Goal: Task Accomplishment & Management: Use online tool/utility

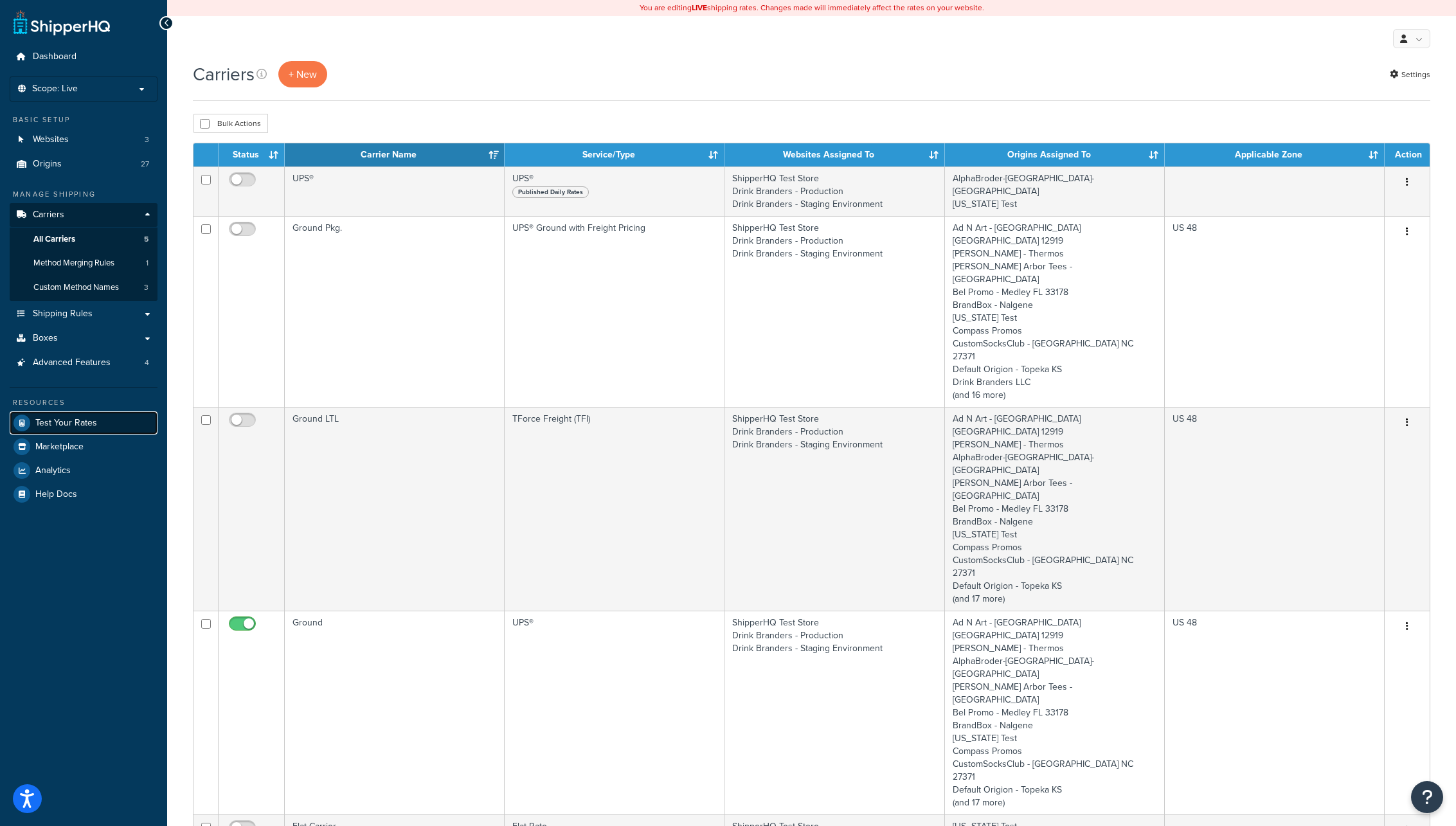
click at [88, 421] on span "Test Your Rates" at bounding box center [66, 423] width 62 height 11
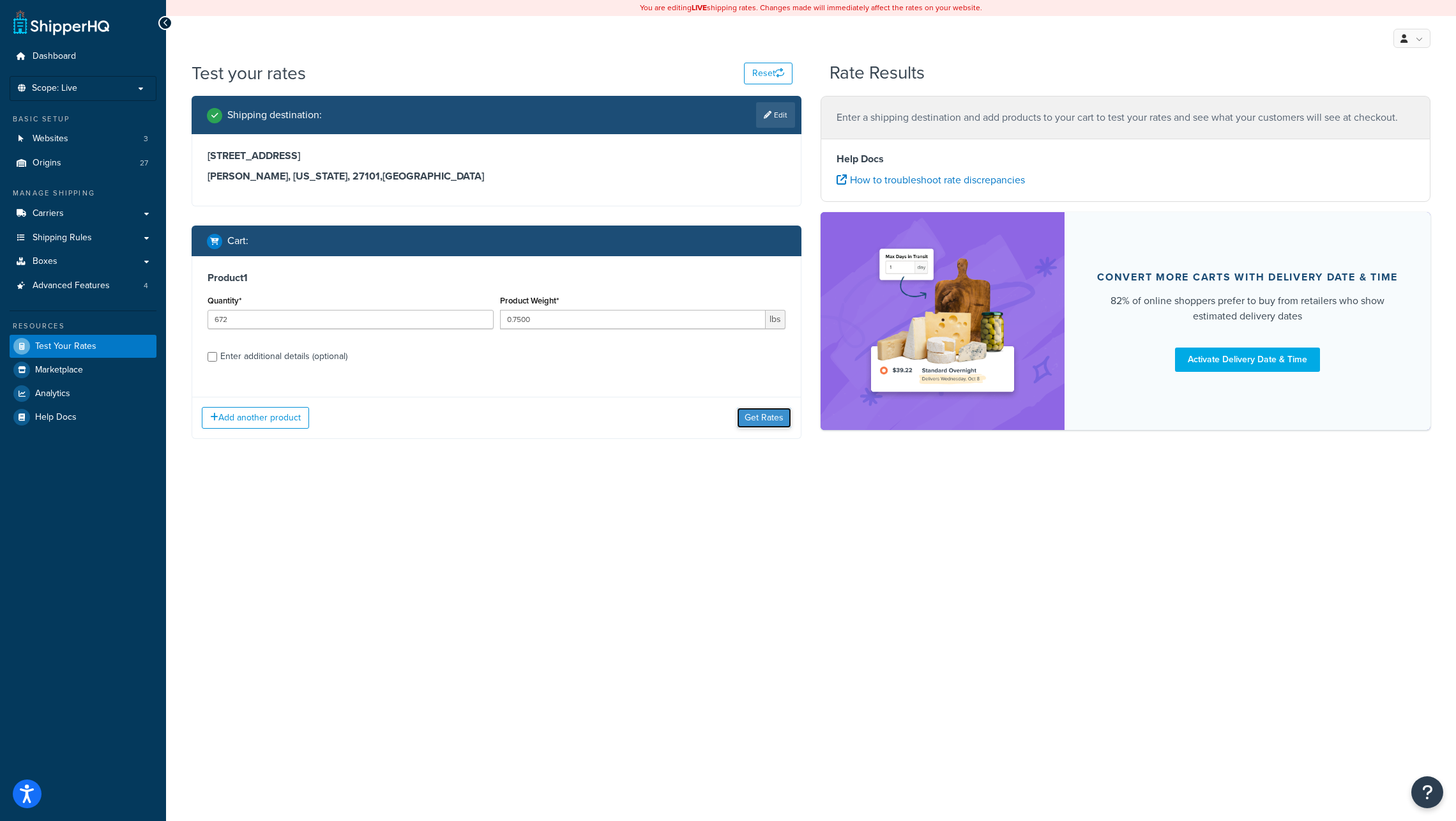
click at [768, 417] on button "Get Rates" at bounding box center [764, 417] width 54 height 20
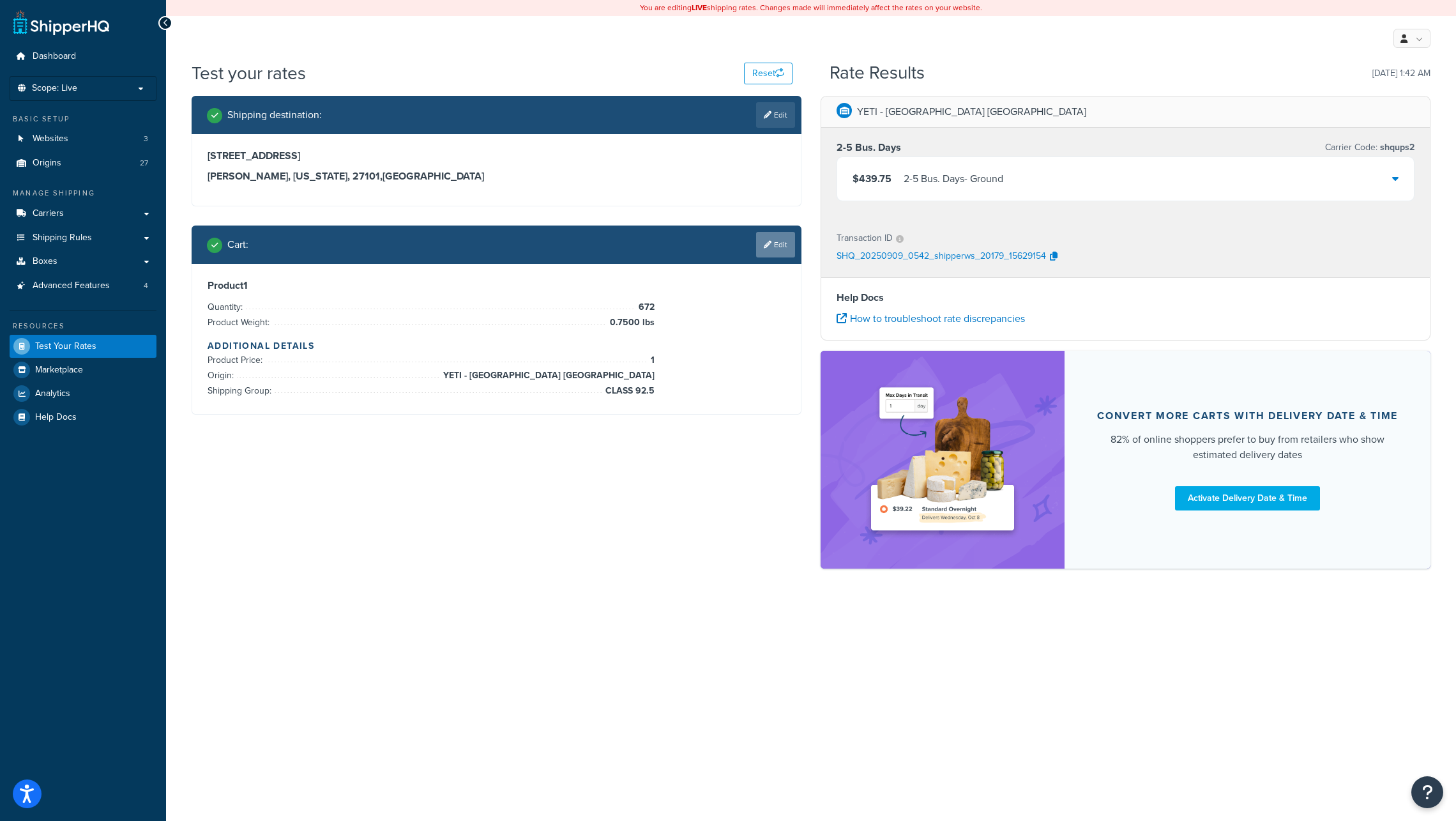
click at [780, 245] on link "Edit" at bounding box center [776, 245] width 39 height 26
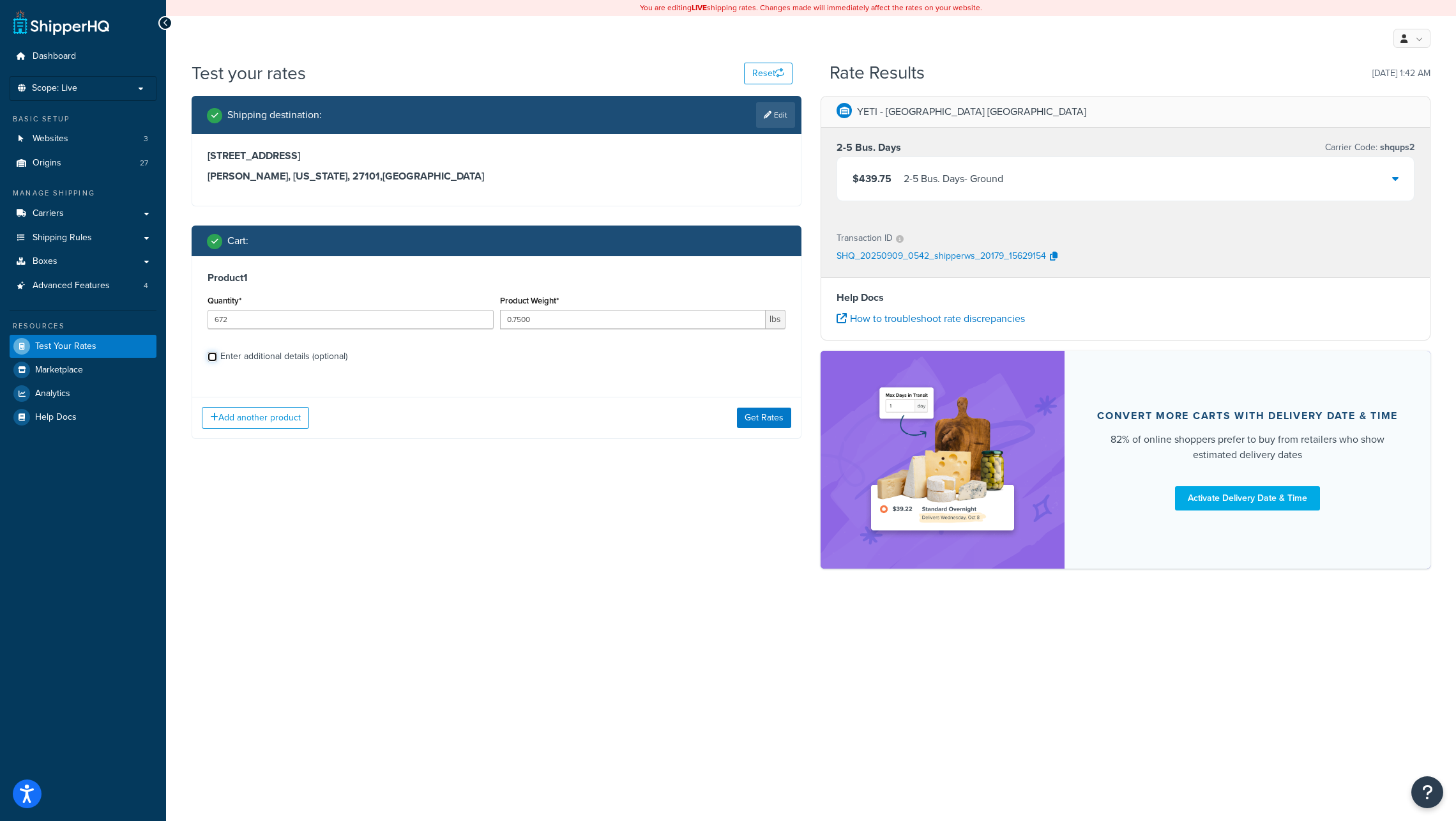
click at [211, 353] on input "Enter additional details (optional)" at bounding box center [212, 357] width 10 height 10
checkbox input "true"
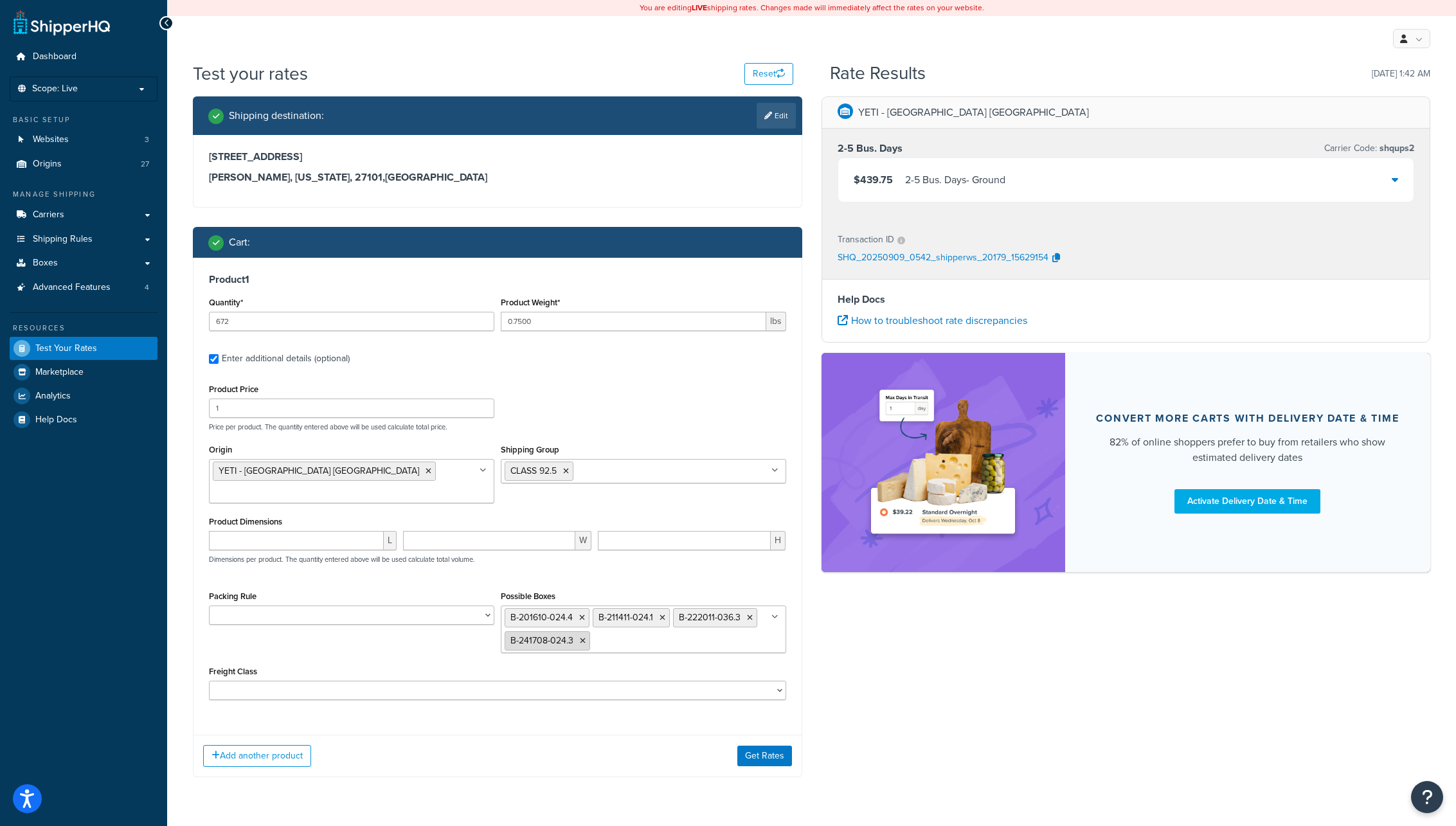
click at [583, 637] on icon at bounding box center [582, 640] width 6 height 7
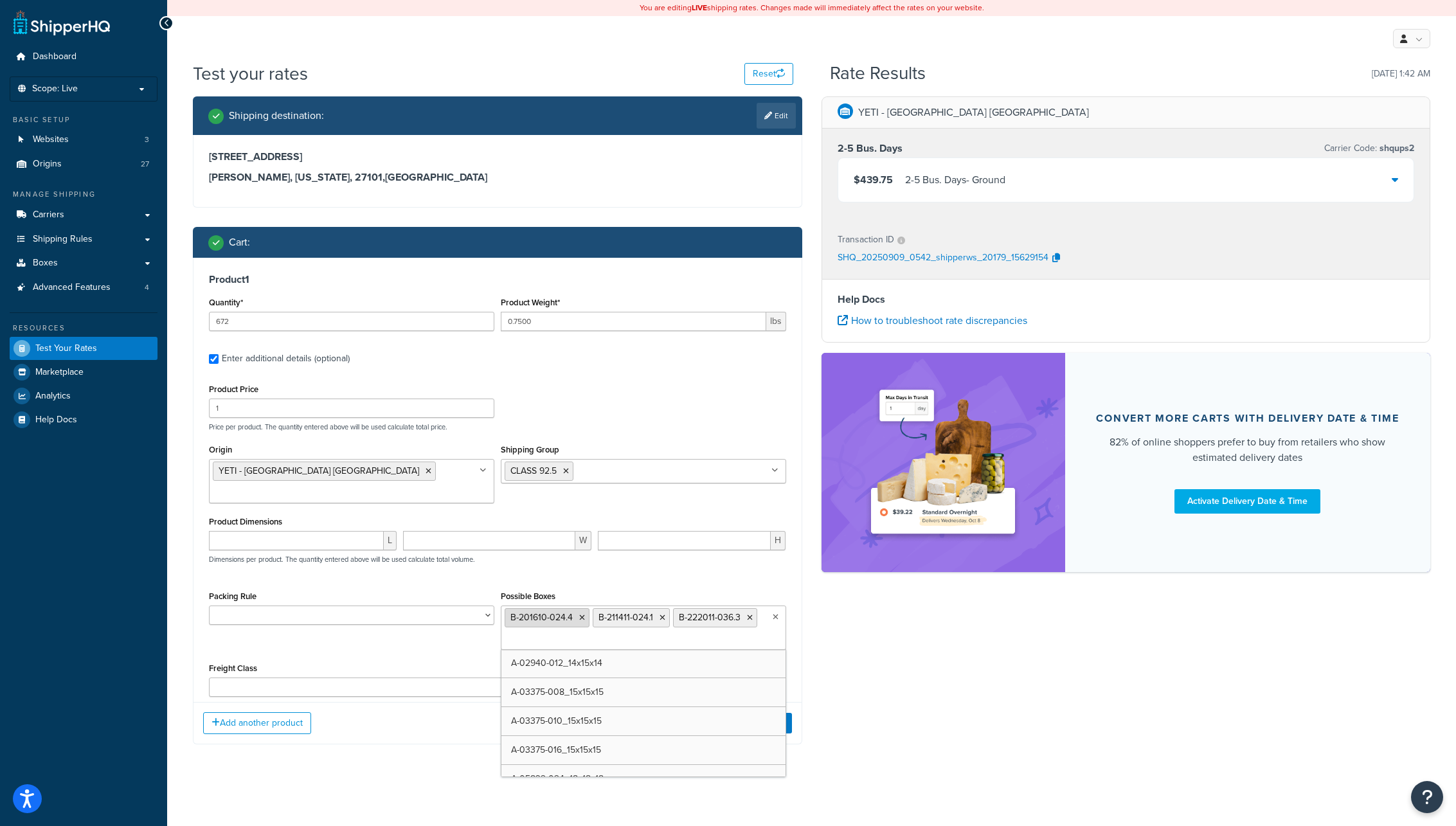
click at [583, 613] on icon at bounding box center [582, 617] width 6 height 7
click at [574, 613] on icon at bounding box center [574, 617] width 6 height 7
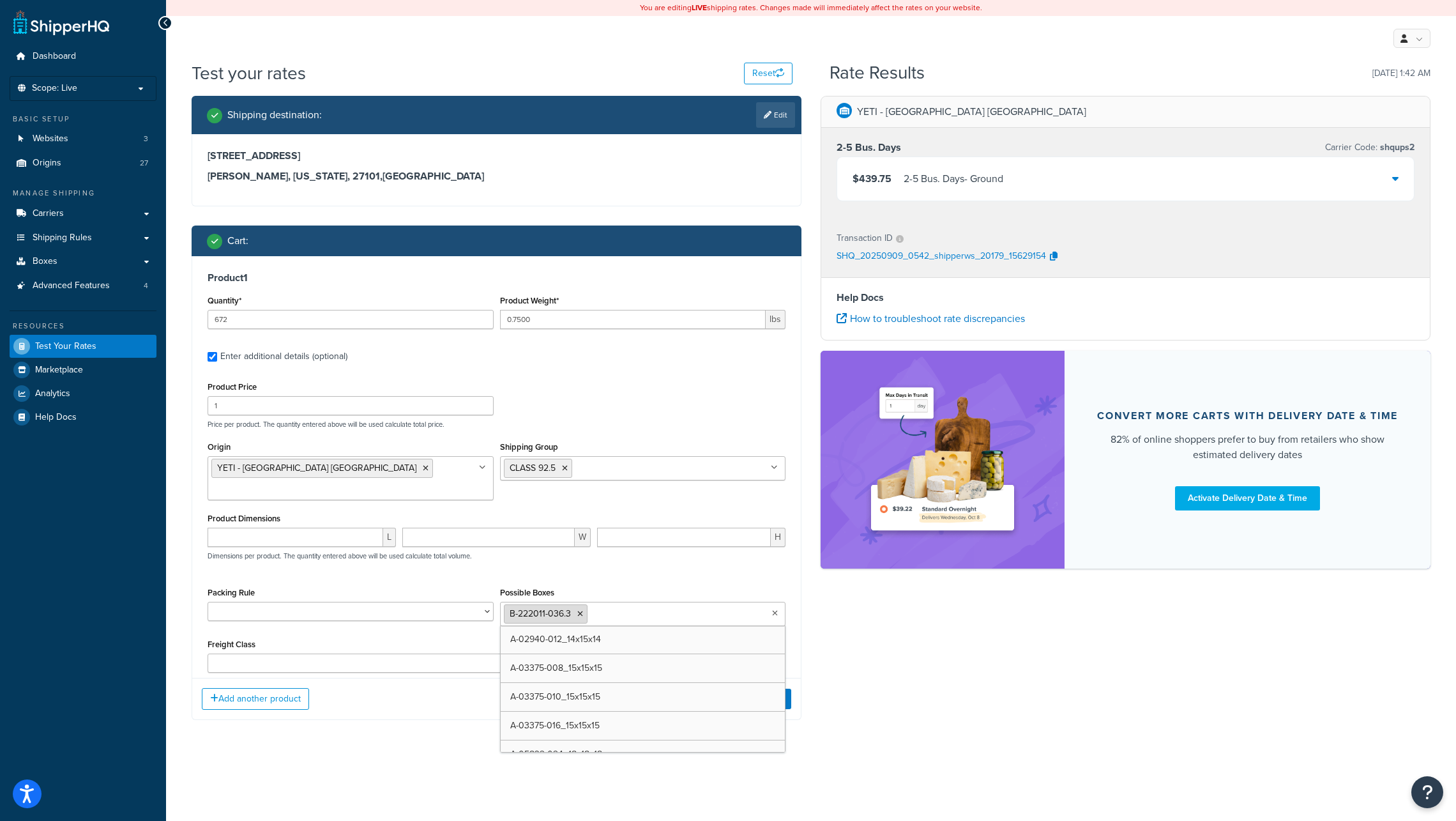
click at [579, 610] on icon at bounding box center [580, 613] width 6 height 7
click at [581, 606] on input "Possible Boxes" at bounding box center [560, 613] width 113 height 14
paste input "Orange, California, 92865"
type input "Orange, California, 92865"
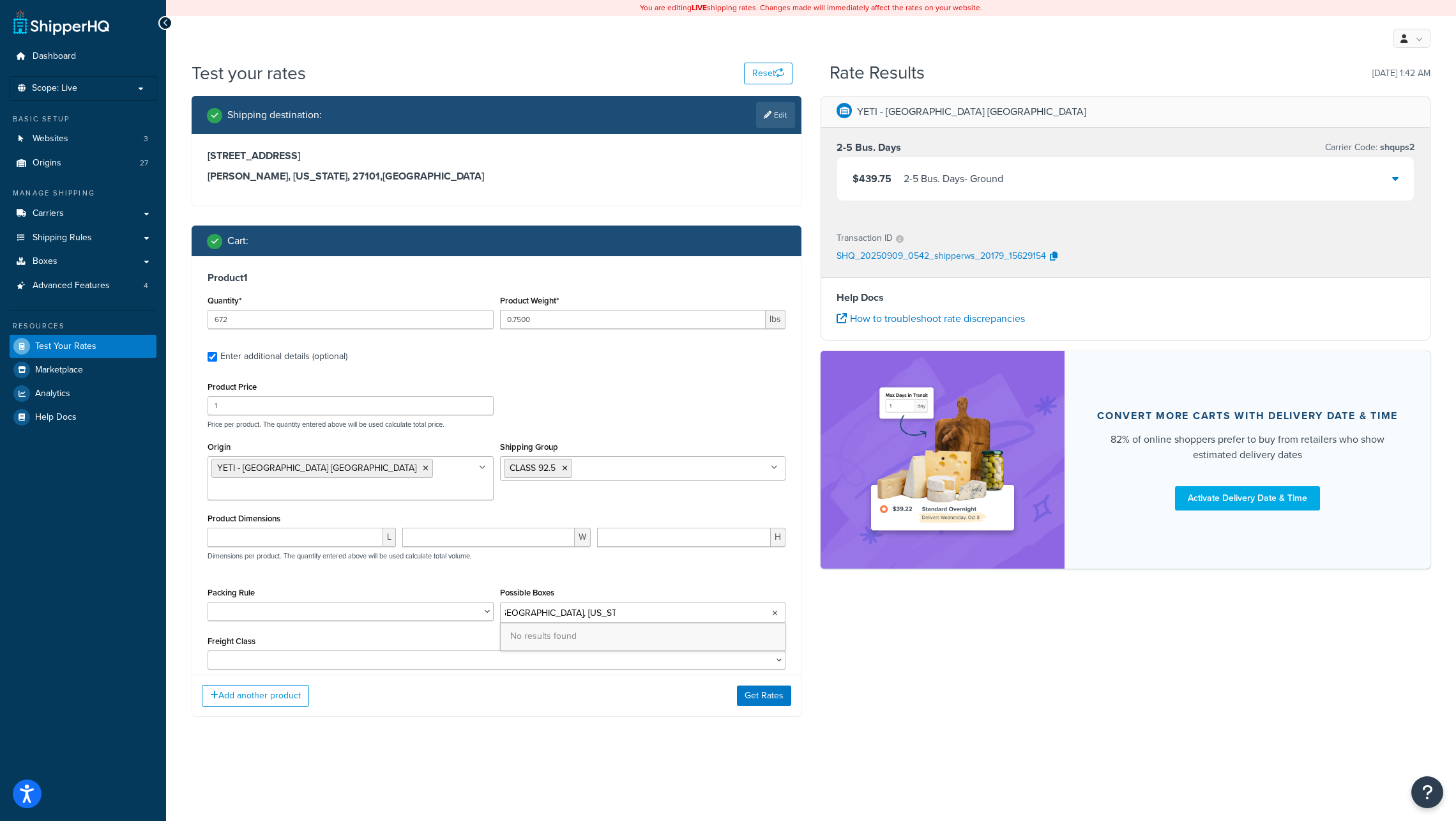
scroll to position [0, 0]
drag, startPoint x: 612, startPoint y: 592, endPoint x: 492, endPoint y: 591, distance: 120.0
click at [492, 591] on div "Packing Rule Pack Separately Possible Boxes Orange, California, 92865 No result…" at bounding box center [496, 608] width 585 height 49
drag, startPoint x: 600, startPoint y: 591, endPoint x: 513, endPoint y: 590, distance: 87.0
click at [513, 602] on ul "Orange, California, 92865" at bounding box center [643, 612] width 286 height 21
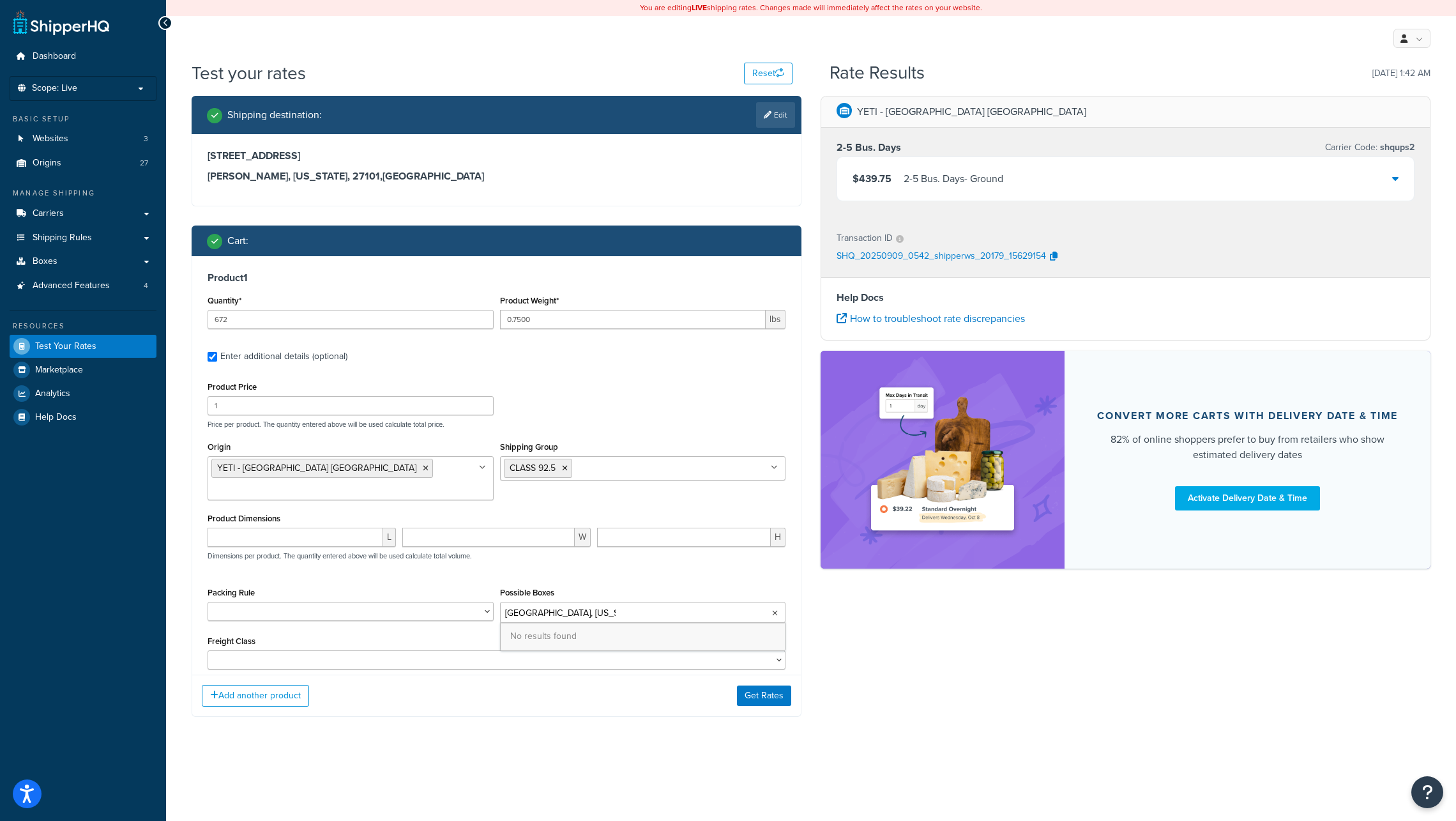
scroll to position [0, 7]
drag, startPoint x: 504, startPoint y: 591, endPoint x: 688, endPoint y: 608, distance: 184.8
click at [688, 608] on div "Orange, California, 92865 No results found" at bounding box center [643, 612] width 286 height 21
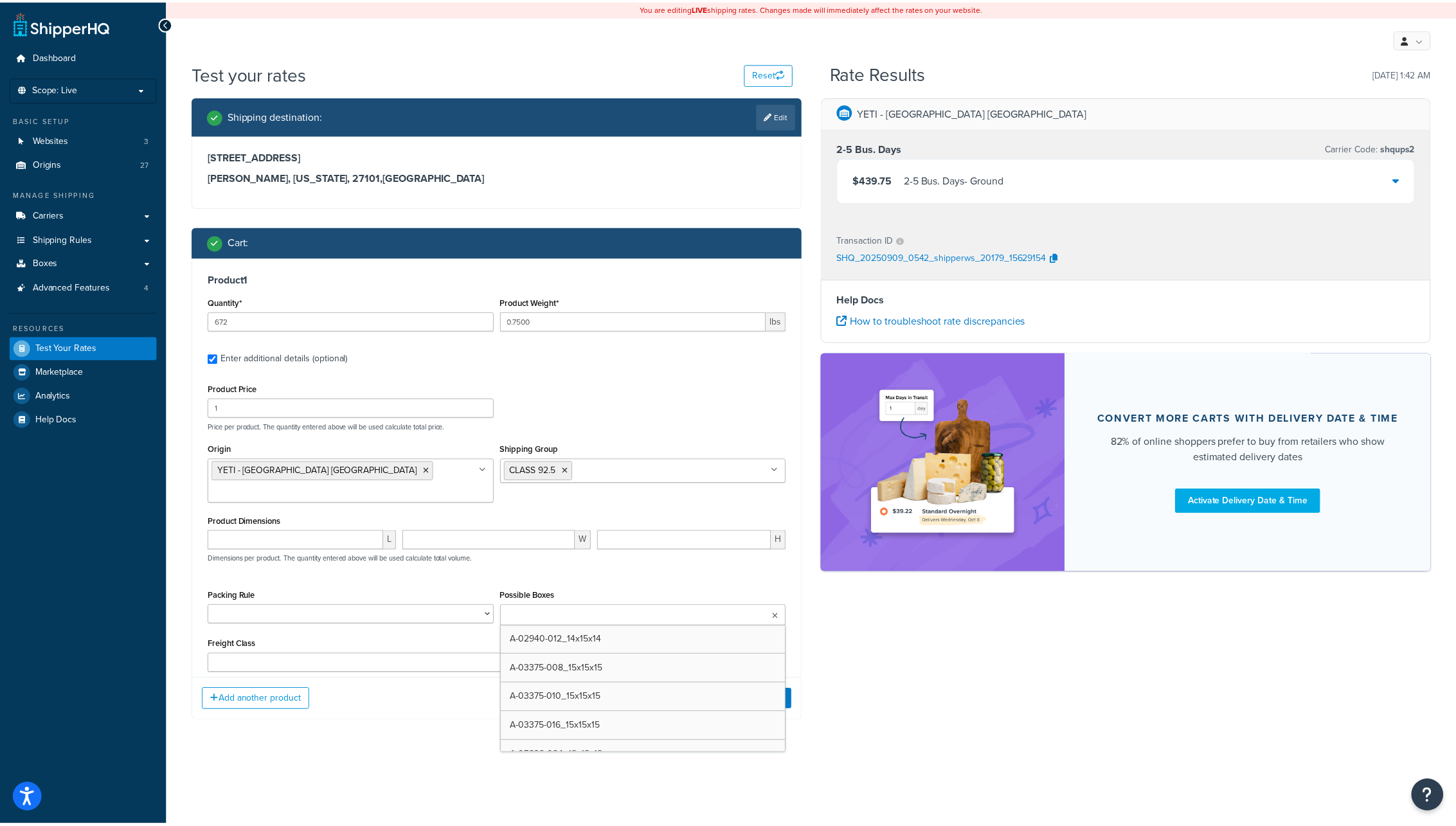
scroll to position [0, 0]
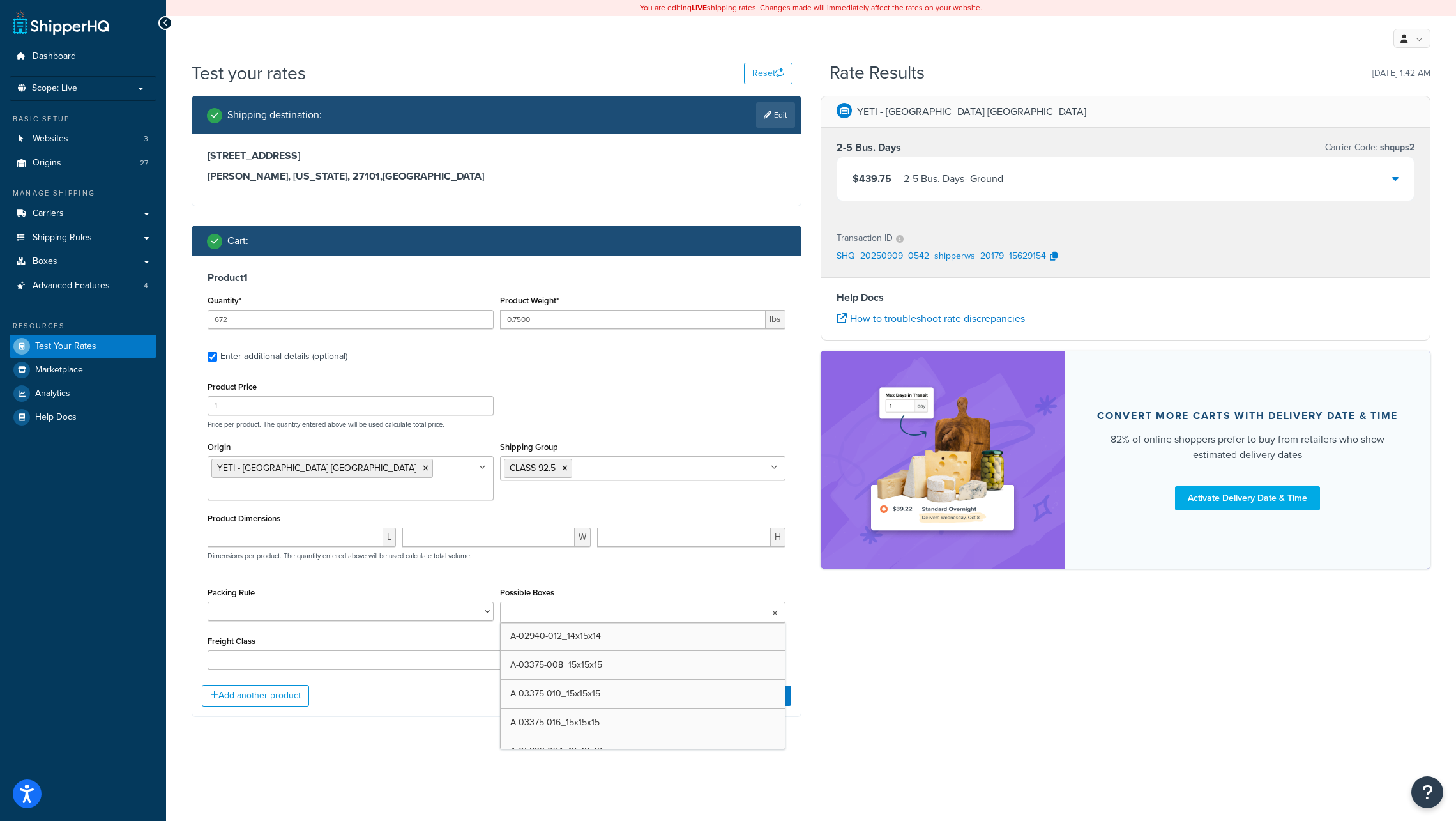
paste input "B-211405-024.1"
type input "B-211405-024.1"
click at [372, 602] on select "Pack Separately" at bounding box center [350, 611] width 286 height 19
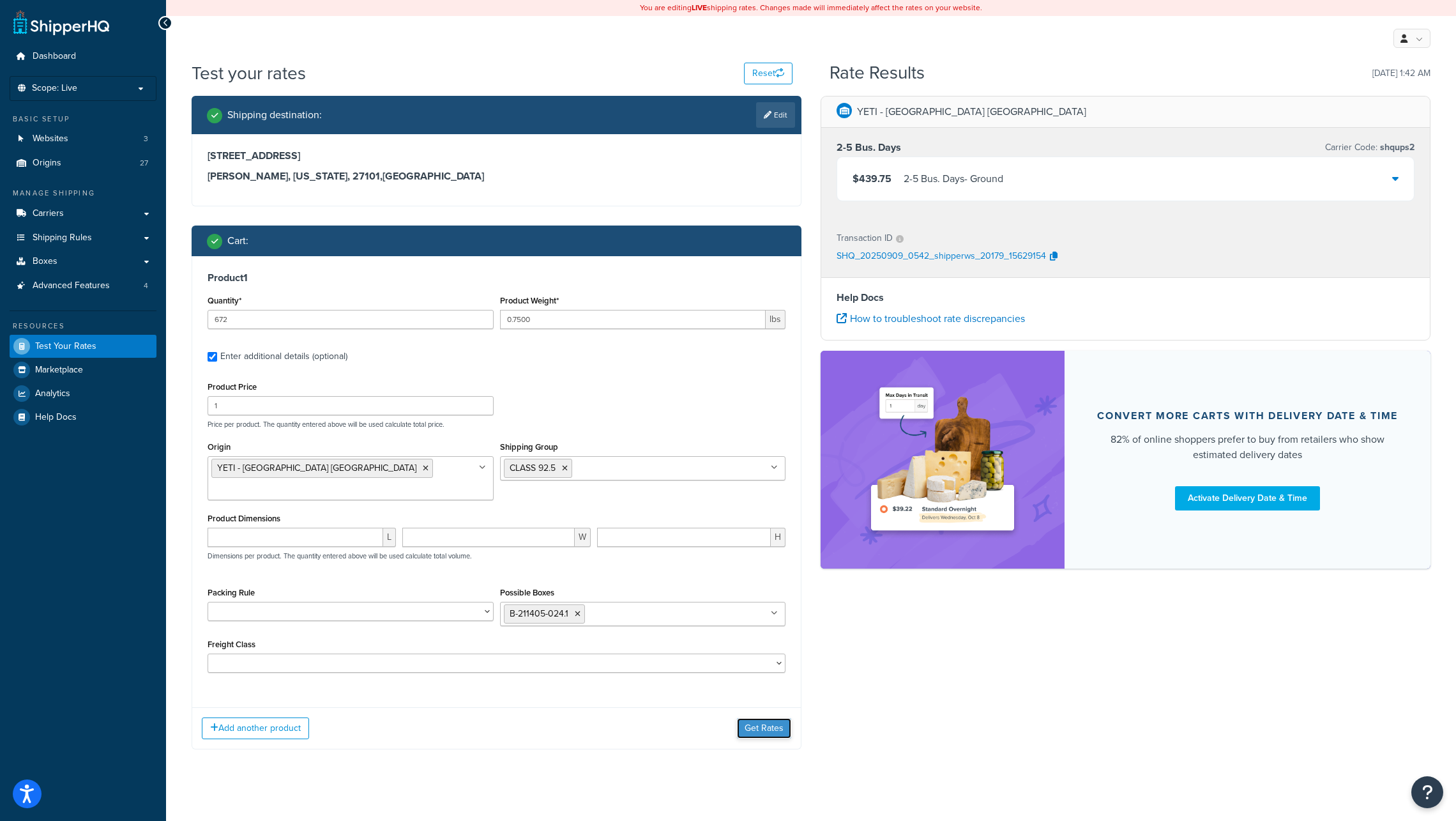
click at [758, 718] on button "Get Rates" at bounding box center [764, 728] width 54 height 20
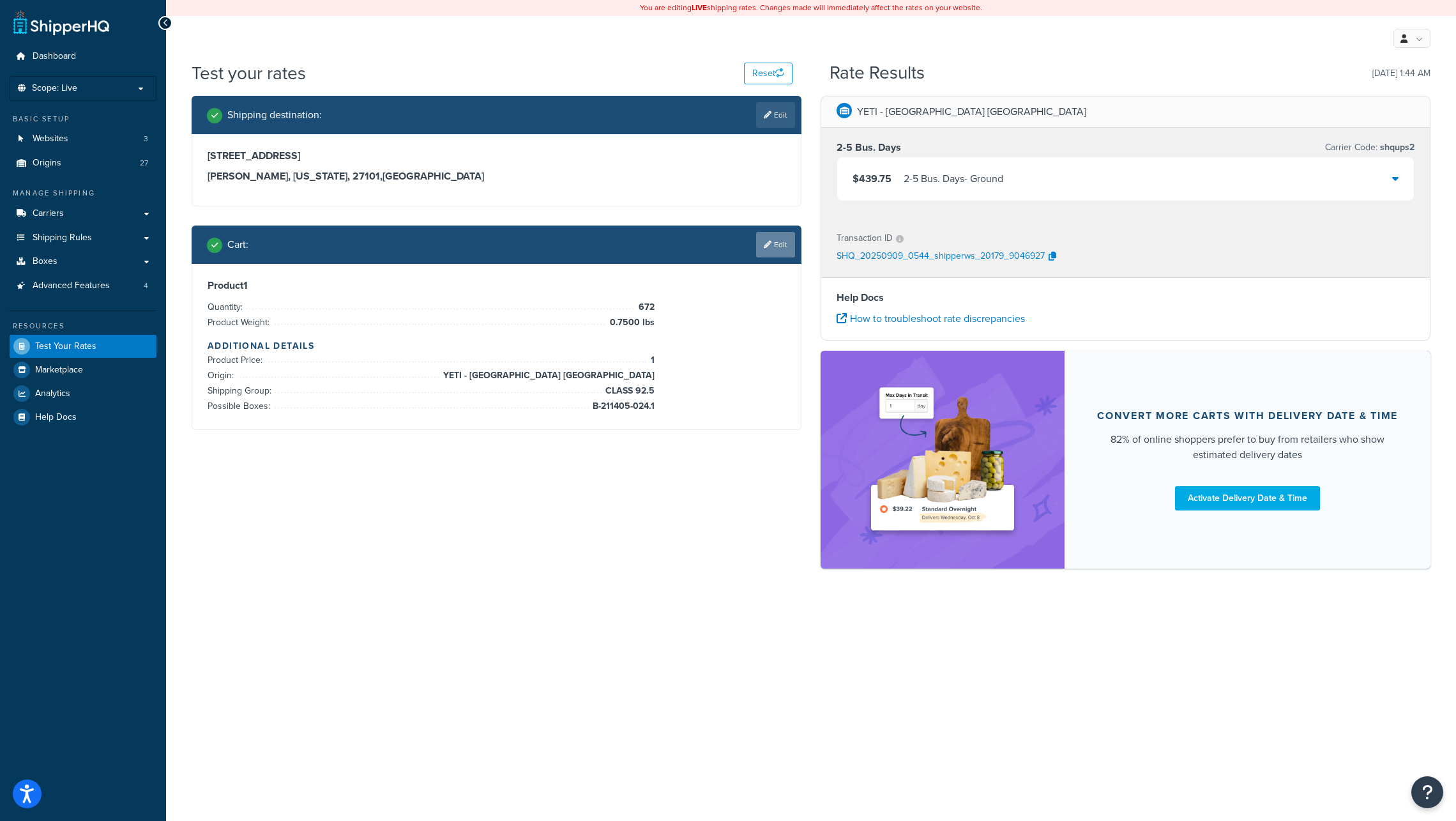
click at [781, 244] on link "Edit" at bounding box center [776, 245] width 39 height 26
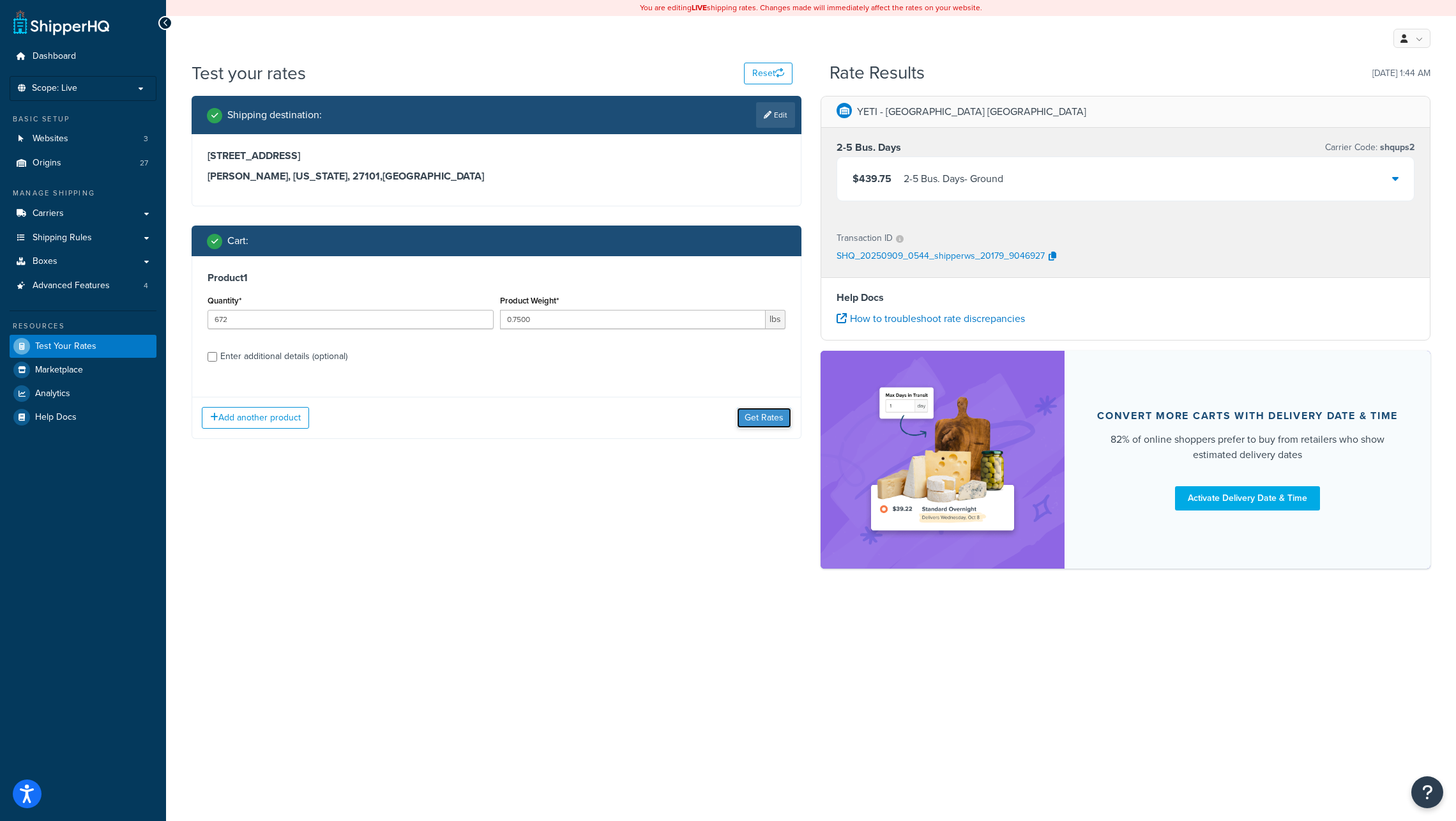
click at [764, 419] on button "Get Rates" at bounding box center [764, 417] width 54 height 20
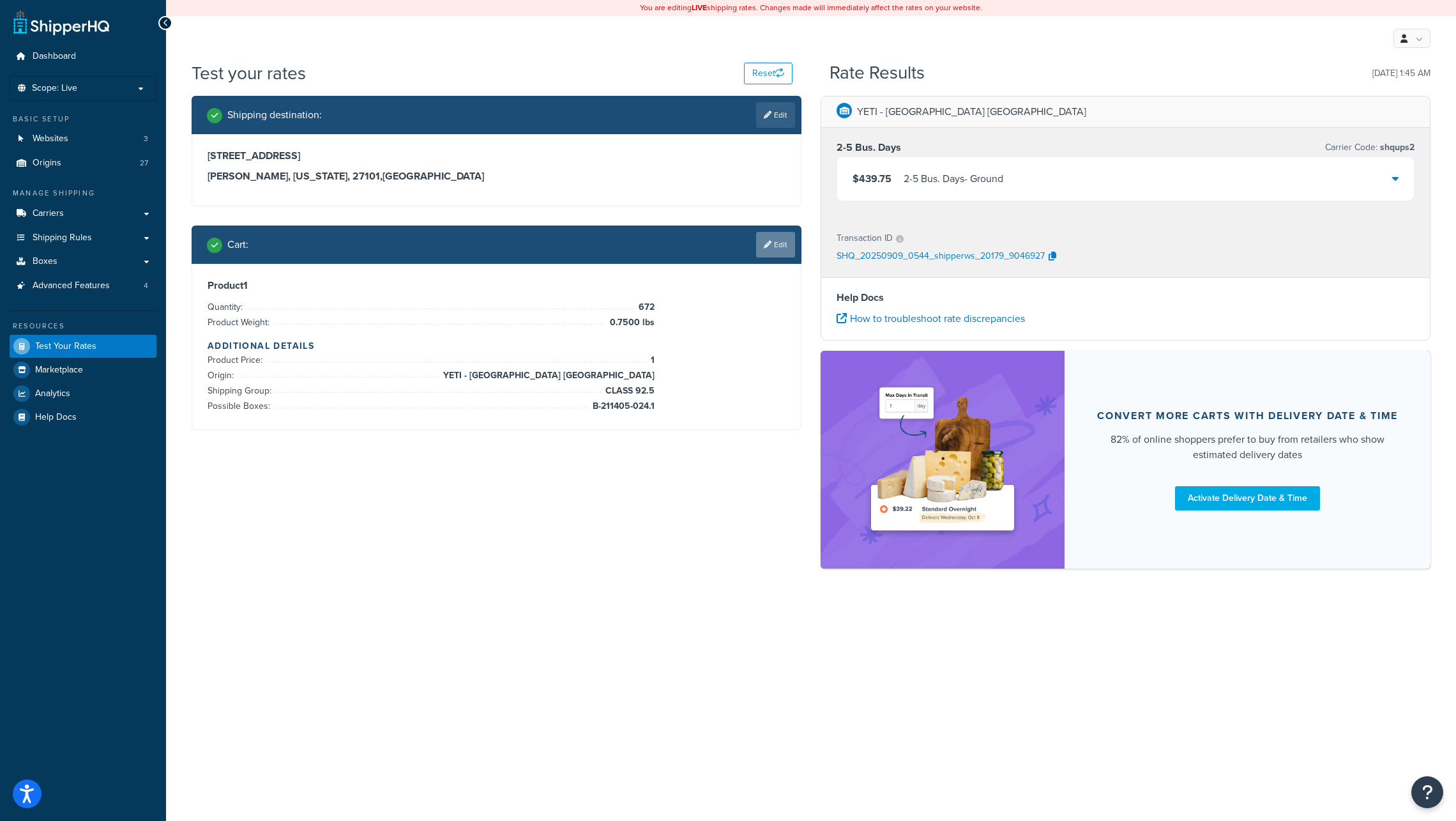
click at [779, 248] on link "Edit" at bounding box center [776, 245] width 39 height 26
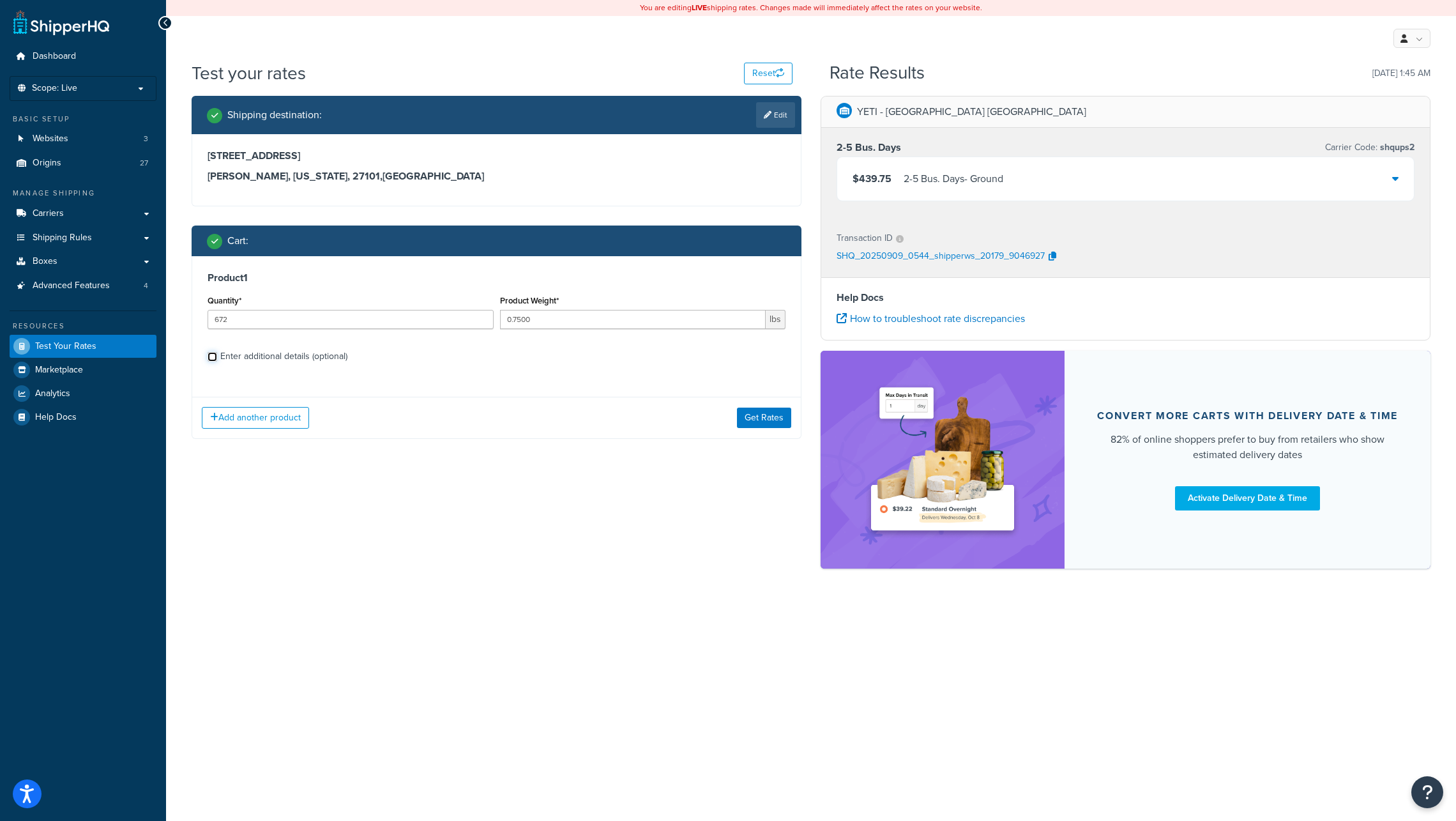
click at [212, 355] on input "Enter additional details (optional)" at bounding box center [212, 357] width 10 height 10
checkbox input "true"
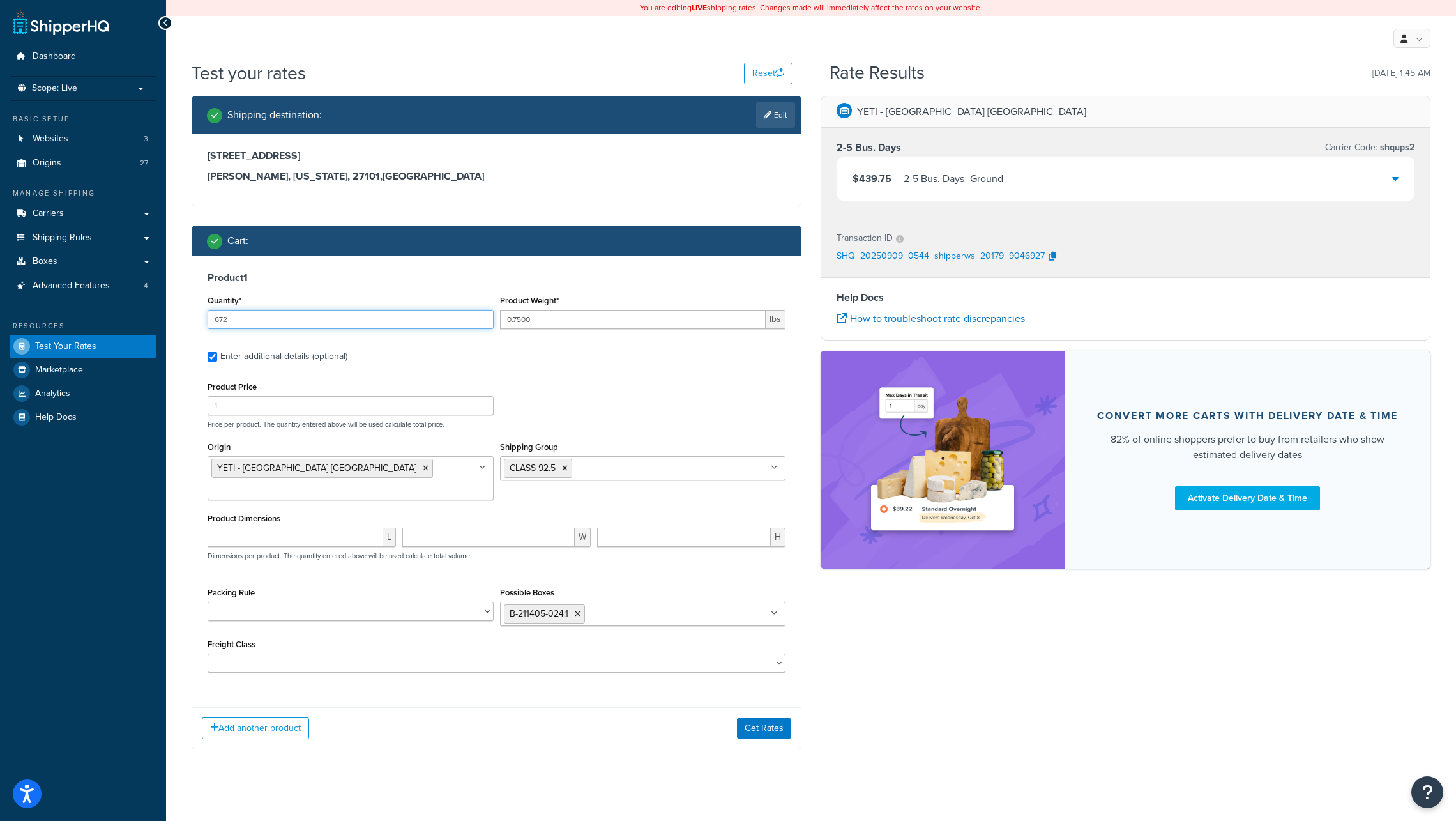
drag, startPoint x: 224, startPoint y: 319, endPoint x: 245, endPoint y: 319, distance: 21.0
click at [245, 319] on input "672" at bounding box center [350, 320] width 286 height 19
type input "671"
click at [374, 404] on input "1" at bounding box center [350, 406] width 286 height 19
click at [760, 718] on button "Get Rates" at bounding box center [764, 728] width 54 height 20
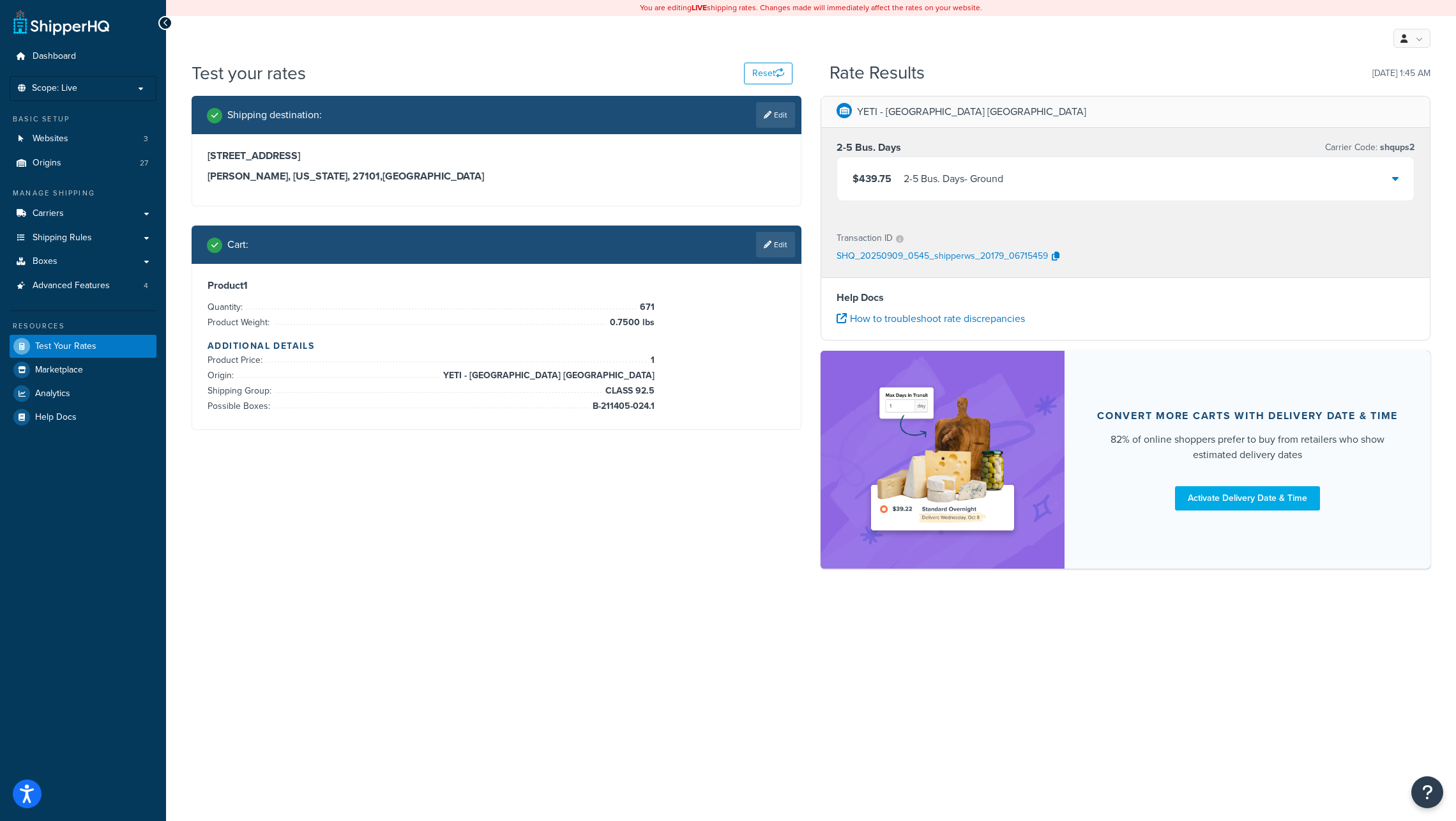
click at [1396, 177] on icon at bounding box center [1396, 178] width 6 height 11
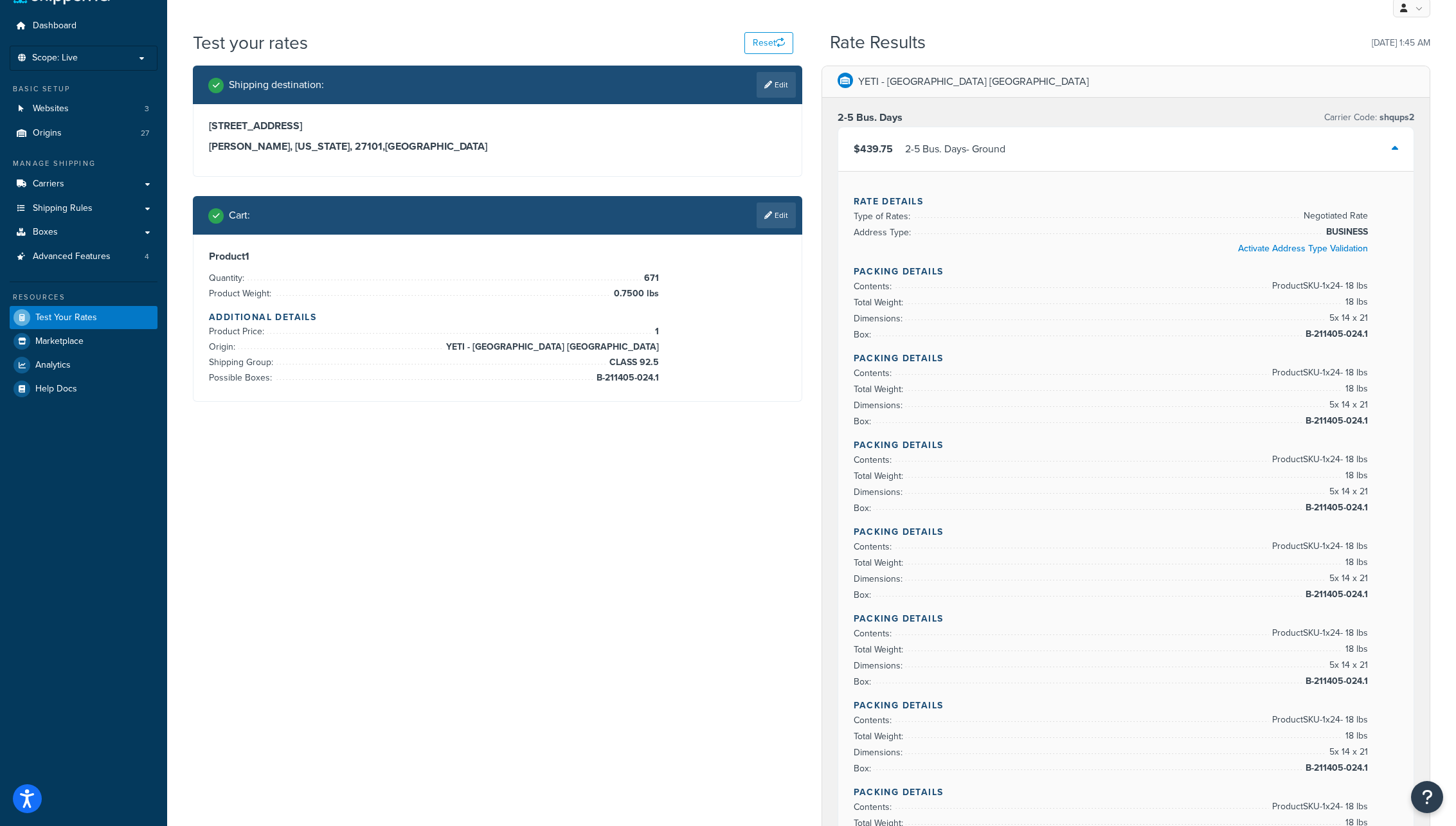
scroll to position [25, 0]
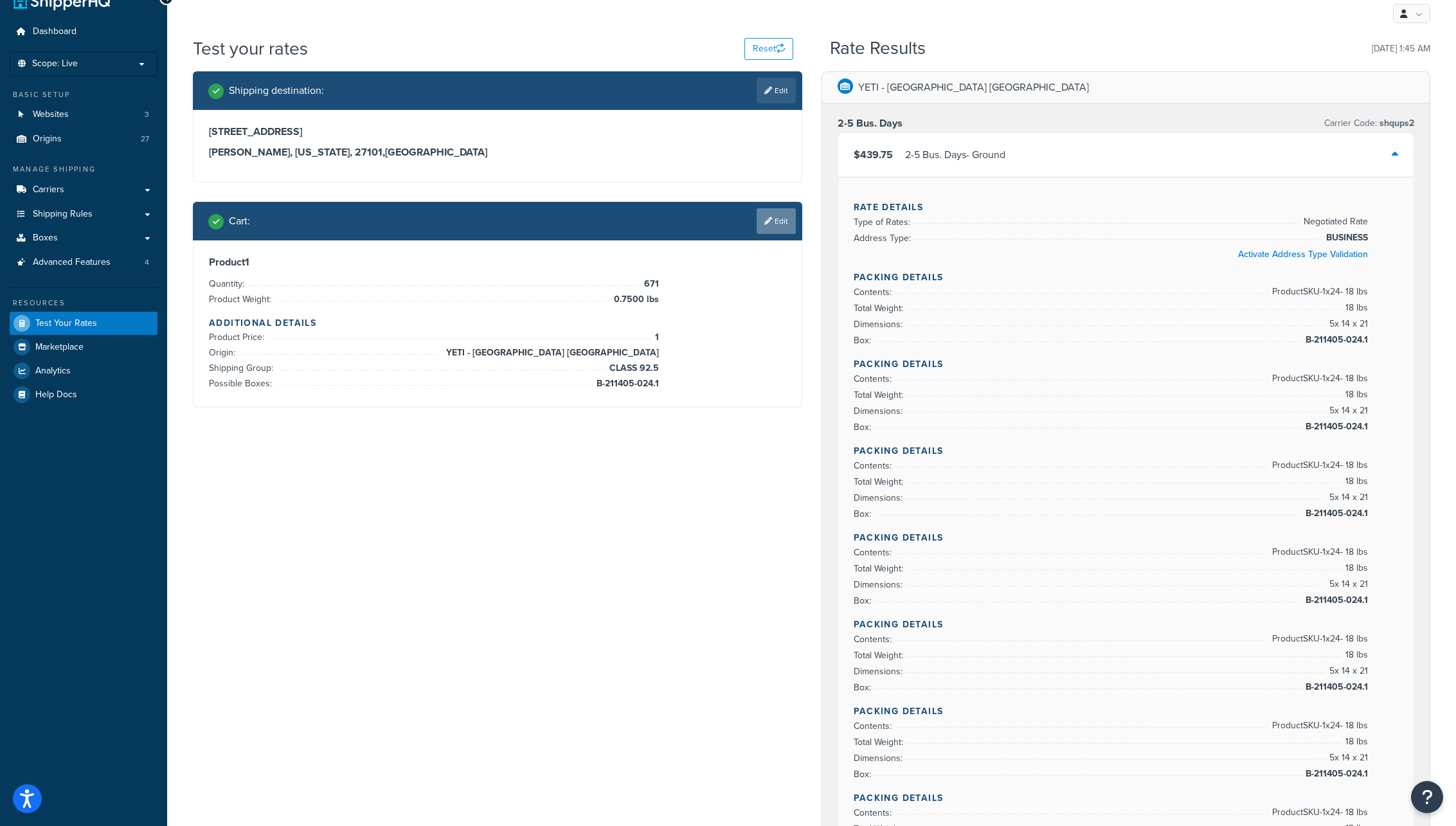
click at [780, 223] on link "Edit" at bounding box center [776, 222] width 39 height 26
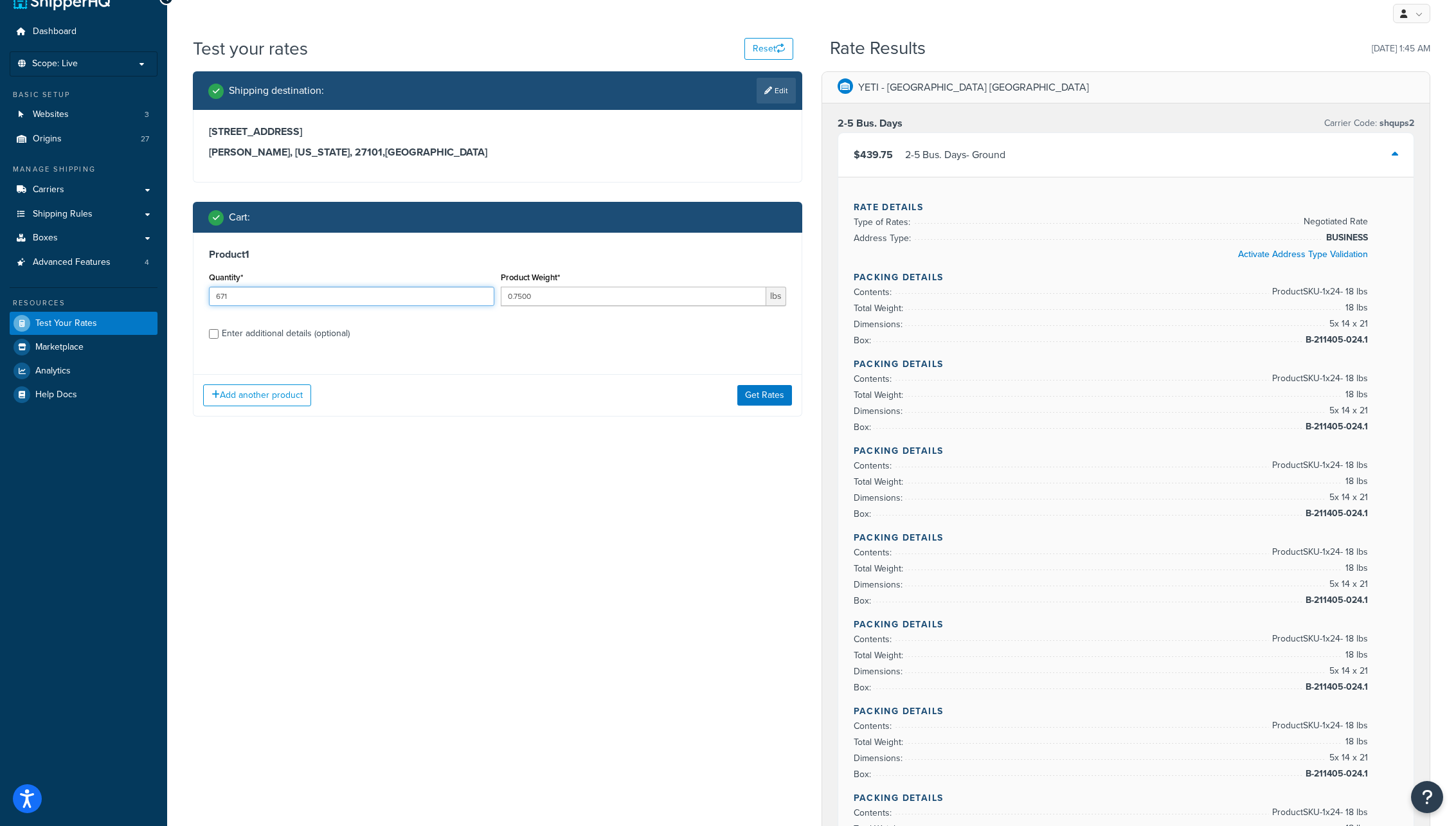
drag, startPoint x: 228, startPoint y: 297, endPoint x: 200, endPoint y: 292, distance: 28.4
click at [200, 292] on div "Product 1 Quantity* 671 Product Weight* 0.7500 lbs Enter additional details (op…" at bounding box center [497, 299] width 608 height 132
type input "24"
click at [776, 398] on button "Get Rates" at bounding box center [764, 394] width 55 height 20
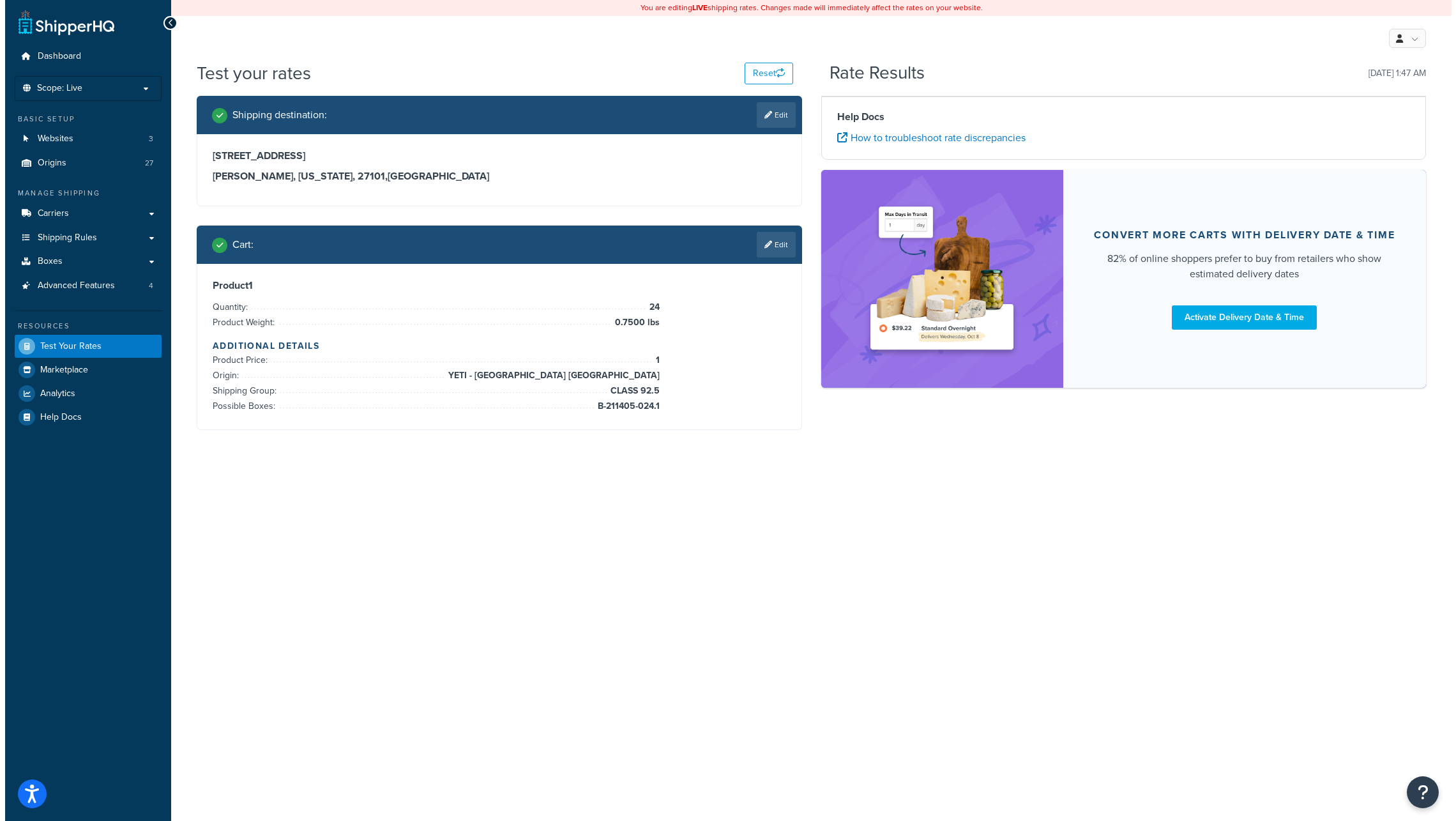
scroll to position [0, 0]
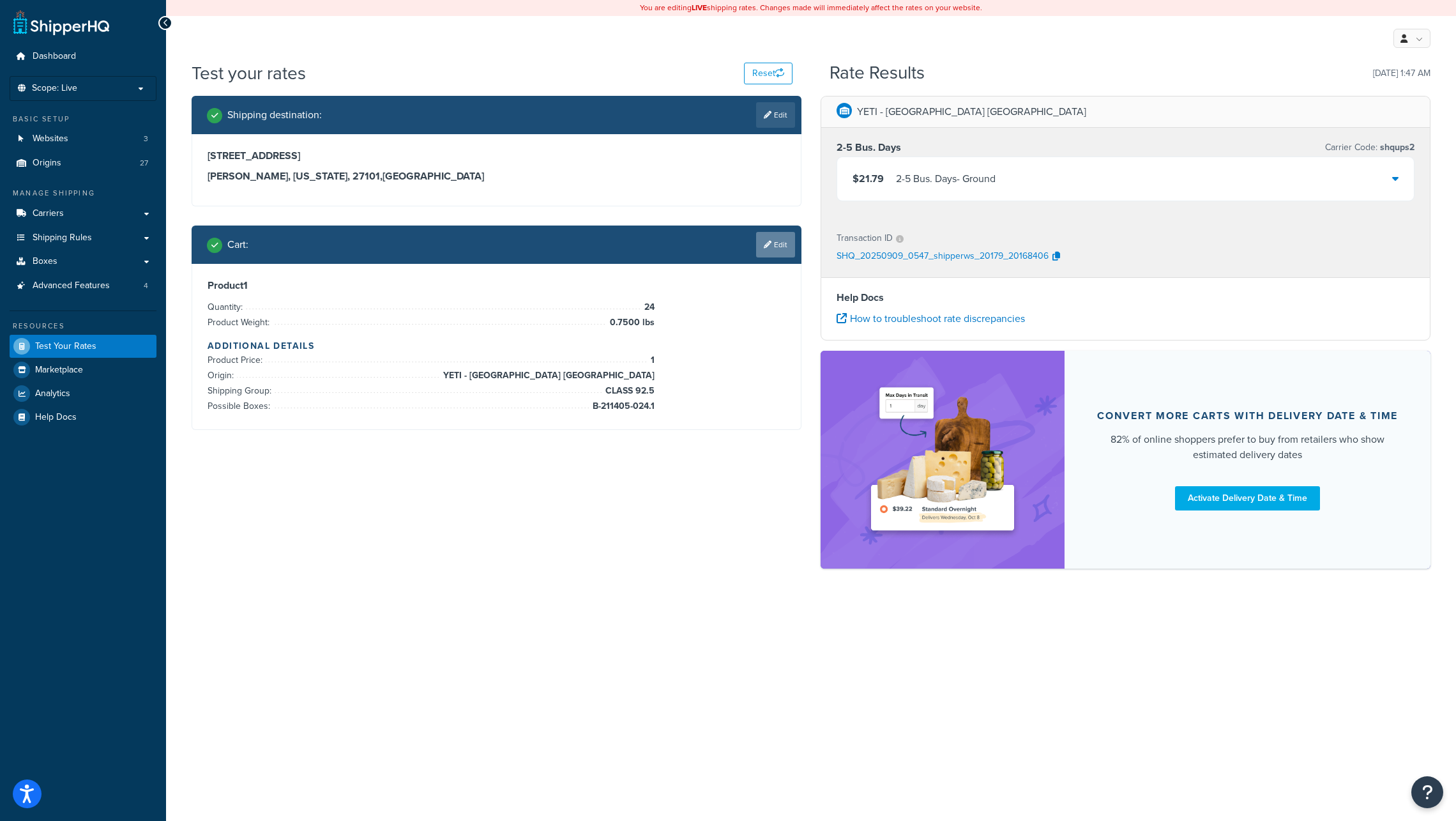
click at [778, 244] on link "Edit" at bounding box center [776, 245] width 39 height 26
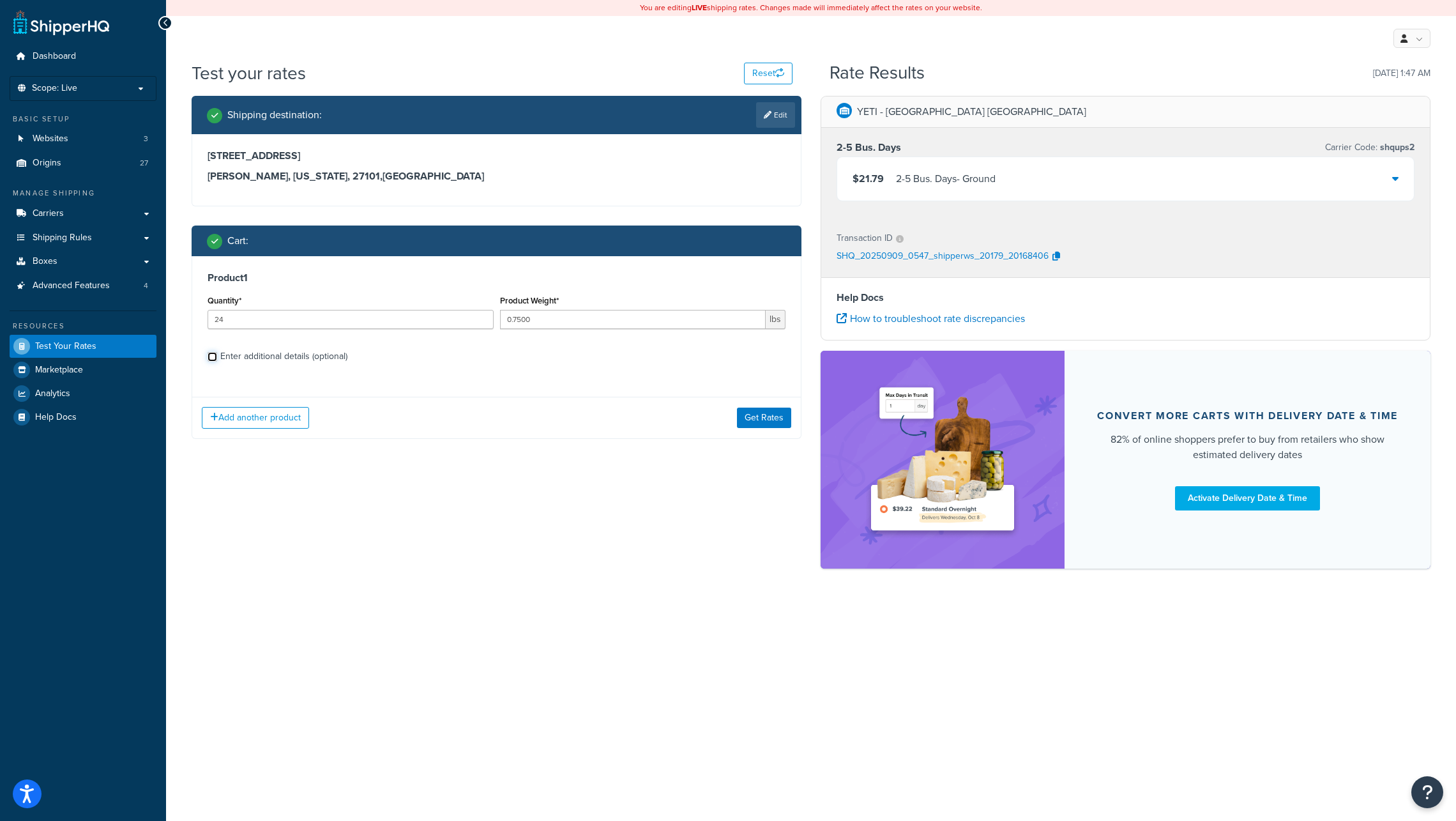
click at [211, 356] on input "Enter additional details (optional)" at bounding box center [212, 357] width 10 height 10
checkbox input "true"
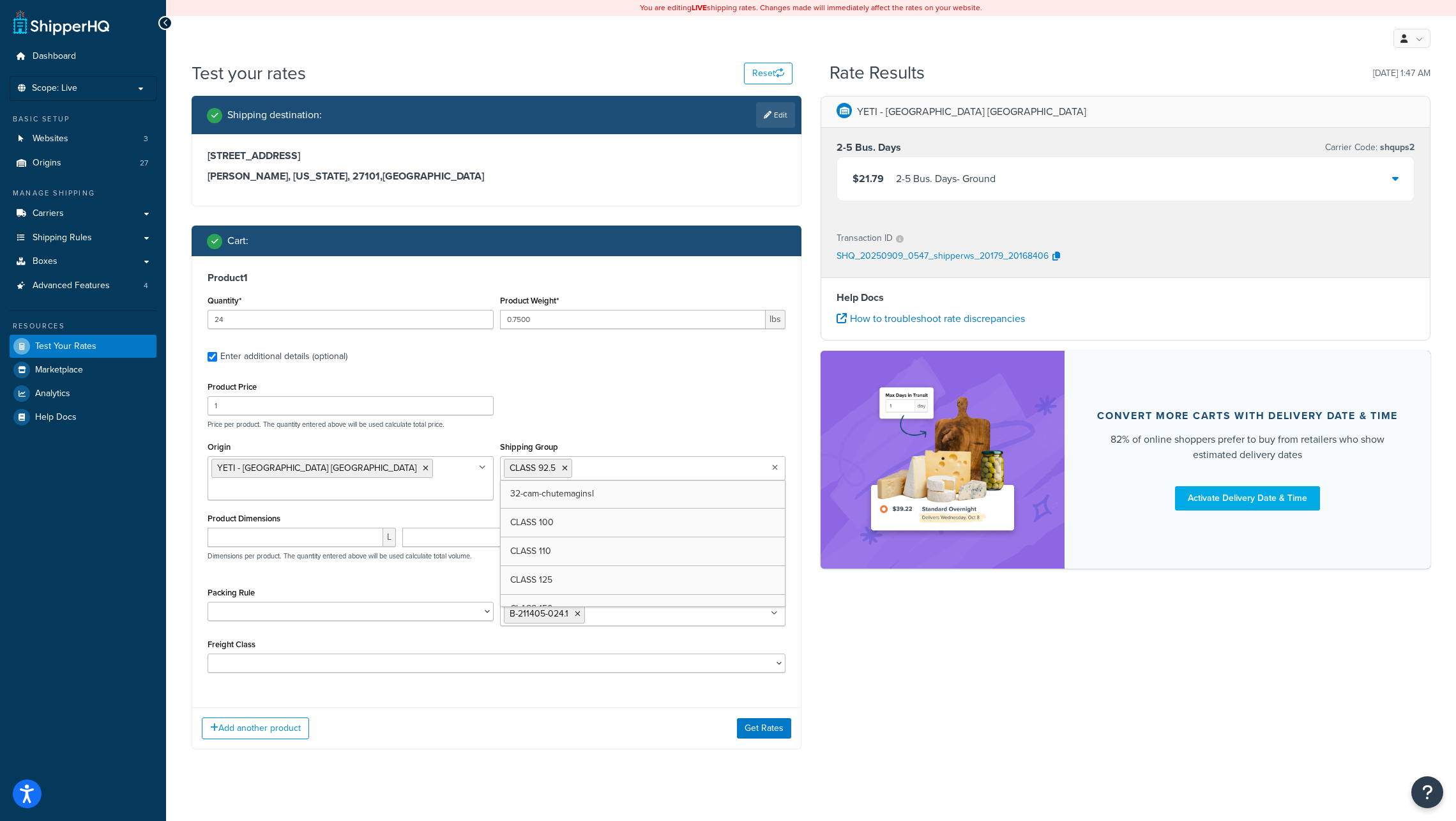
click at [776, 468] on icon at bounding box center [775, 467] width 6 height 7
click at [632, 468] on icon at bounding box center [630, 467] width 6 height 7
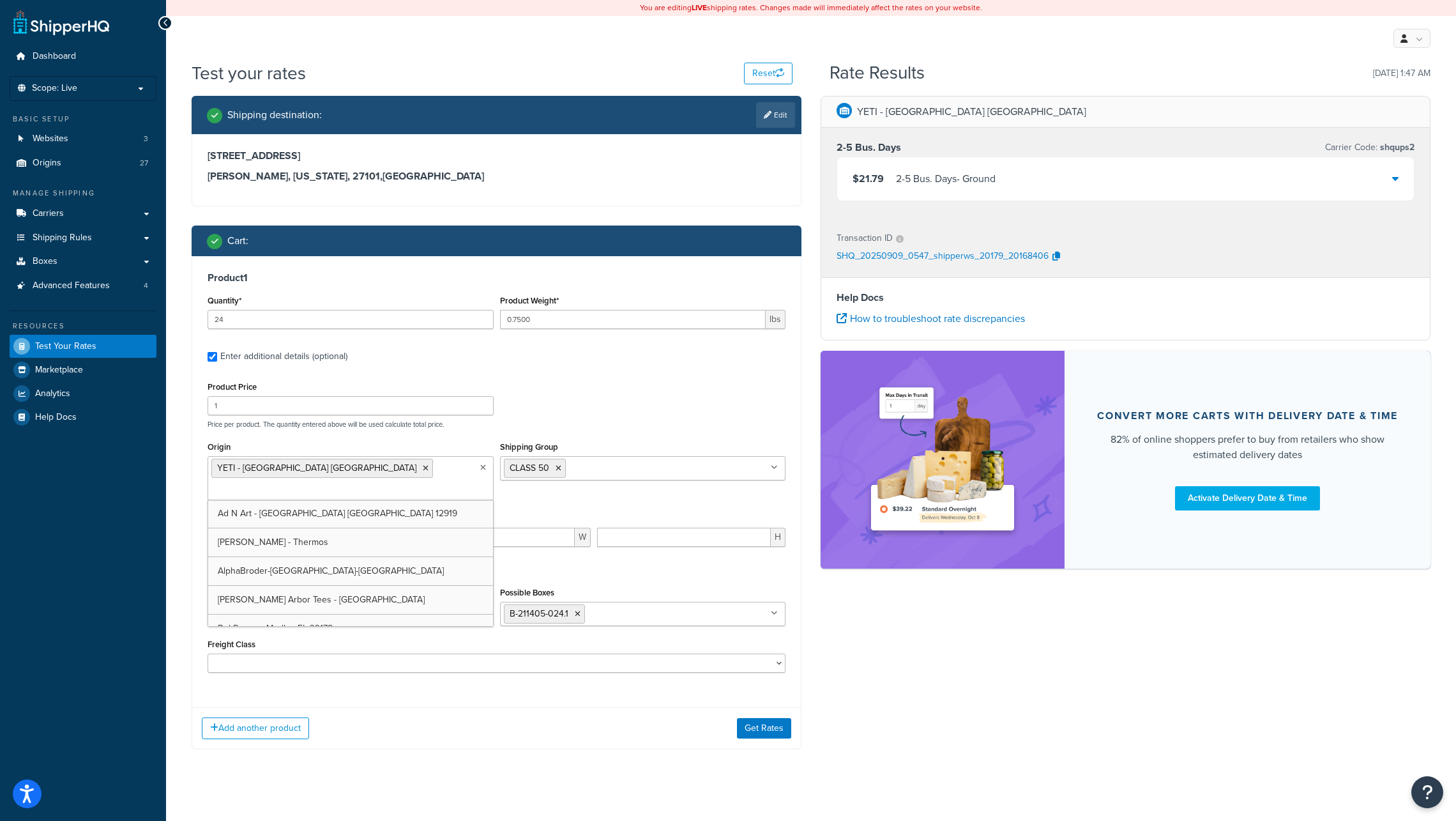
click at [398, 467] on ul "YETI - Austin TX" at bounding box center [350, 478] width 286 height 44
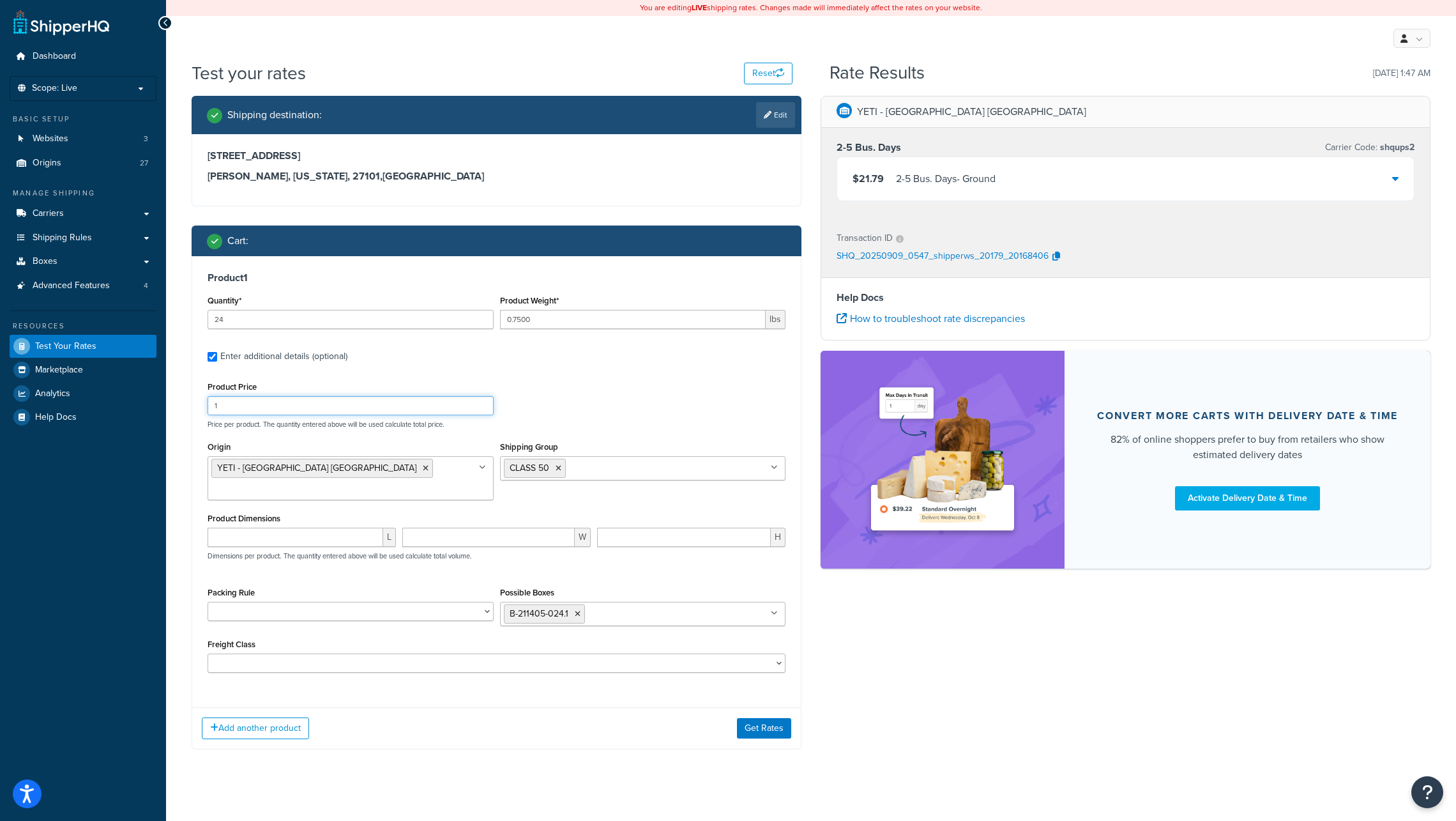
click at [599, 398] on div "Product Price 1 Price per product. The quantity entered above will be used calc…" at bounding box center [496, 403] width 585 height 50
click at [760, 718] on button "Get Rates" at bounding box center [764, 728] width 54 height 20
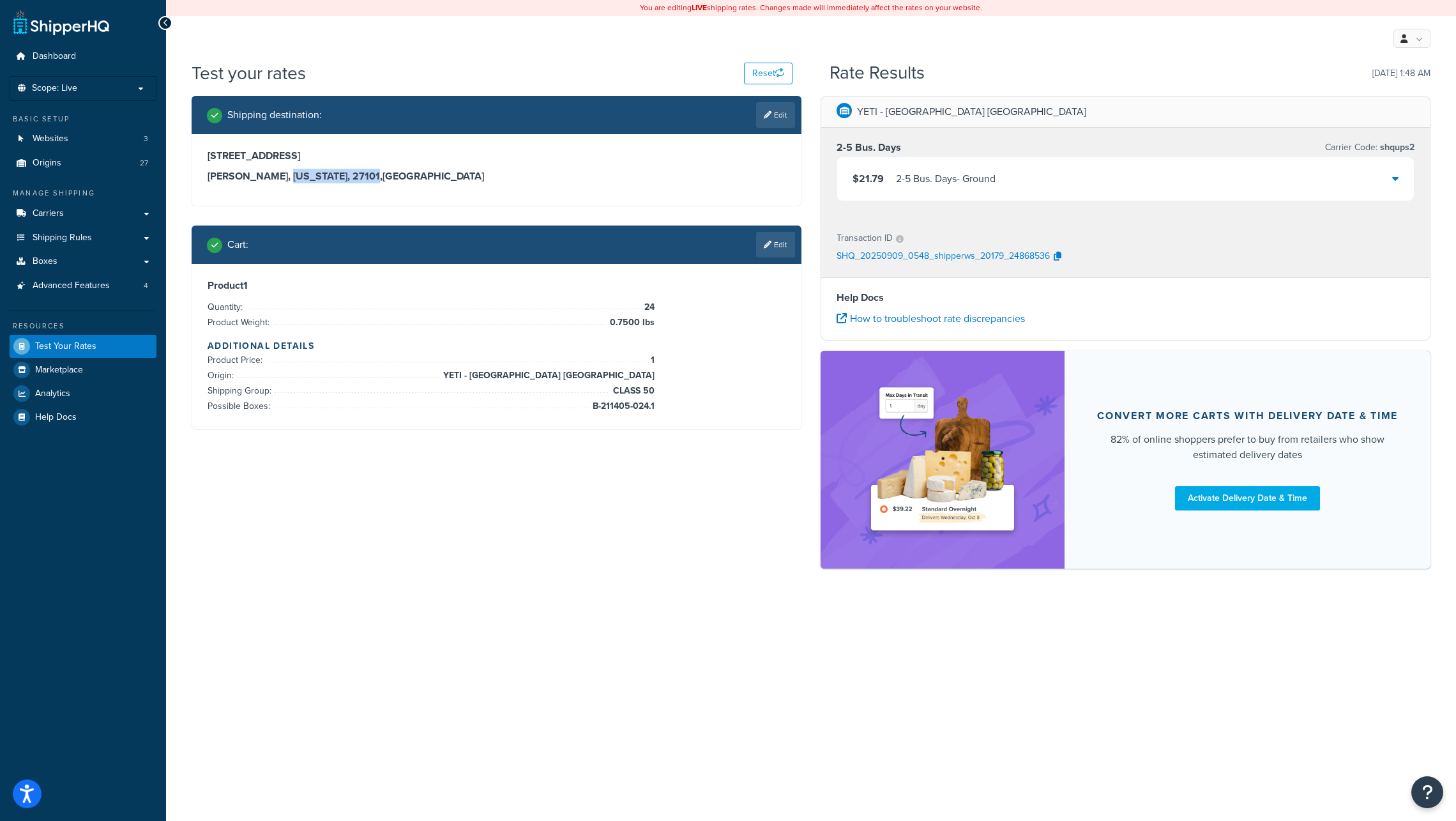
drag, startPoint x: 283, startPoint y: 177, endPoint x: 381, endPoint y: 180, distance: 98.0
click at [381, 180] on h3 "Winston Salem, North Carolina, 27101 , United States" at bounding box center [496, 177] width 578 height 13
copy h3 "North Carolina, 27101"
click at [780, 114] on link "Edit" at bounding box center [776, 115] width 39 height 26
select select "NC"
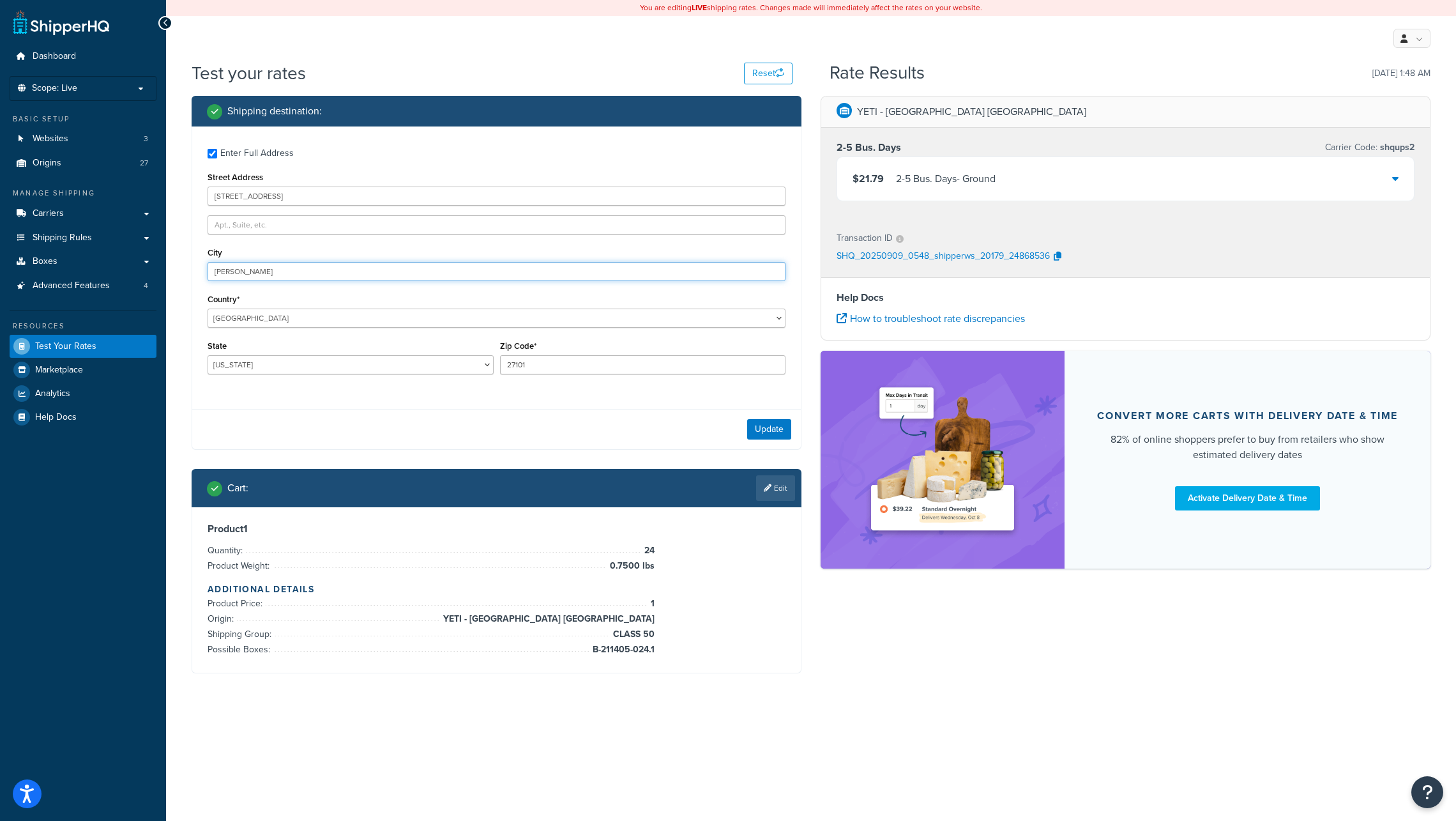
drag, startPoint x: 267, startPoint y: 270, endPoint x: 210, endPoint y: 274, distance: 57.1
click at [210, 274] on input "Winston Salem" at bounding box center [496, 271] width 578 height 19
drag, startPoint x: 536, startPoint y: 366, endPoint x: 495, endPoint y: 367, distance: 41.0
click at [495, 367] on div "State Alabama Alaska American Samoa Arizona Arkansas Armed Forces Americas Arme…" at bounding box center [496, 360] width 585 height 47
click at [461, 421] on div "Update" at bounding box center [496, 429] width 609 height 40
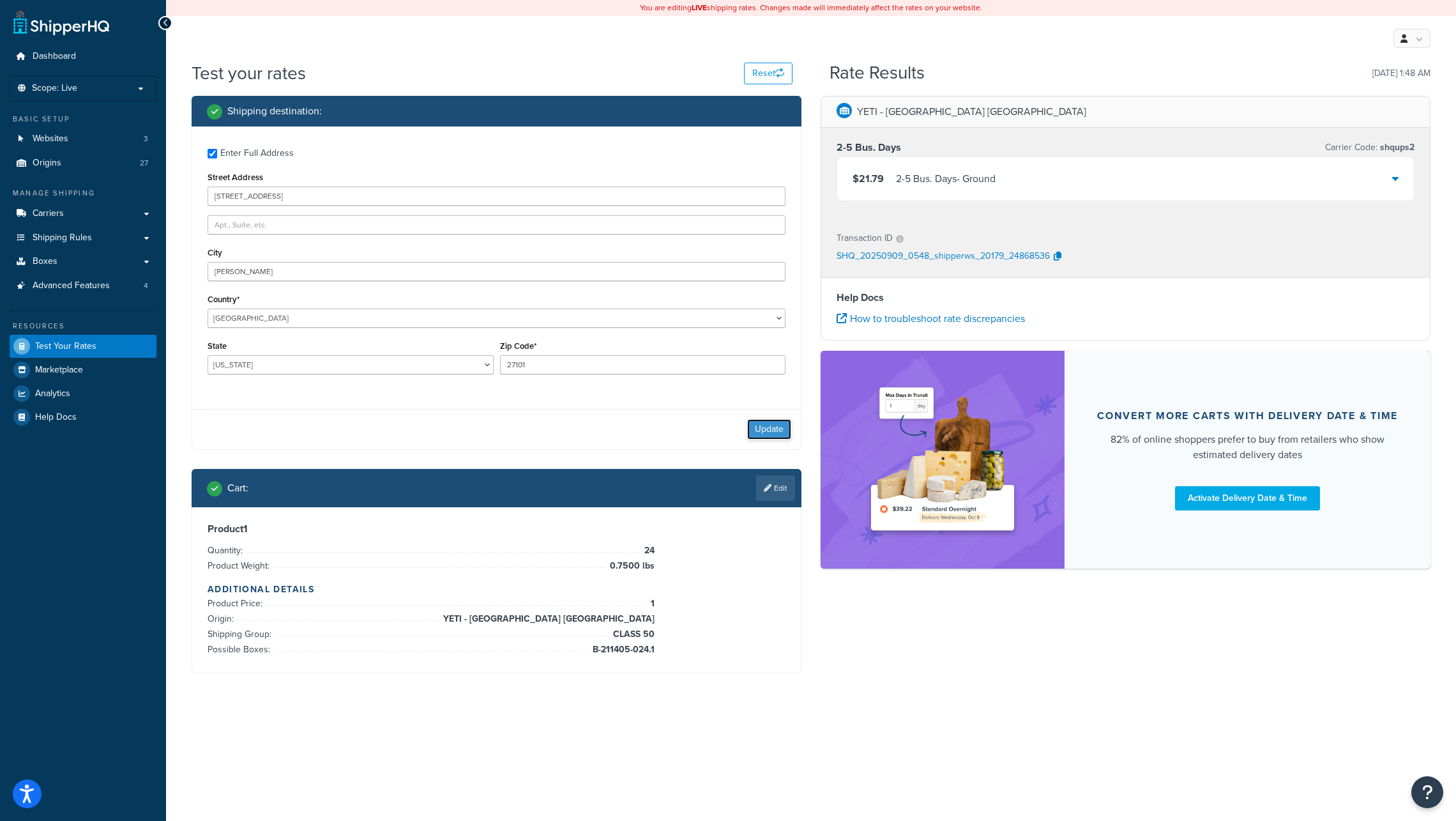
click at [768, 428] on button "Update" at bounding box center [769, 428] width 44 height 20
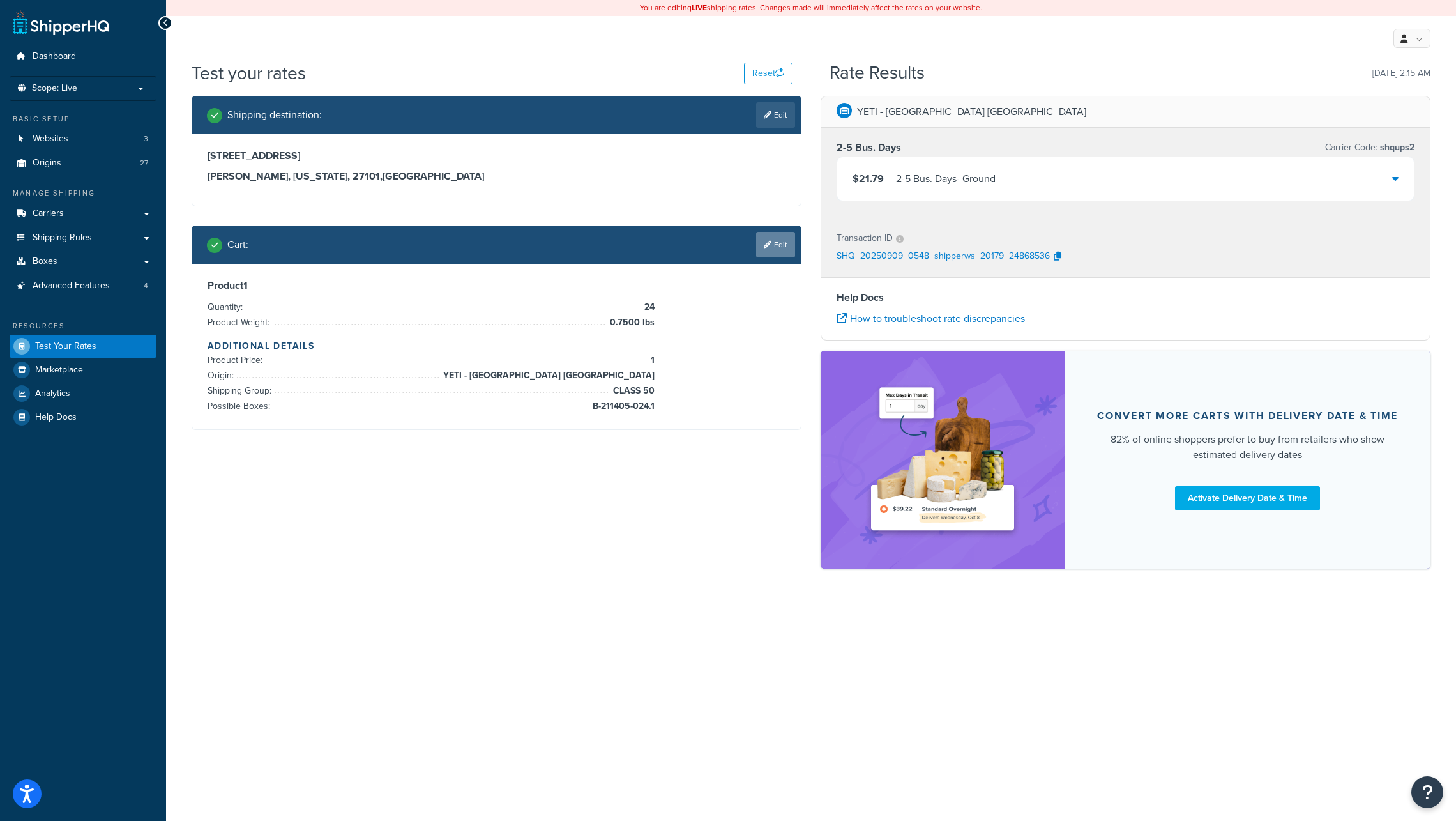
click at [779, 245] on link "Edit" at bounding box center [776, 245] width 39 height 26
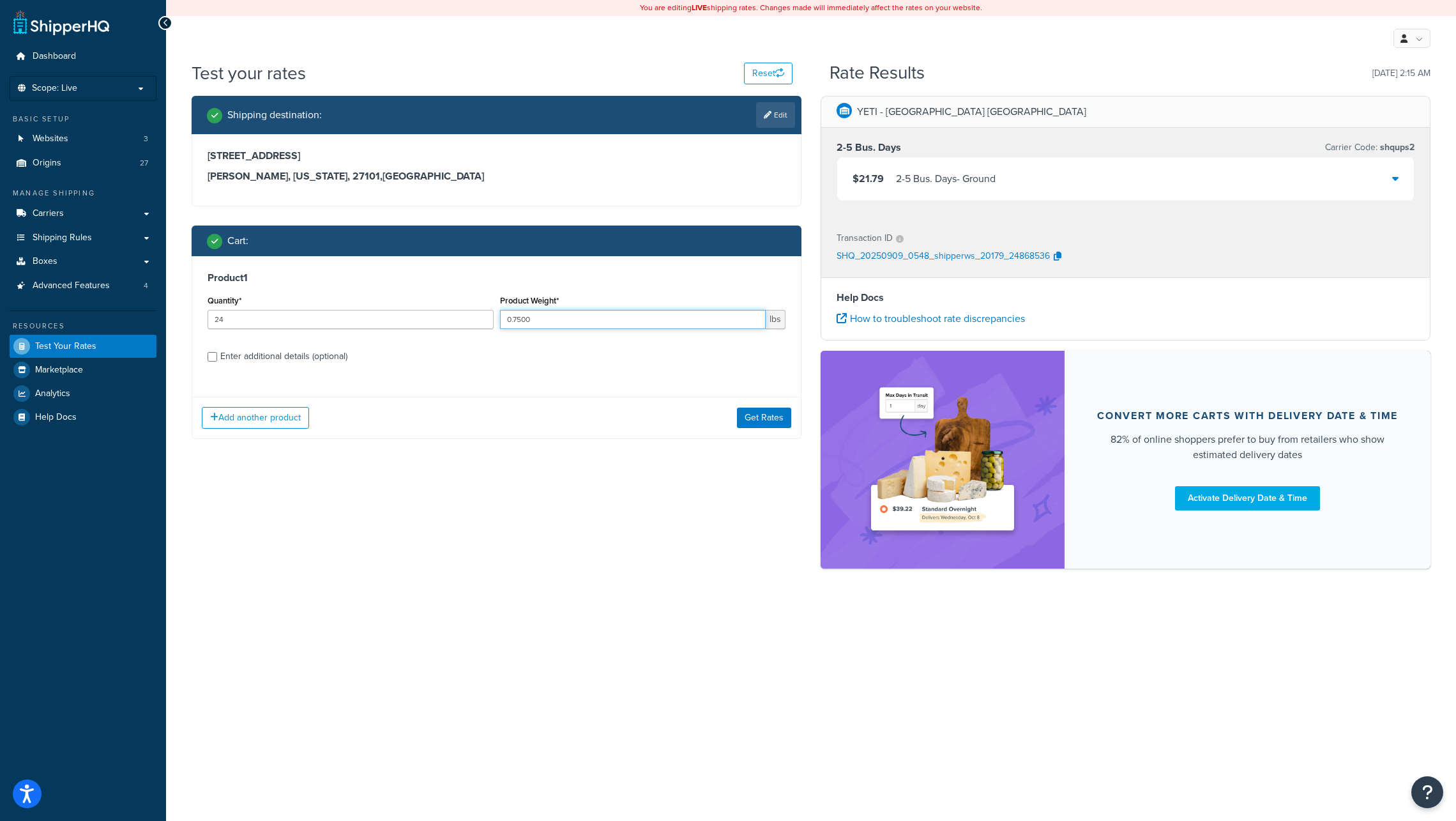
drag, startPoint x: 539, startPoint y: 320, endPoint x: 512, endPoint y: 367, distance: 54.2
click at [504, 320] on input "0.7500" at bounding box center [633, 320] width 266 height 19
type input "1"
click at [610, 437] on div "Add another product Get Rates" at bounding box center [496, 417] width 609 height 41
drag, startPoint x: 758, startPoint y: 417, endPoint x: 730, endPoint y: 483, distance: 71.7
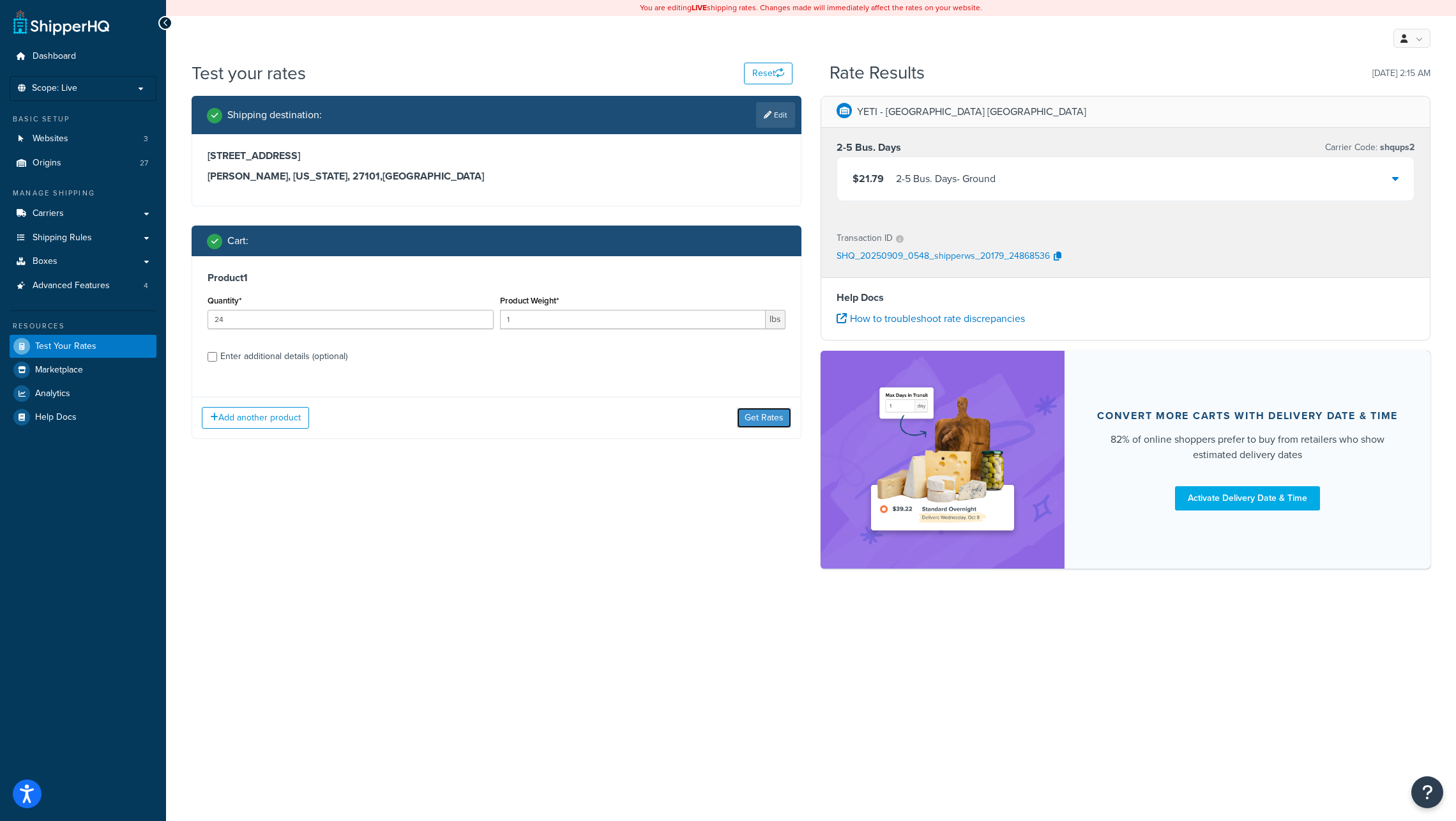
click at [730, 483] on div "Shipping destination : Edit 1004 Brookstown Avenue Winston Salem, North Carolin…" at bounding box center [811, 338] width 1258 height 485
click at [211, 356] on input "Enter additional details (optional)" at bounding box center [212, 357] width 10 height 10
checkbox input "true"
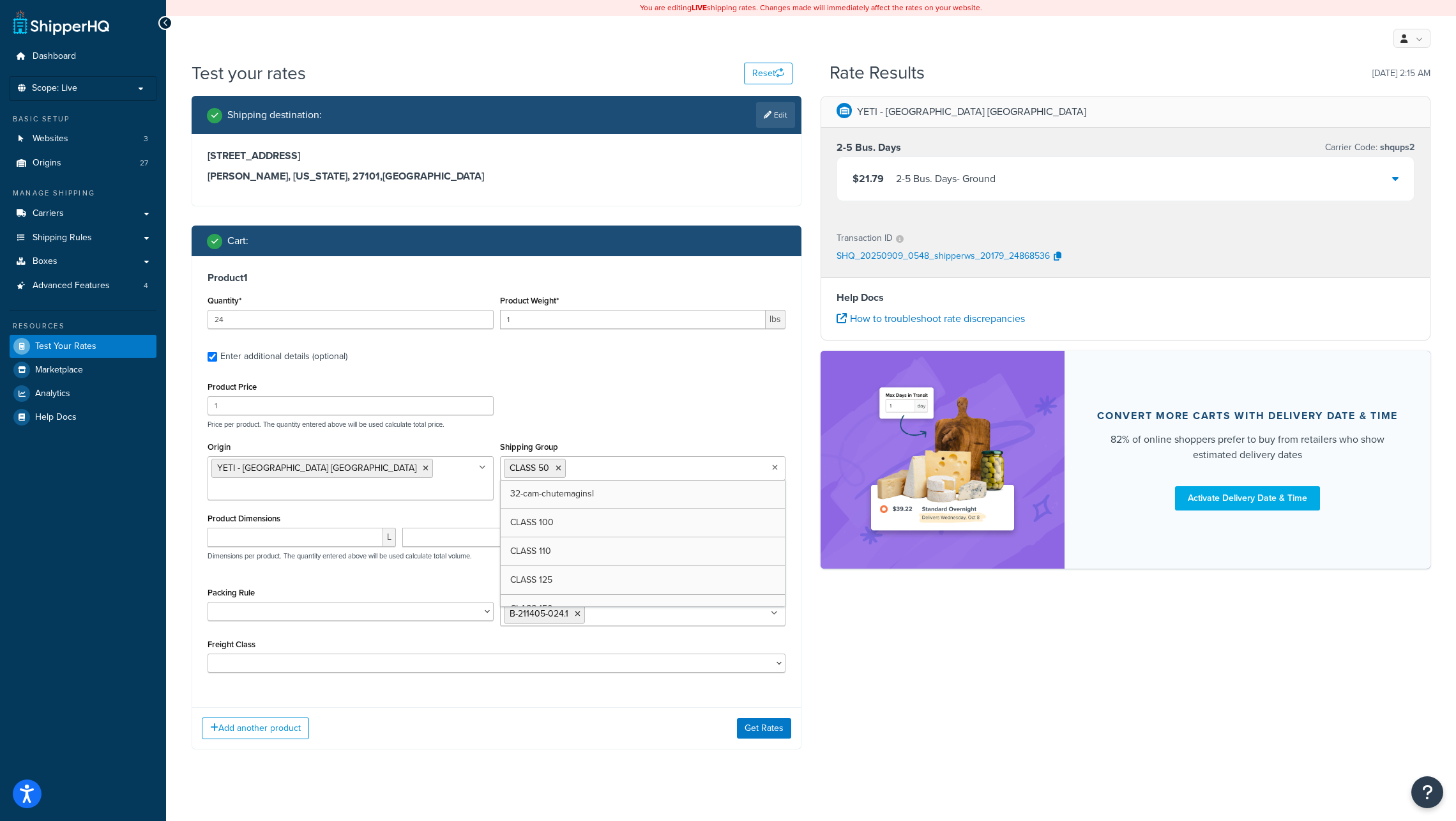
click at [773, 468] on icon at bounding box center [775, 467] width 6 height 7
click at [558, 470] on icon at bounding box center [558, 467] width 6 height 7
click at [861, 659] on div "Shipping destination : Edit 1004 Brookstown Avenue Winston Salem, North Carolin…" at bounding box center [811, 432] width 1258 height 673
click at [758, 718] on button "Get Rates" at bounding box center [764, 728] width 54 height 20
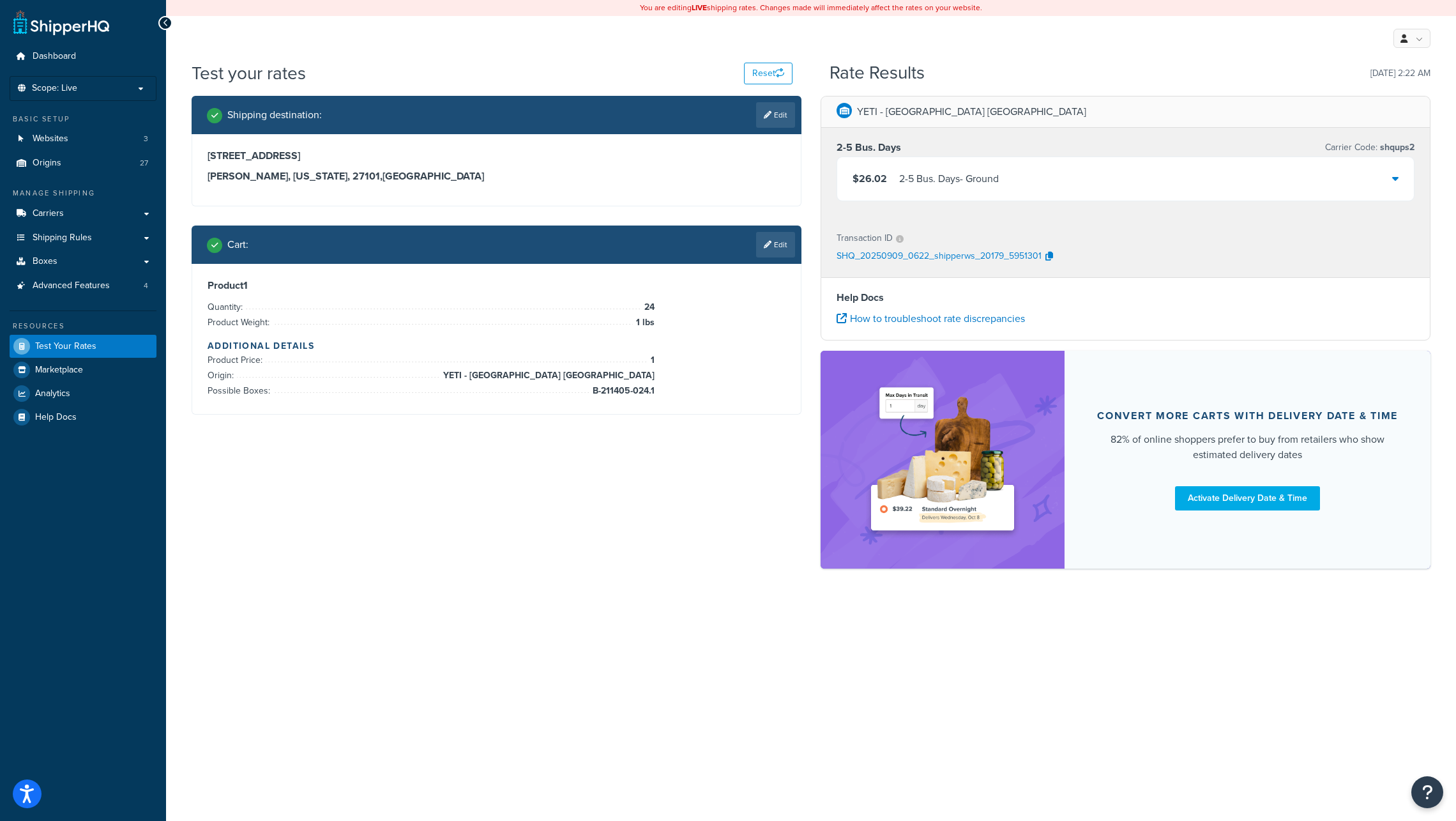
click at [781, 244] on link "Edit" at bounding box center [776, 245] width 39 height 26
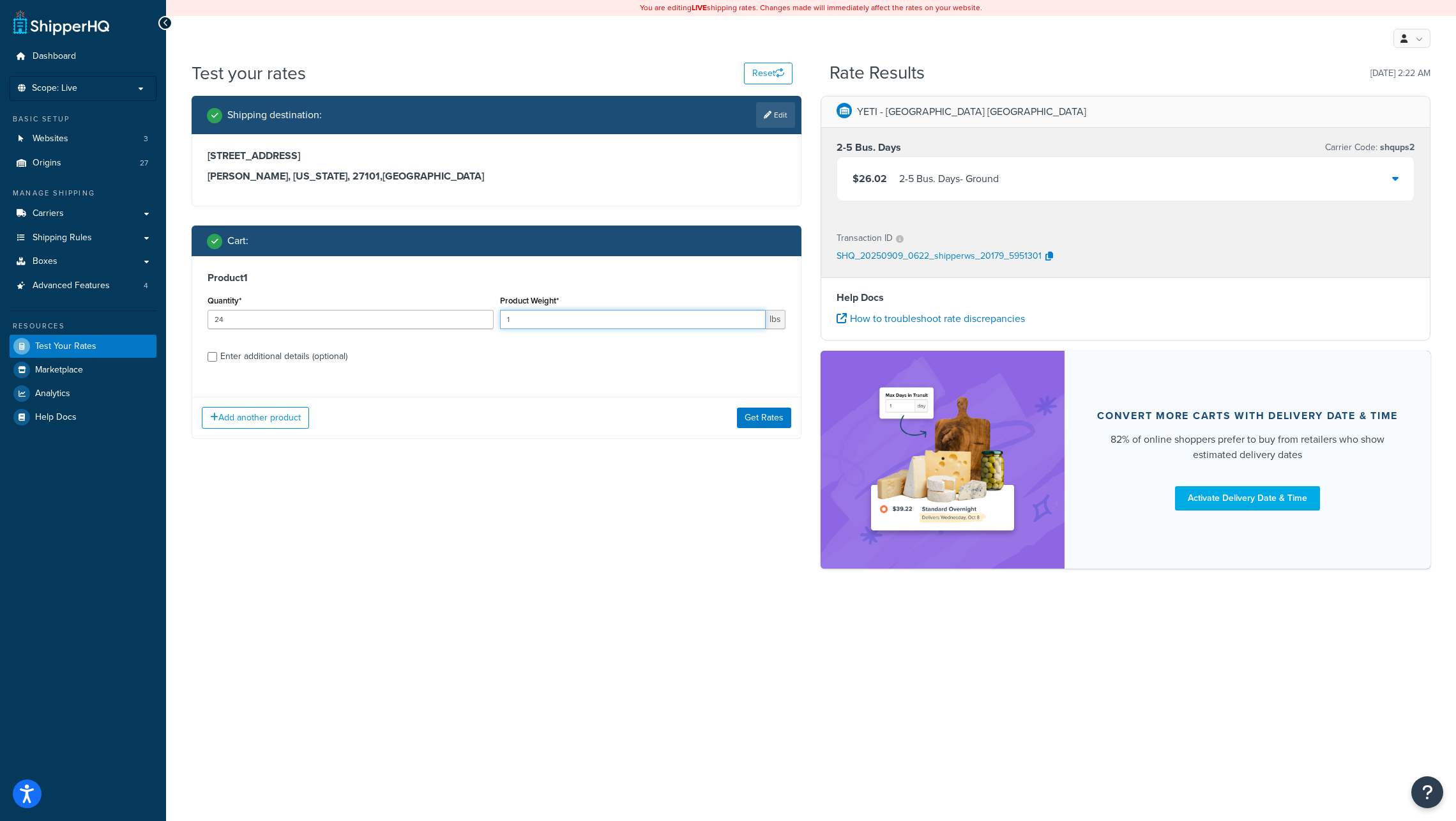
drag, startPoint x: 518, startPoint y: 319, endPoint x: 485, endPoint y: 316, distance: 33.1
click at [484, 315] on div "Quantity* 24 Product Weight* 1 lbs" at bounding box center [496, 315] width 585 height 47
type input "0.75"
click at [645, 582] on div "Test your rates Reset Rate Results 09/09/2025, 2:22 AM Shipping destination : E…" at bounding box center [811, 337] width 1290 height 552
click at [746, 417] on button "Get Rates" at bounding box center [764, 417] width 54 height 20
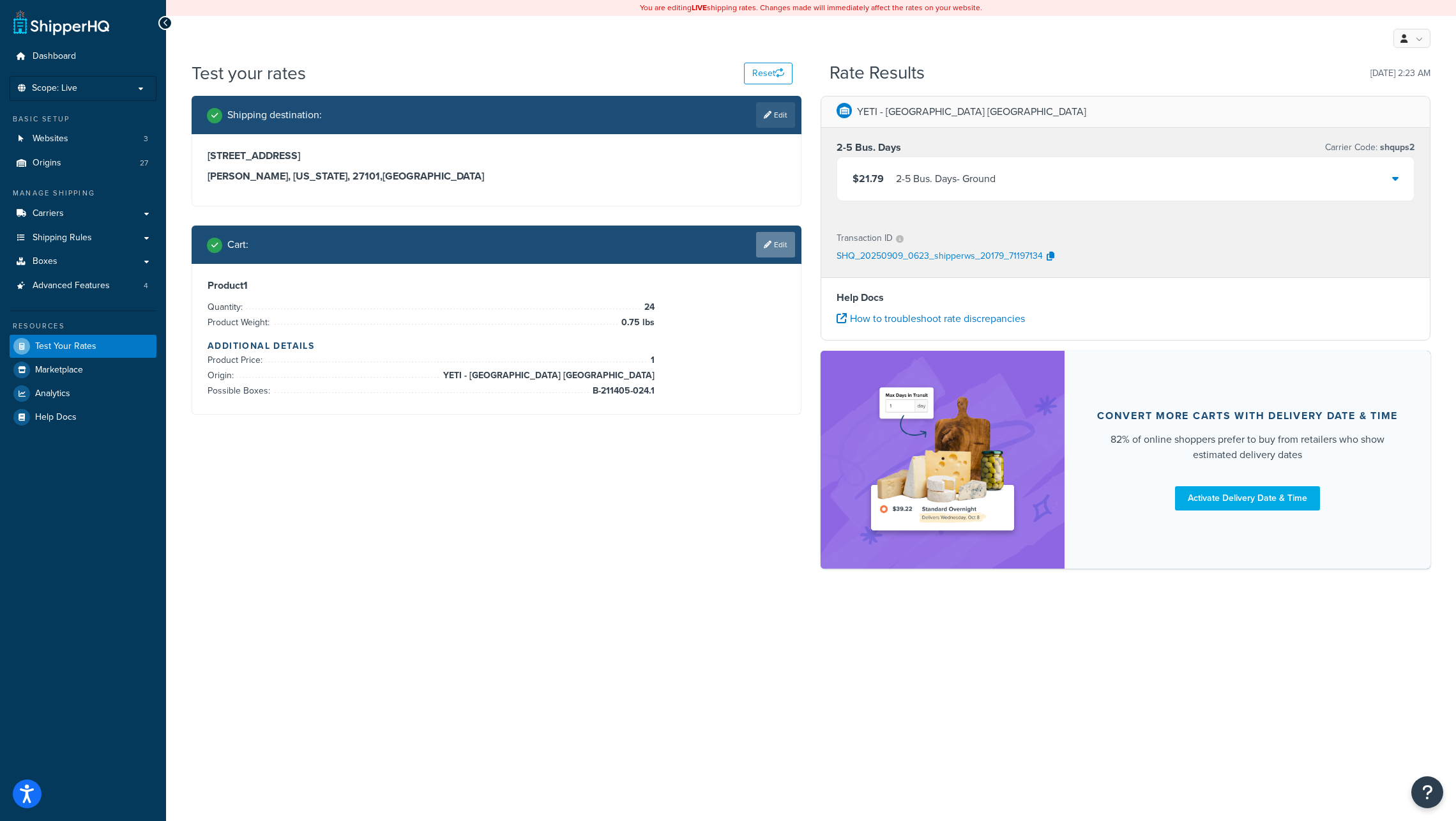
click at [779, 244] on link "Edit" at bounding box center [776, 245] width 39 height 26
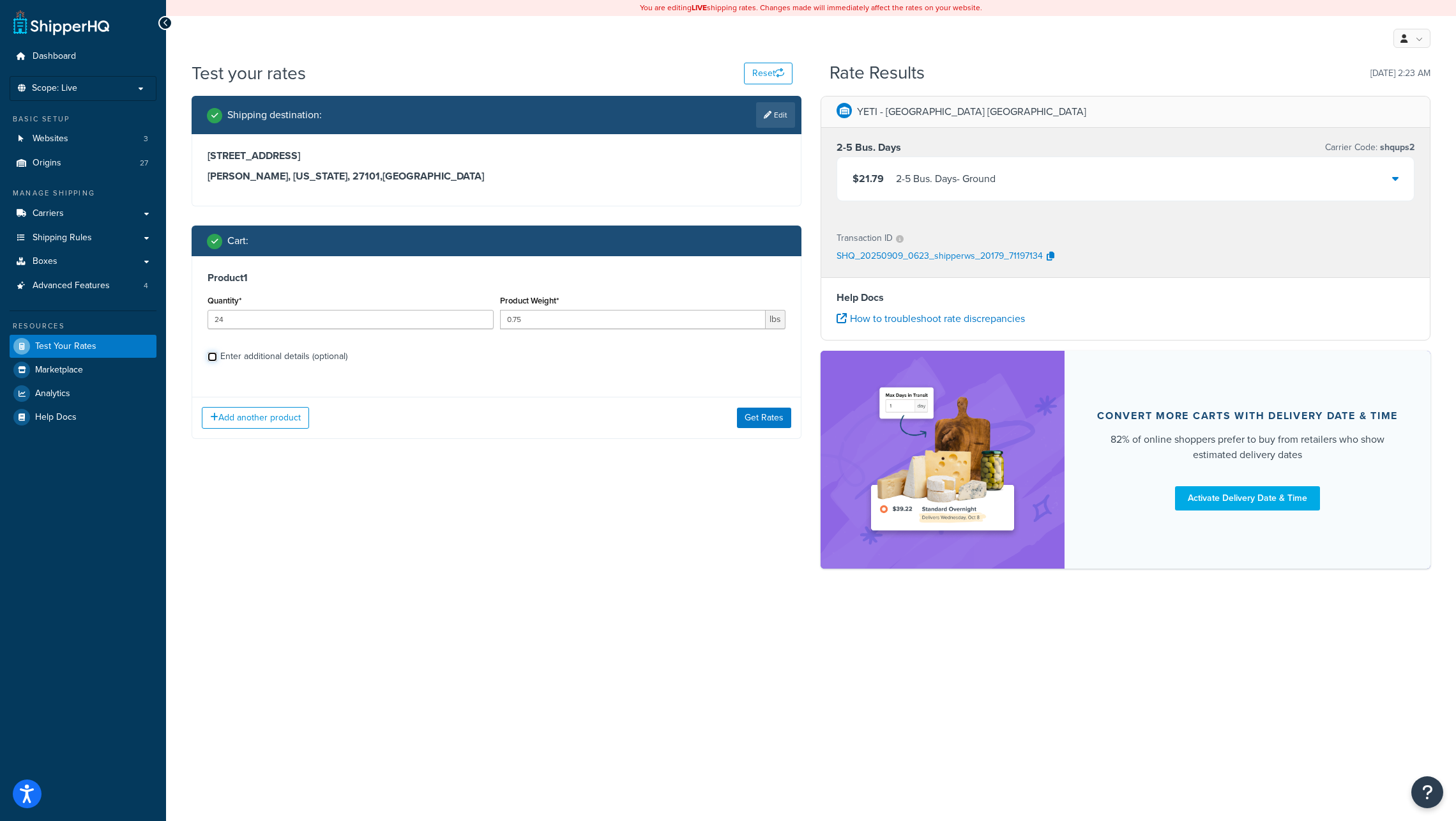
click at [213, 357] on input "Enter additional details (optional)" at bounding box center [212, 357] width 10 height 10
checkbox input "true"
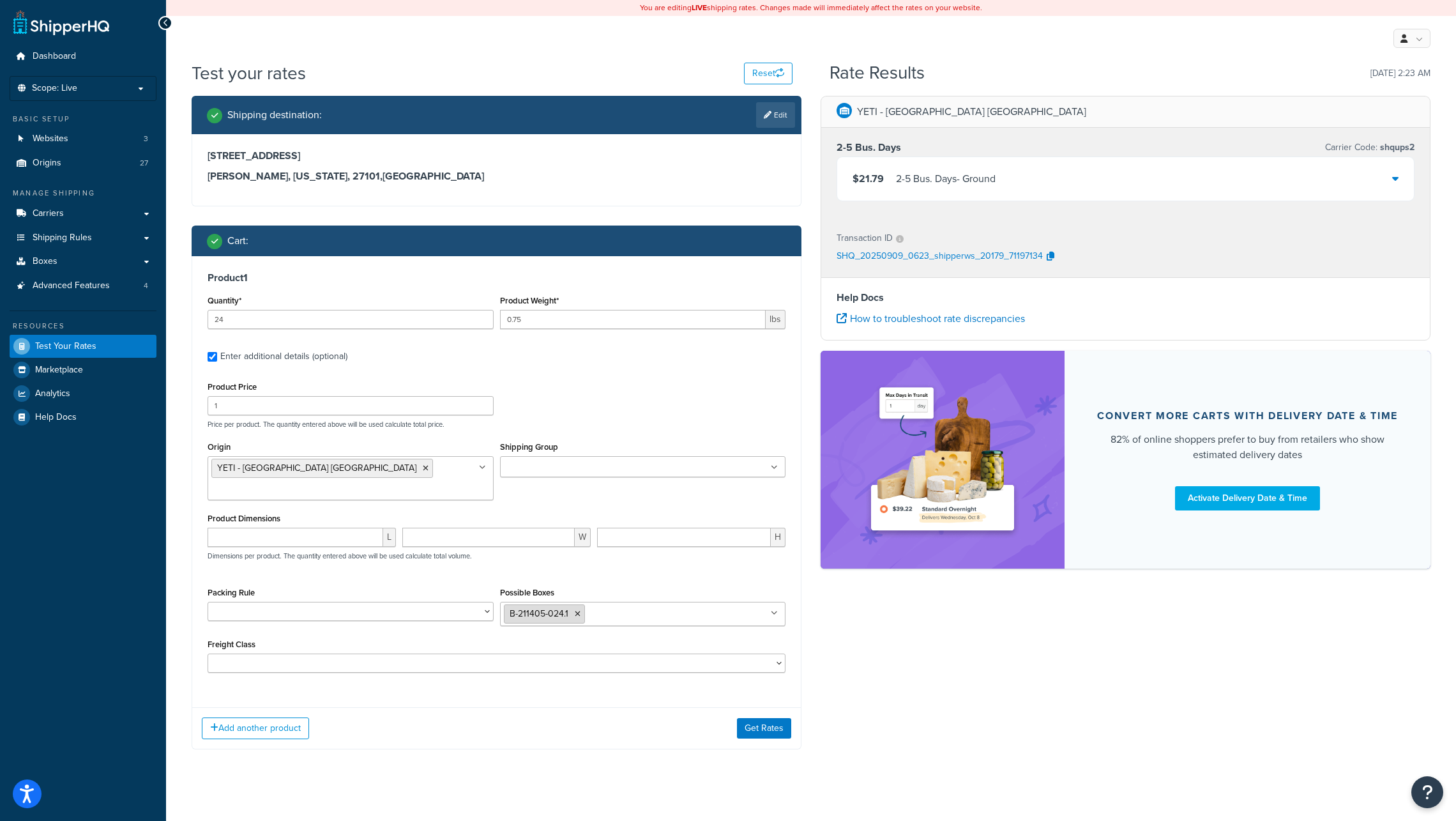
drag, startPoint x: 568, startPoint y: 592, endPoint x: 526, endPoint y: 588, distance: 42.2
click at [520, 604] on li "B-211405-024.1" at bounding box center [544, 614] width 81 height 19
click at [615, 606] on input "Possible Boxes" at bounding box center [645, 613] width 113 height 14
click at [632, 551] on div "L W H Dimensions per product. The quantity entered above will be used calculate…" at bounding box center [496, 551] width 585 height 47
drag, startPoint x: 209, startPoint y: 155, endPoint x: 332, endPoint y: 159, distance: 123.1
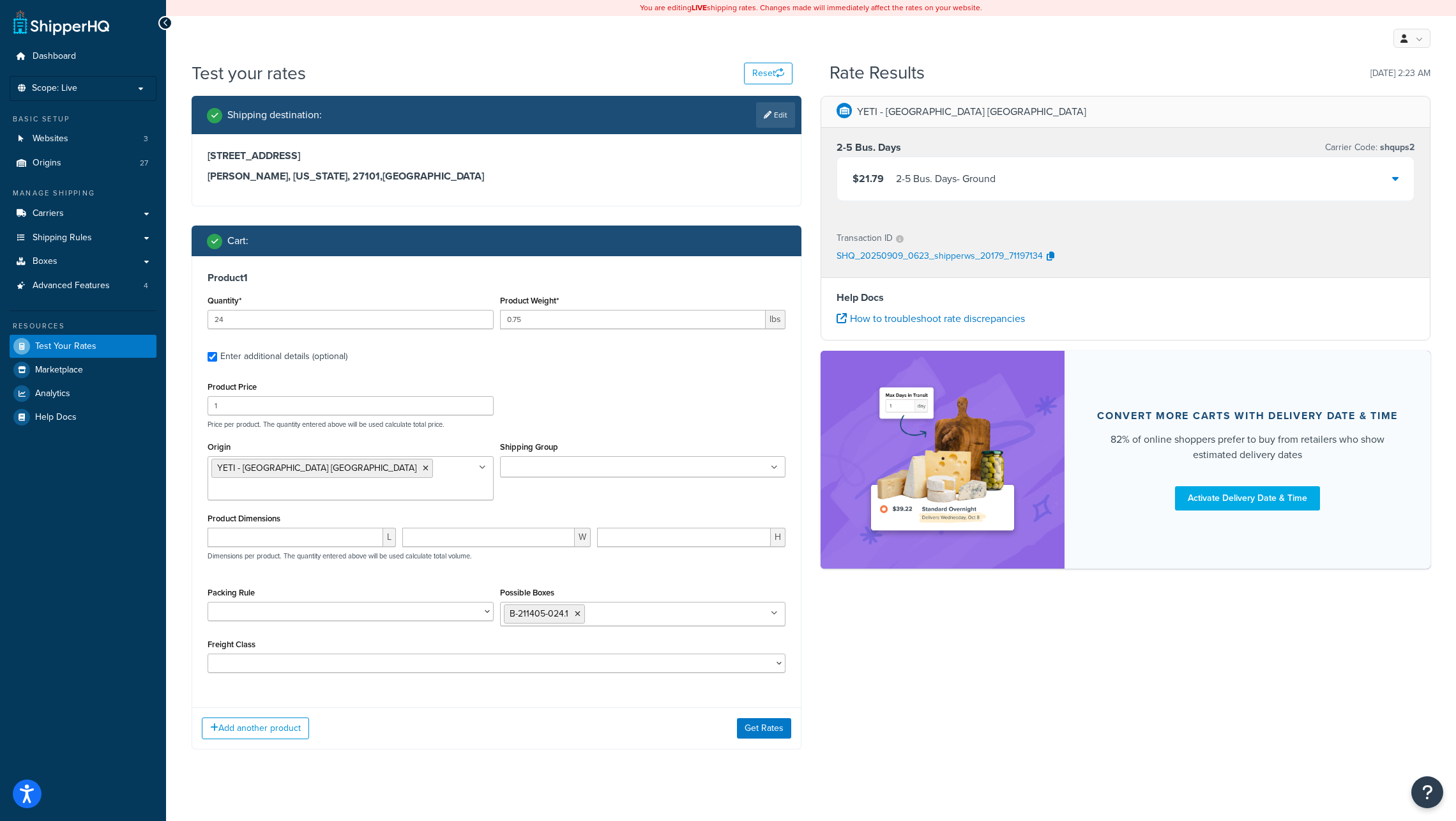
click at [332, 159] on h3 "1004 Brookstown Avenue" at bounding box center [496, 156] width 578 height 13
copy h3 "1004 Brookstown Avenue"
drag, startPoint x: 208, startPoint y: 177, endPoint x: 276, endPoint y: 179, distance: 68.0
click at [276, 179] on h3 "Winston Salem, North Carolina, 27101 , United States" at bounding box center [496, 177] width 578 height 13
copy h3 "Winston Salem"
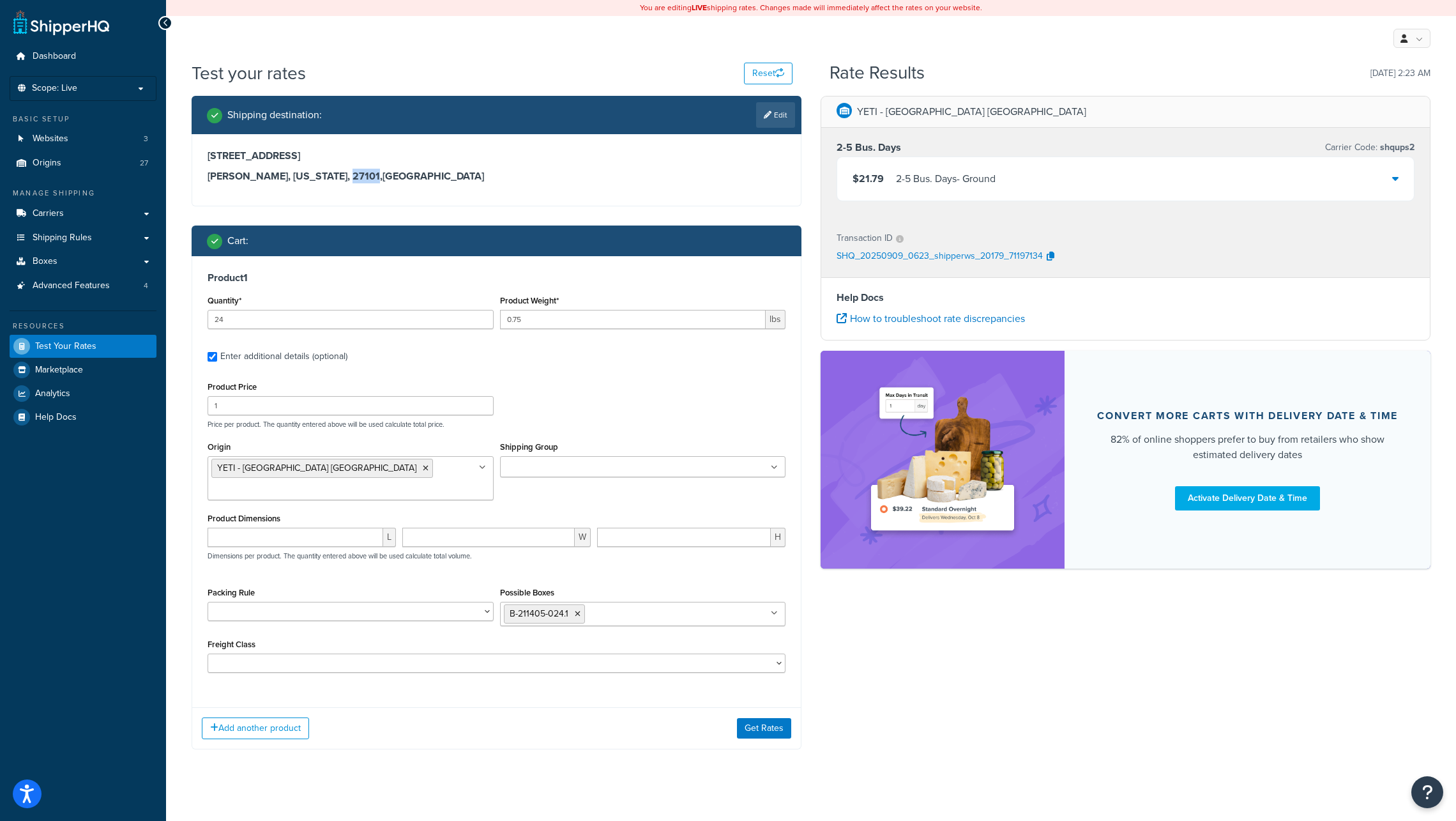
drag, startPoint x: 355, startPoint y: 174, endPoint x: 382, endPoint y: 174, distance: 27.0
click at [382, 174] on h3 "Winston Salem, North Carolina, 27101 , United States" at bounding box center [496, 177] width 578 height 13
copy h3 "27101"
click at [579, 466] on input "Shipping Group" at bounding box center [560, 467] width 113 height 14
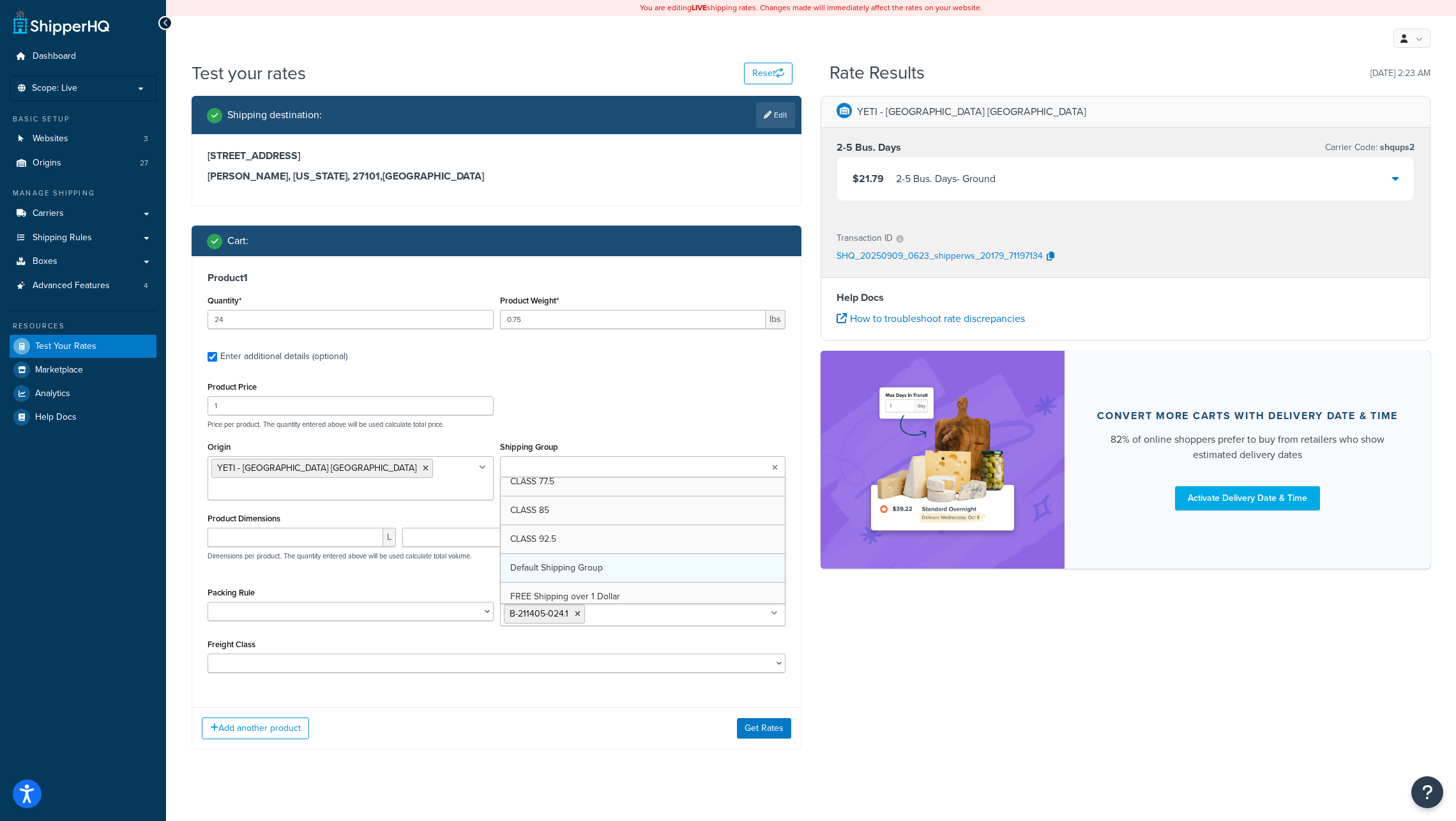
scroll to position [469, 0]
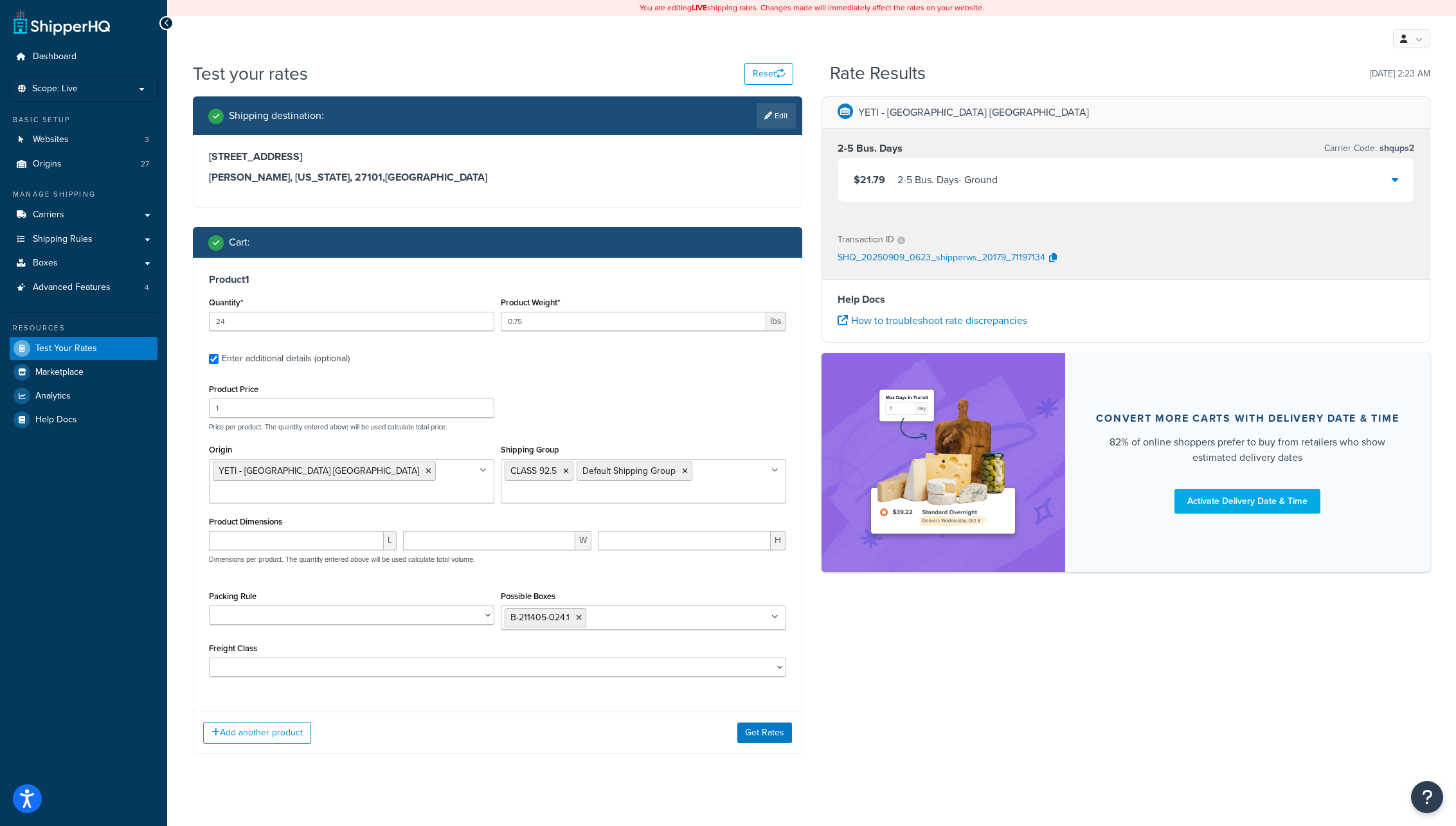
click at [843, 628] on div "Shipping destination : Edit 1004 Brookstown Avenue Winston Salem, North Carolin…" at bounding box center [812, 434] width 1256 height 677
click at [579, 619] on icon at bounding box center [578, 617] width 6 height 7
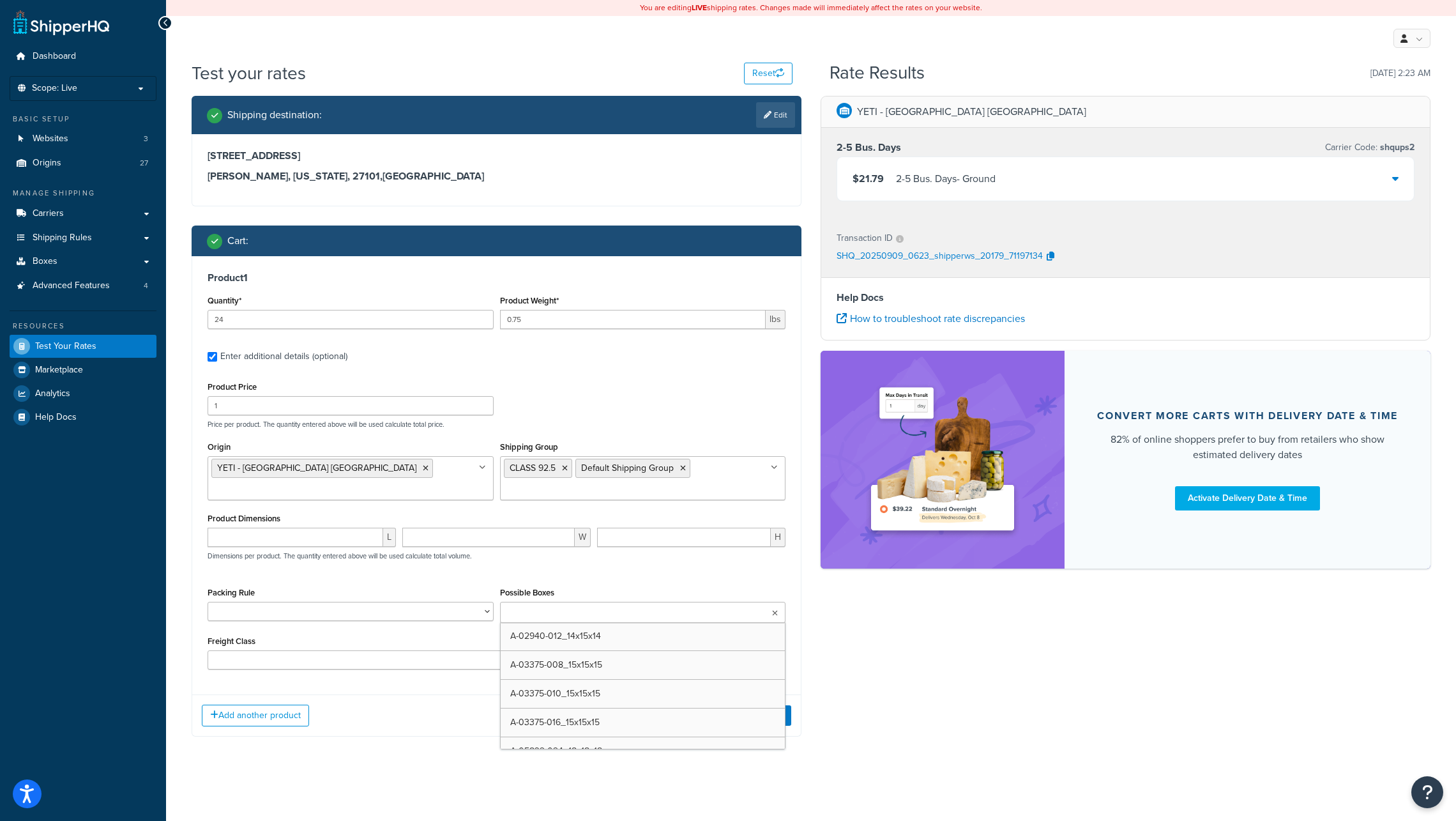
click at [577, 612] on input "Possible Boxes" at bounding box center [560, 613] width 113 height 14
paste input "B-211411-024.1"
type input "B-211411-024.1"
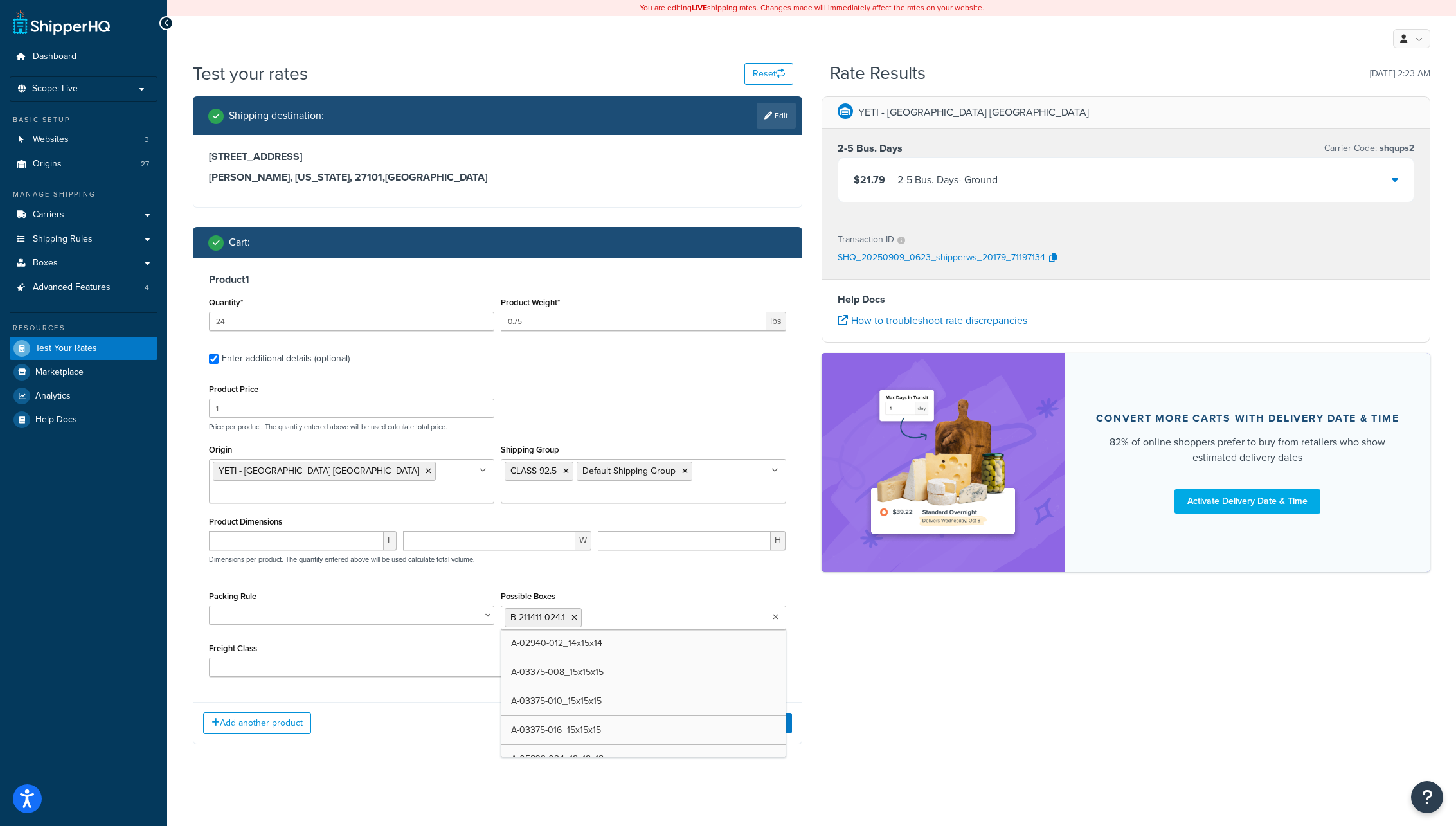
click at [866, 666] on div "Shipping destination : Edit 1004 Brookstown Avenue Winston Salem, North Carolin…" at bounding box center [812, 429] width 1256 height 667
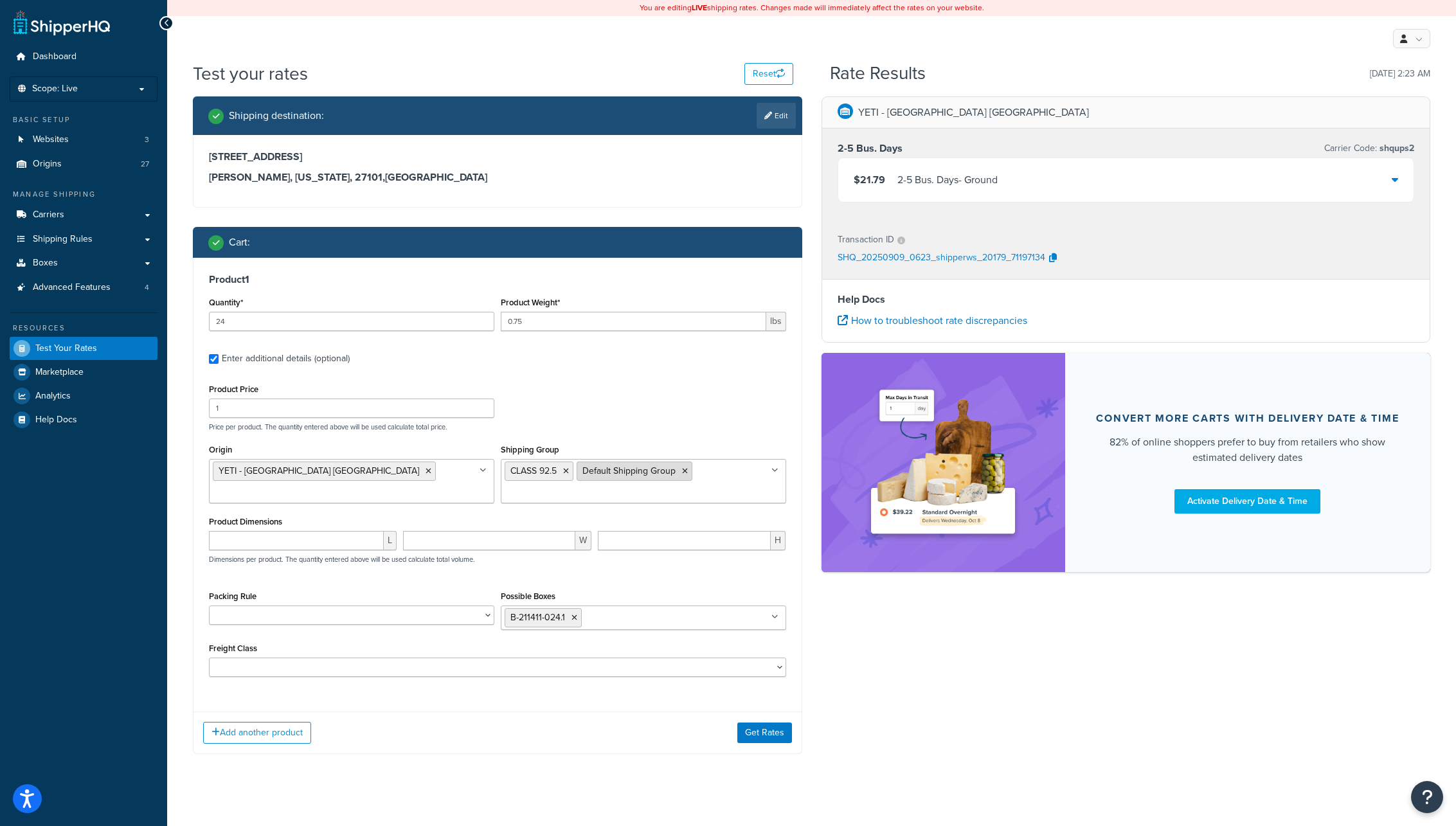
click at [684, 473] on icon at bounding box center [684, 470] width 6 height 7
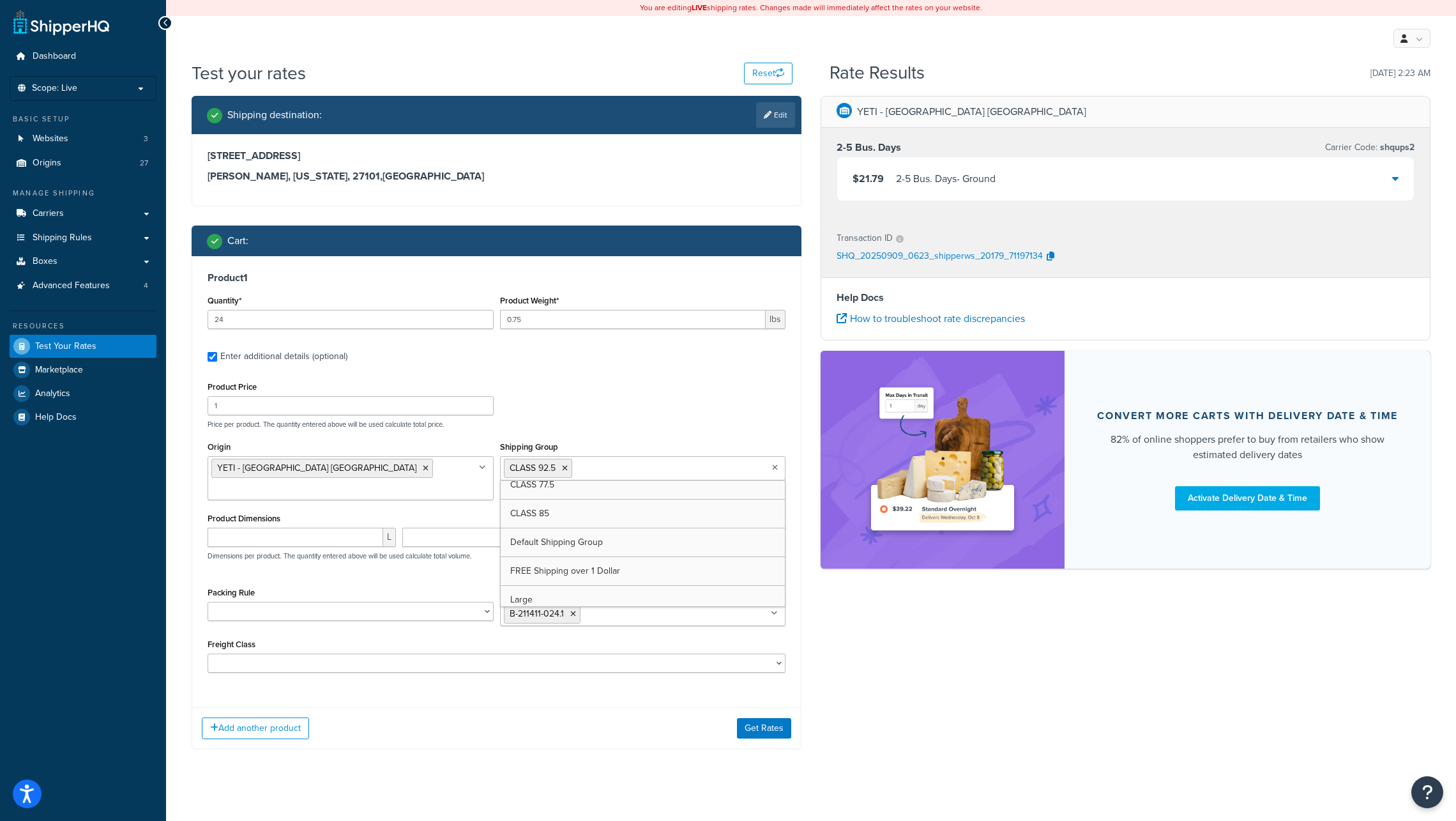
click at [683, 467] on ul "CLASS 92.5" at bounding box center [643, 468] width 286 height 24
click at [600, 316] on input "0.75" at bounding box center [633, 320] width 266 height 19
click at [755, 718] on button "Get Rates" at bounding box center [764, 728] width 54 height 20
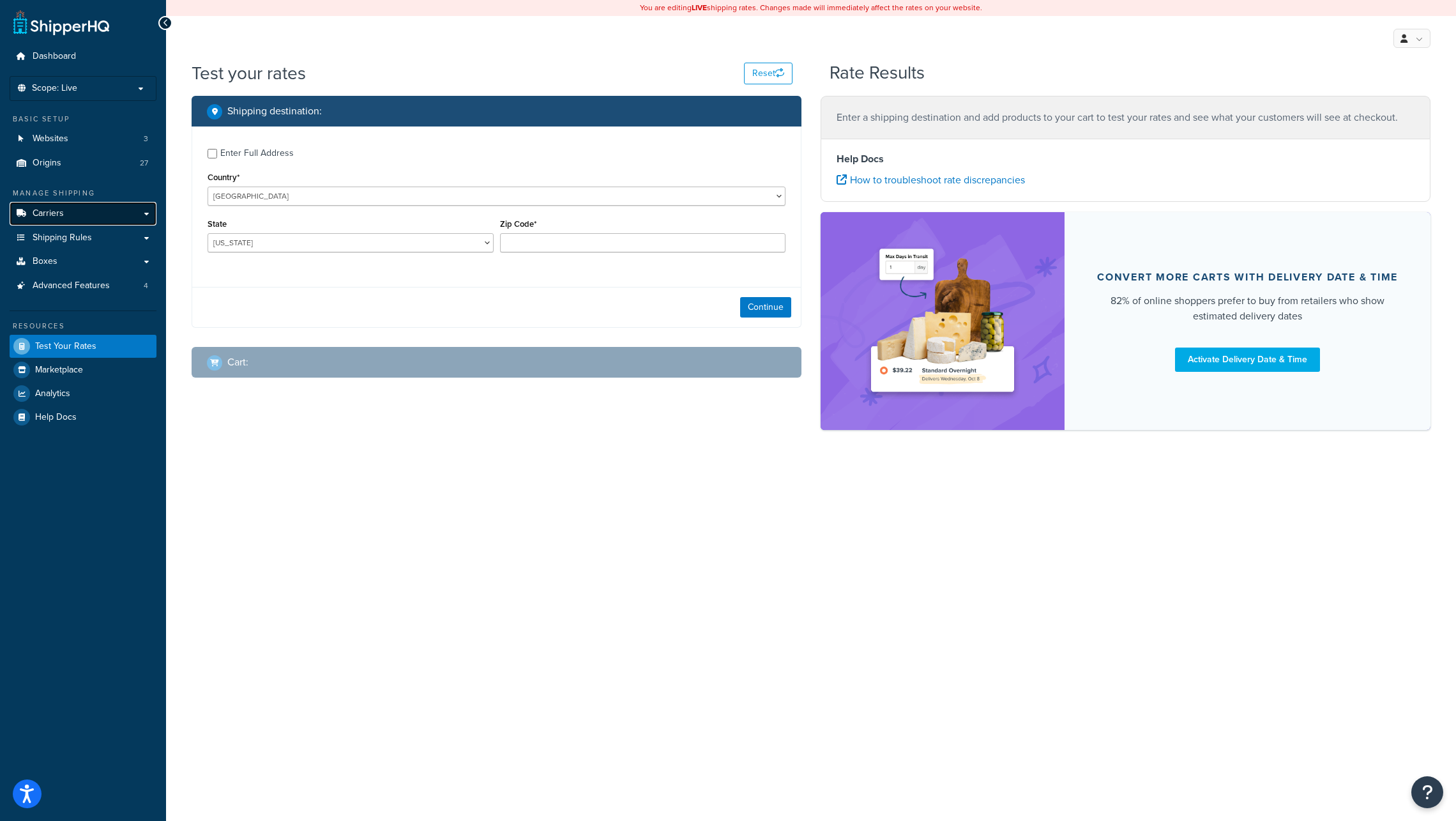
click at [59, 213] on span "Carriers" at bounding box center [48, 213] width 32 height 11
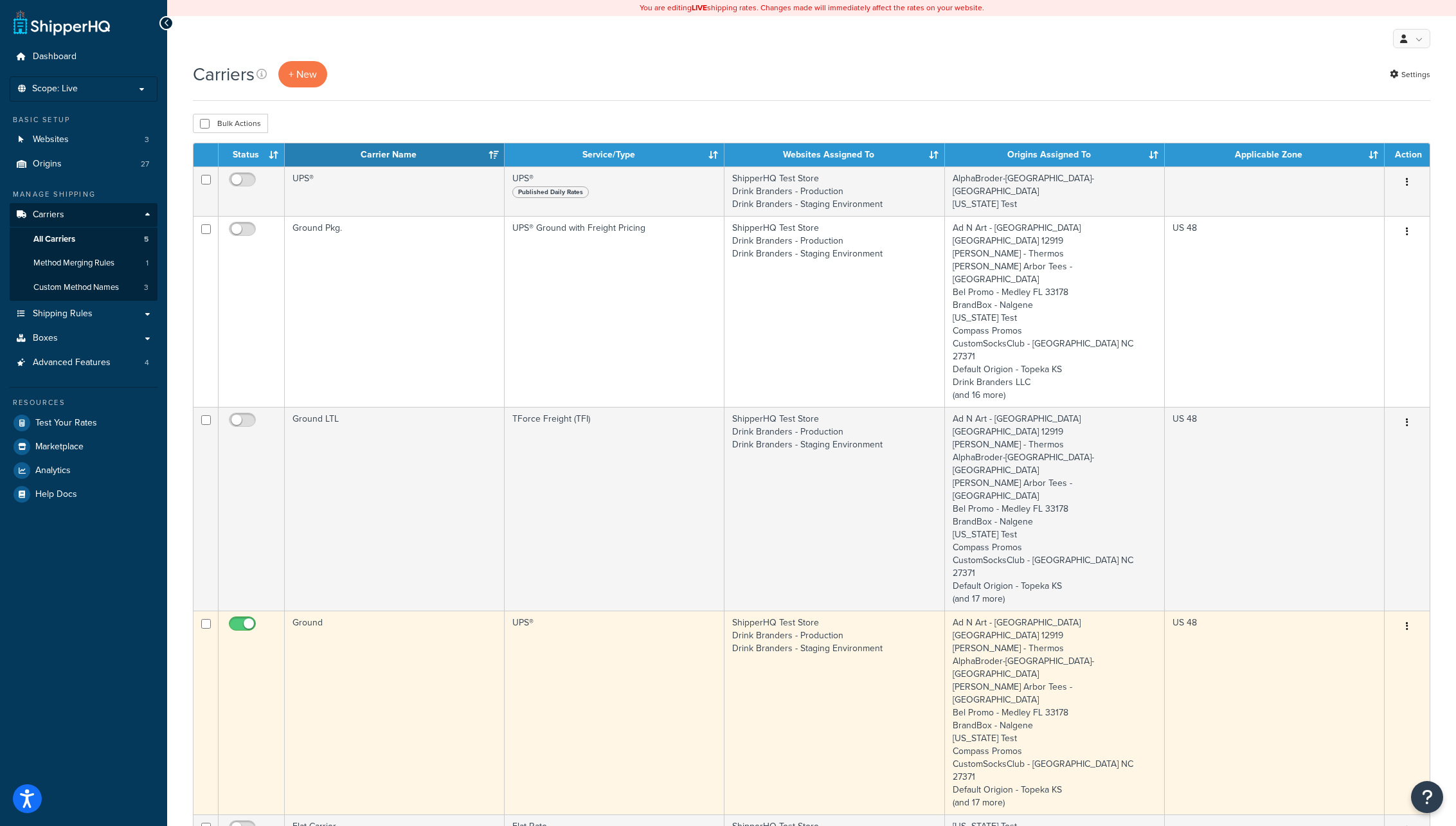
click at [648, 610] on td "UPS®" at bounding box center [614, 712] width 220 height 204
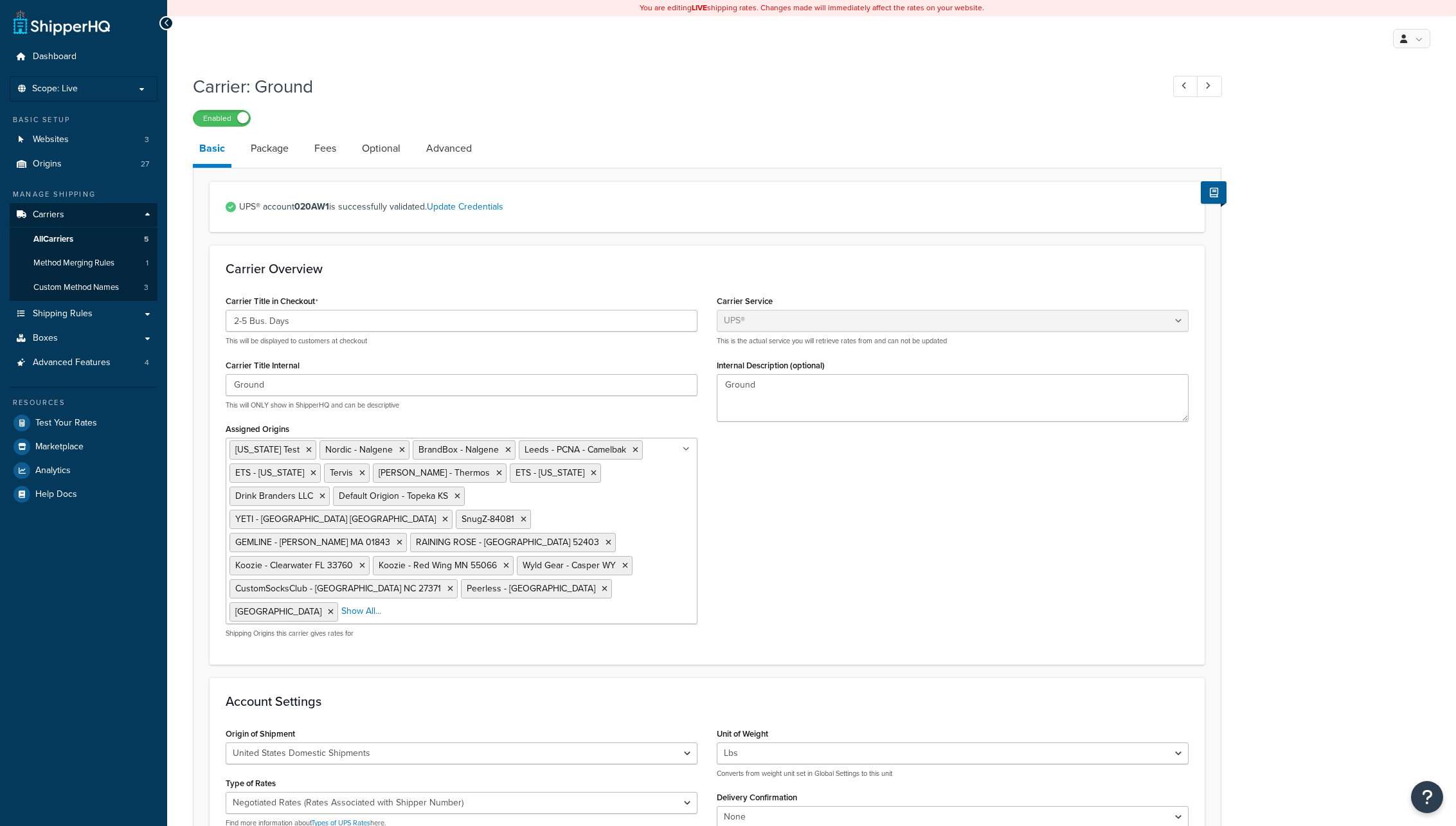
select select "ups"
select select "06"
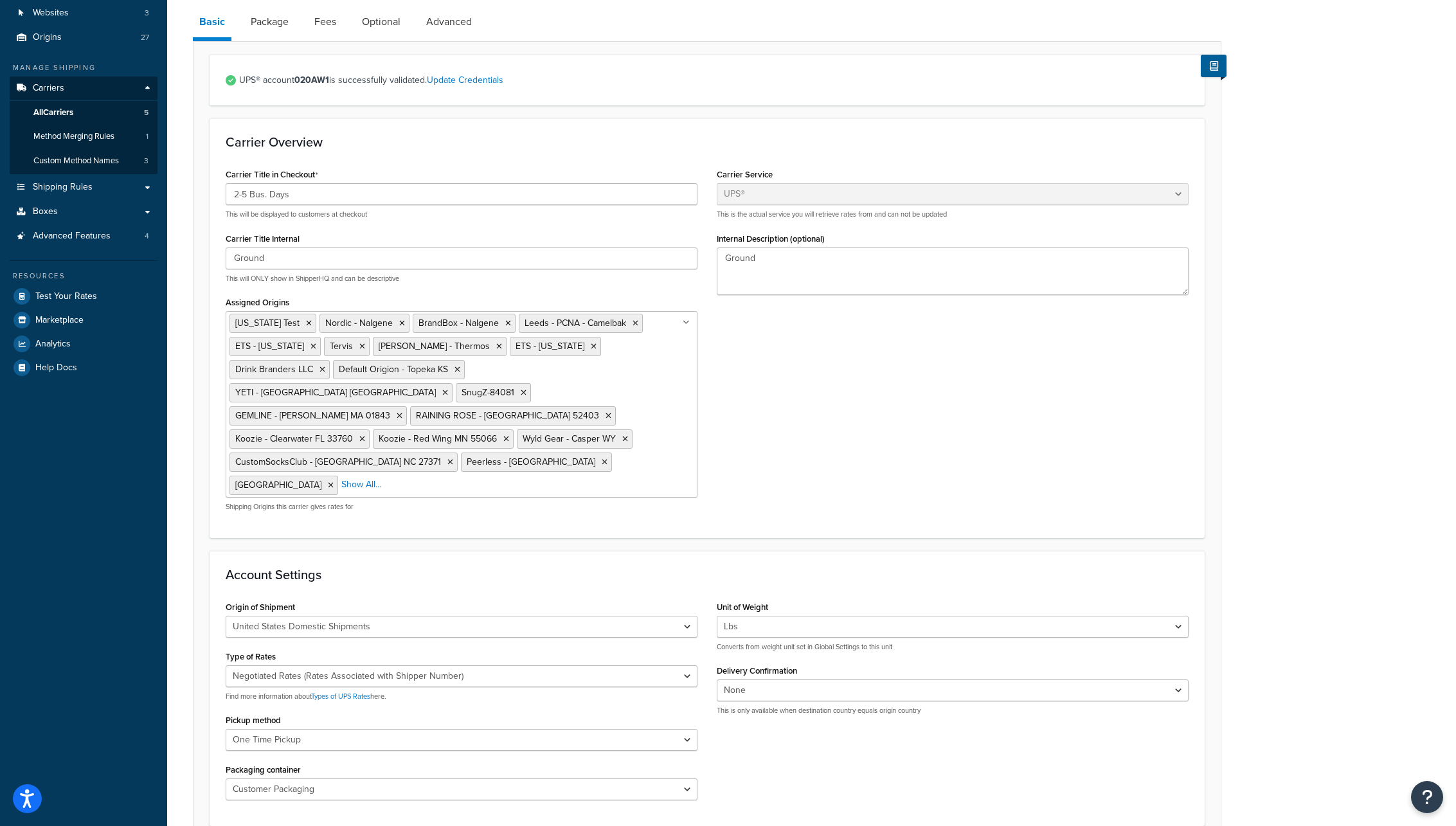
scroll to position [130, 0]
click at [263, 16] on link "Package" at bounding box center [270, 19] width 51 height 31
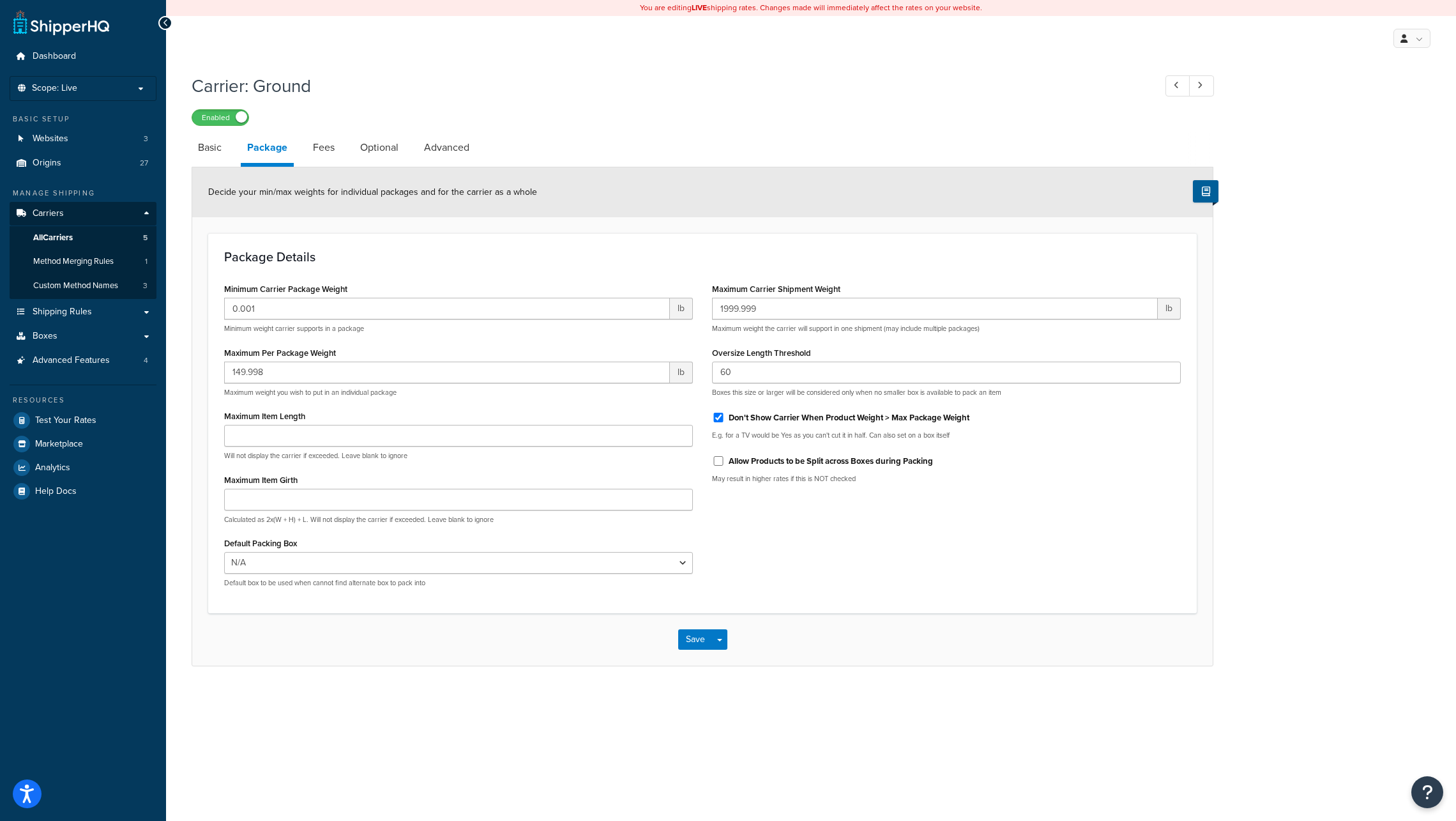
click at [537, 79] on h1 "Carrier: Ground" at bounding box center [667, 86] width 951 height 25
click at [459, 148] on link "Advanced" at bounding box center [447, 147] width 58 height 31
select select "false"
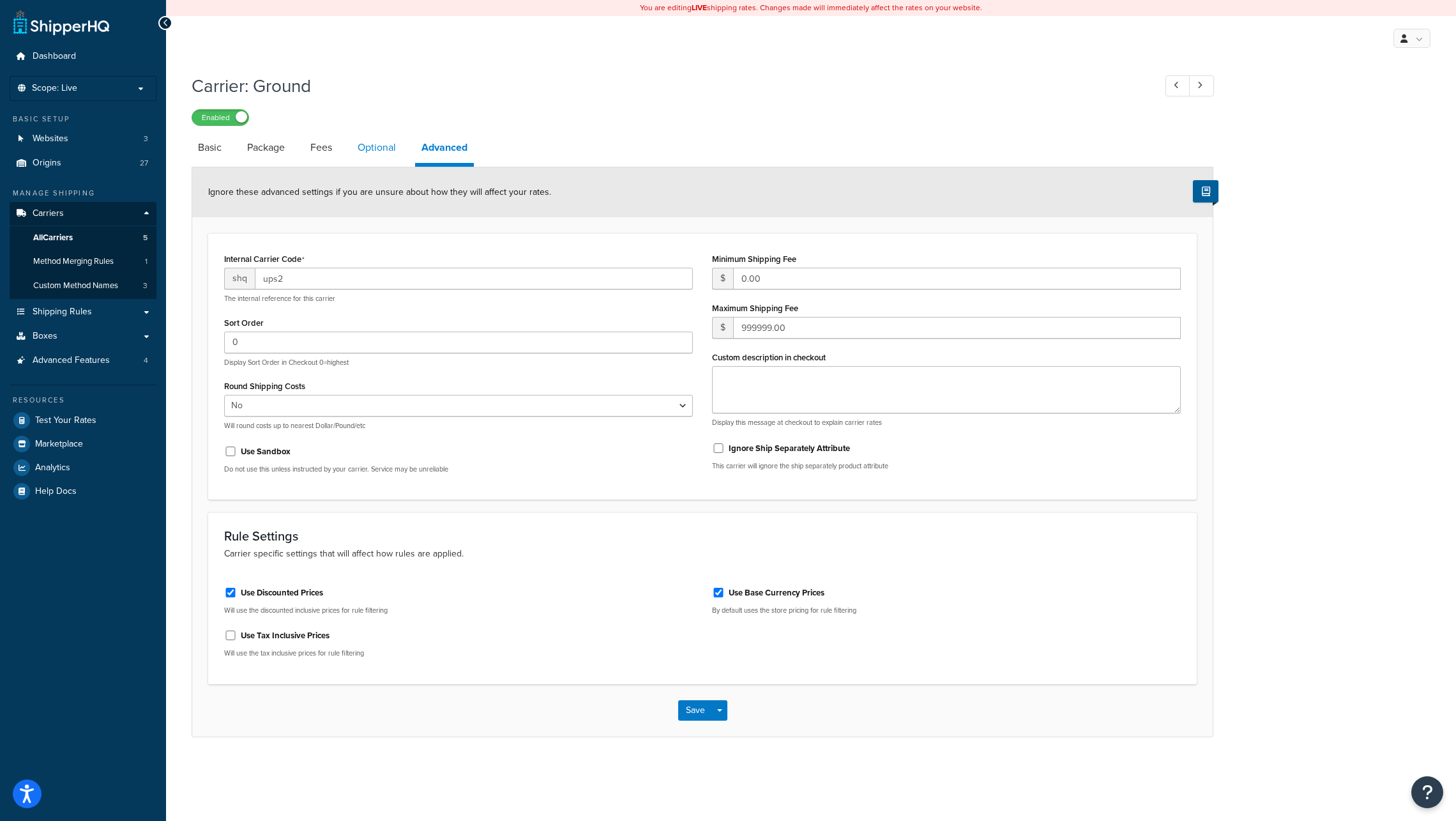
click at [370, 149] on link "Optional" at bounding box center [377, 147] width 51 height 31
select select "business"
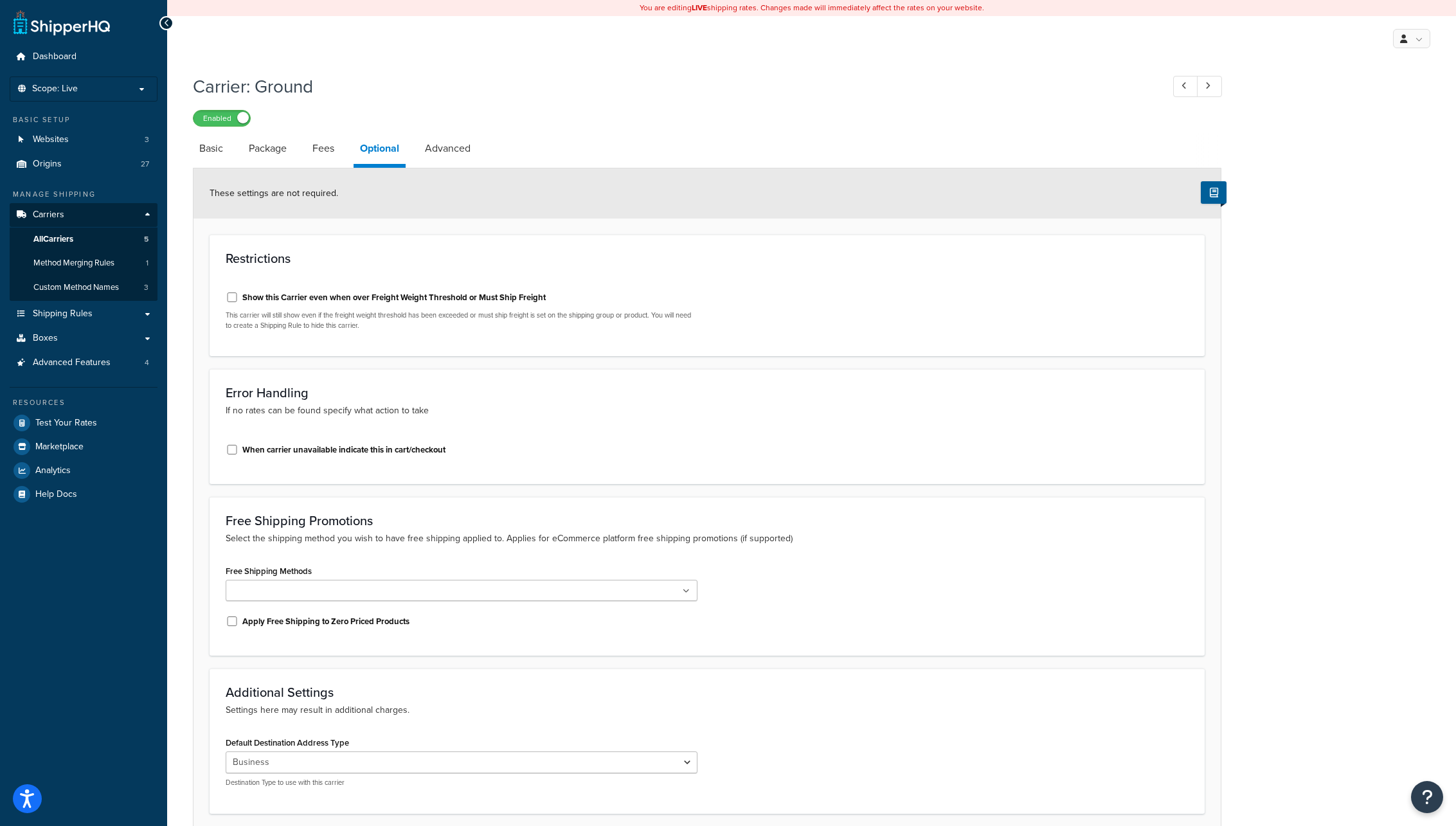
scroll to position [105, 0]
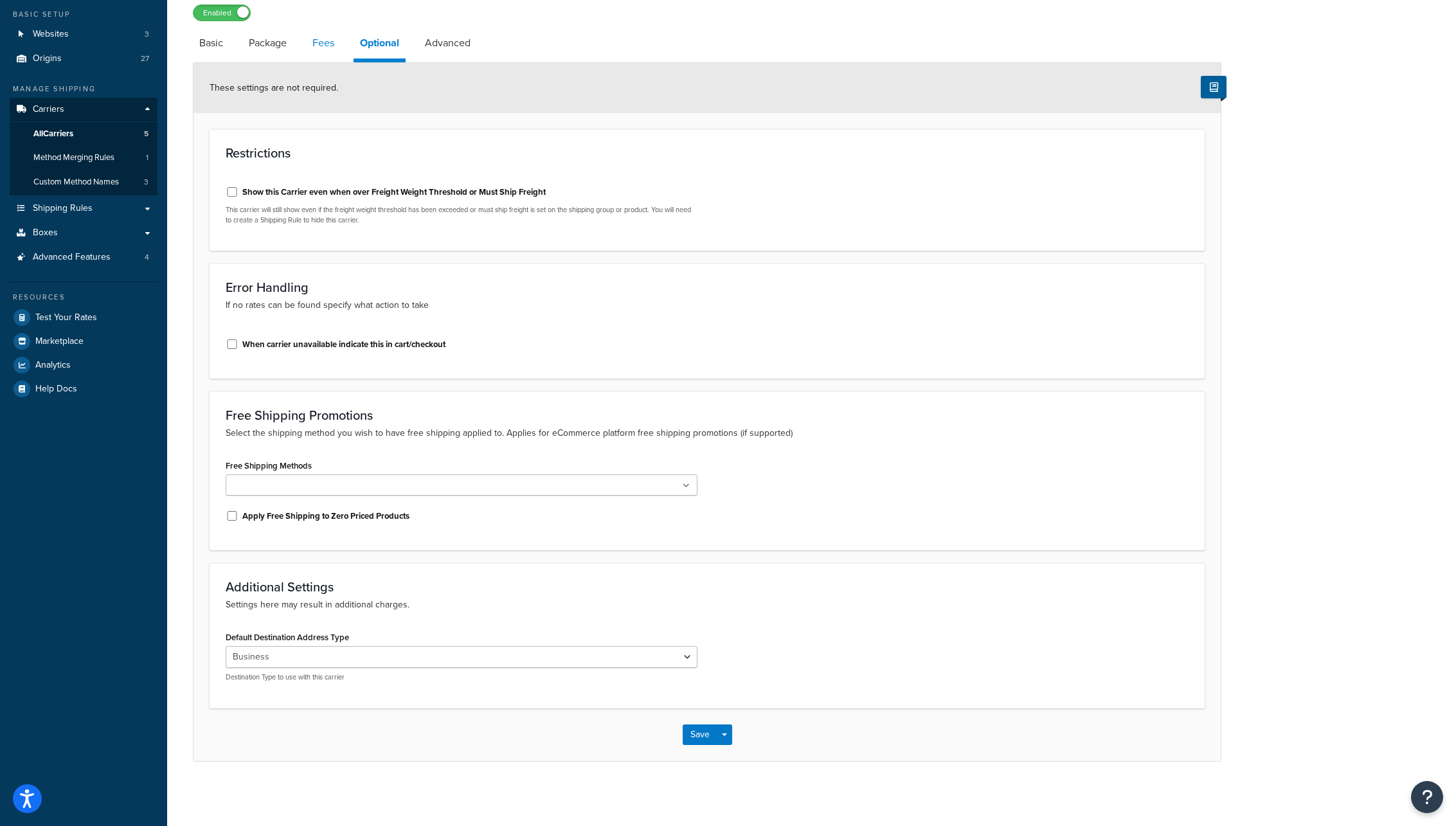
click at [323, 41] on link "Fees" at bounding box center [323, 43] width 35 height 31
select select "AFTER"
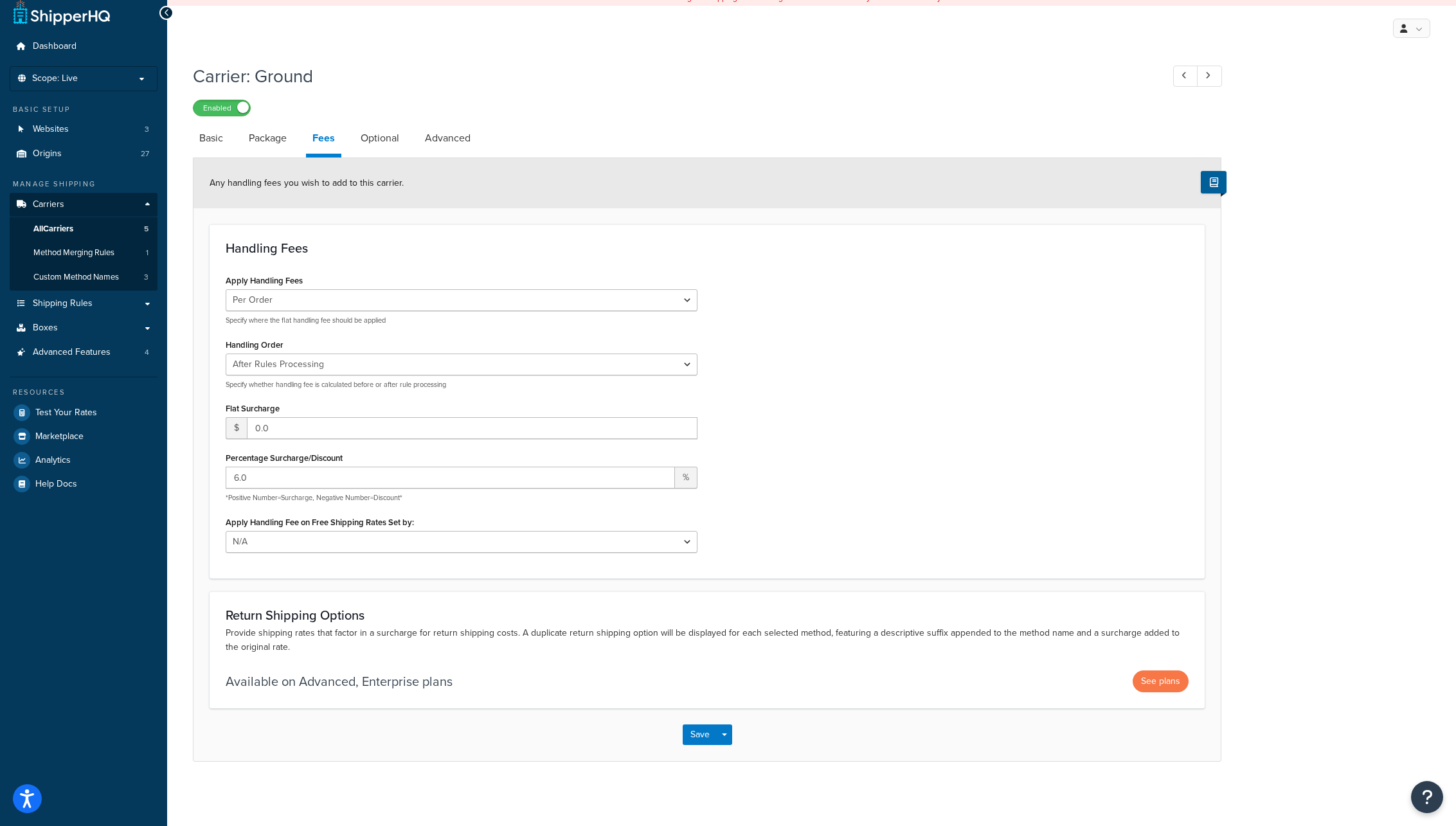
scroll to position [11, 0]
click at [260, 138] on link "Package" at bounding box center [267, 138] width 51 height 31
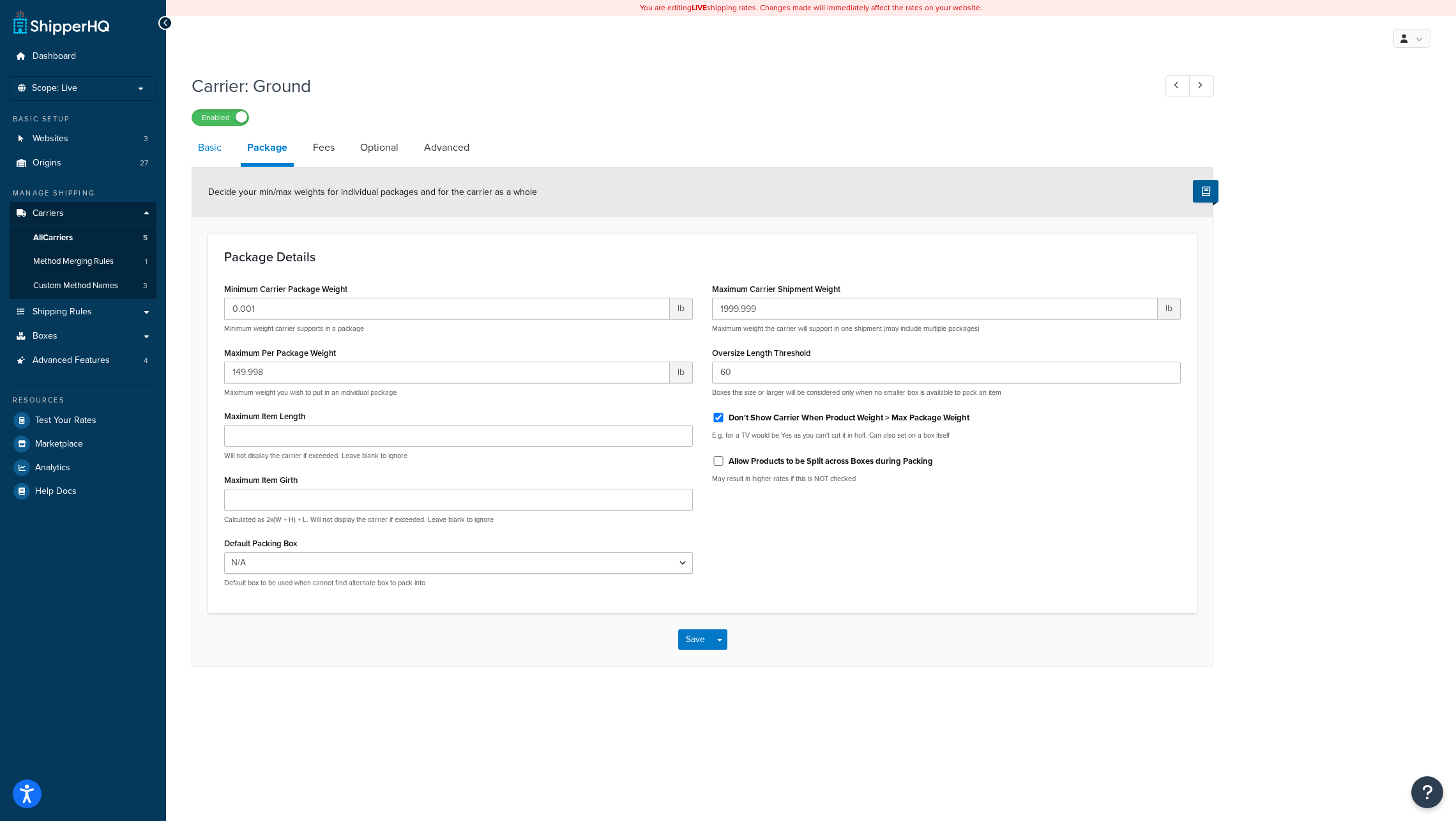
click at [219, 147] on link "Basic" at bounding box center [210, 147] width 36 height 31
select select "ups"
select select "06"
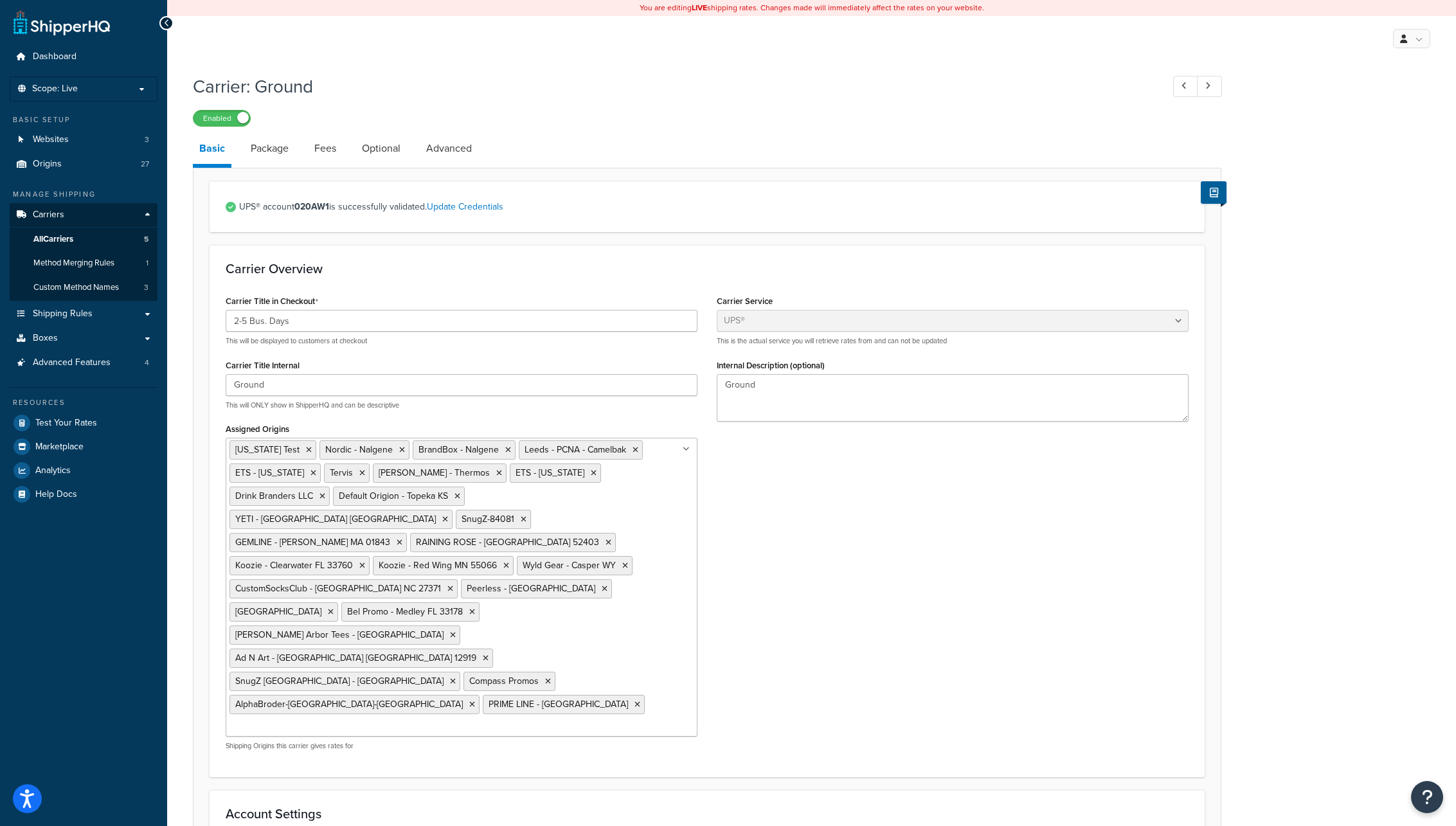
click at [809, 548] on div "Carrier Title in Checkout 2-5 Bus. Days This will be displayed to customers at …" at bounding box center [706, 525] width 982 height 468
click at [46, 212] on span "Carriers" at bounding box center [48, 214] width 32 height 11
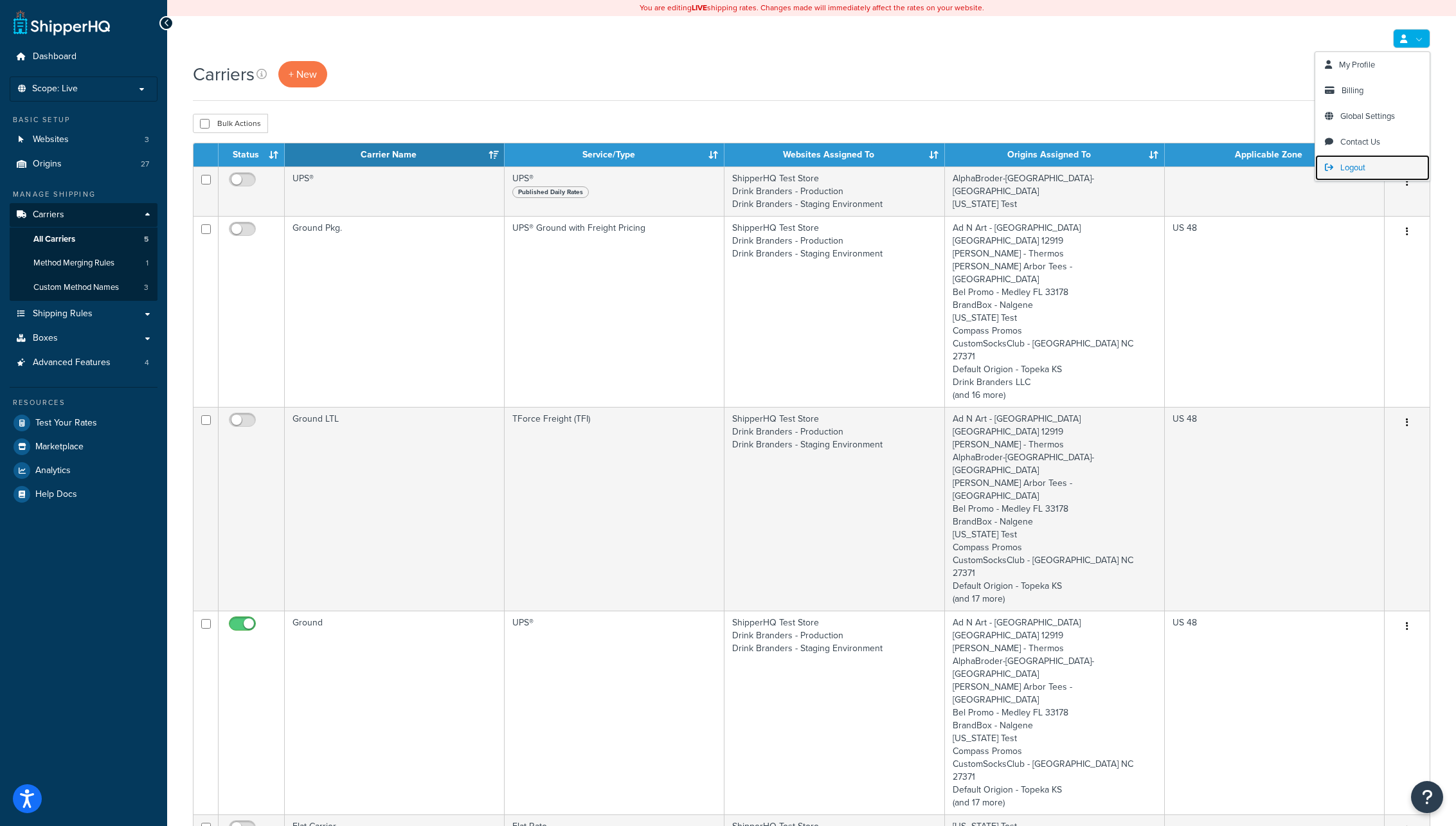
click at [1348, 166] on span "Logout" at bounding box center [1353, 167] width 25 height 12
